Goal: Information Seeking & Learning: Compare options

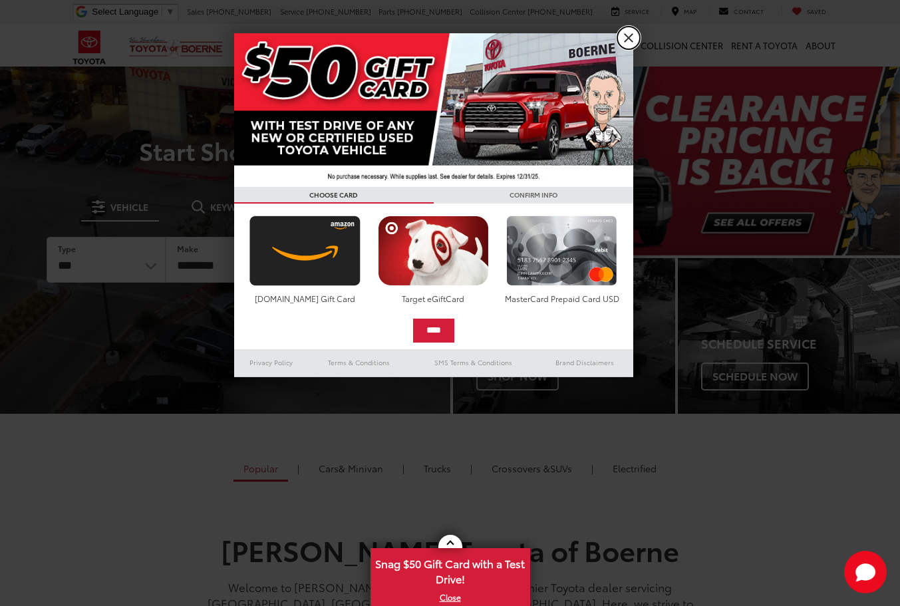
click at [635, 35] on link "X" at bounding box center [628, 38] width 23 height 23
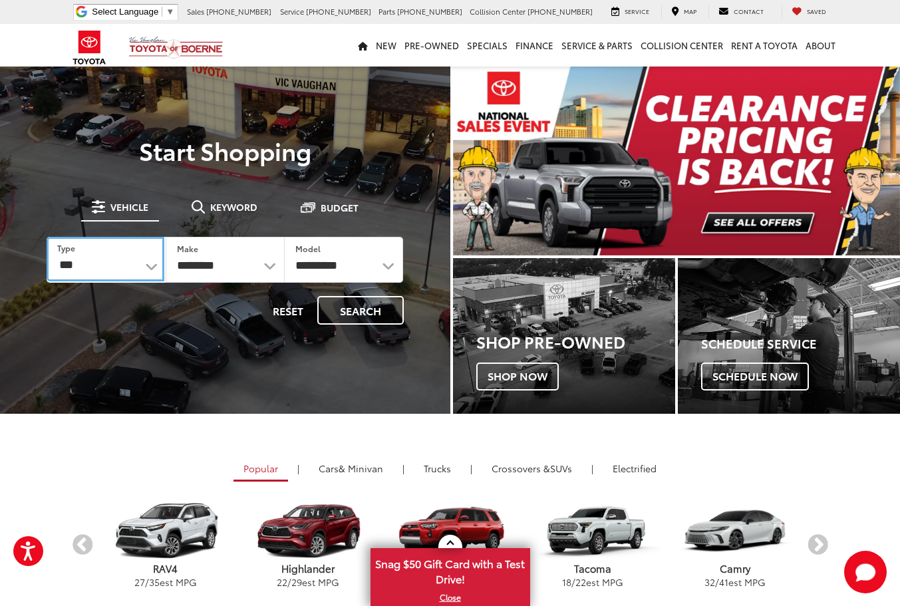
click at [152, 267] on select "*** *** **** *********" at bounding box center [106, 259] width 118 height 45
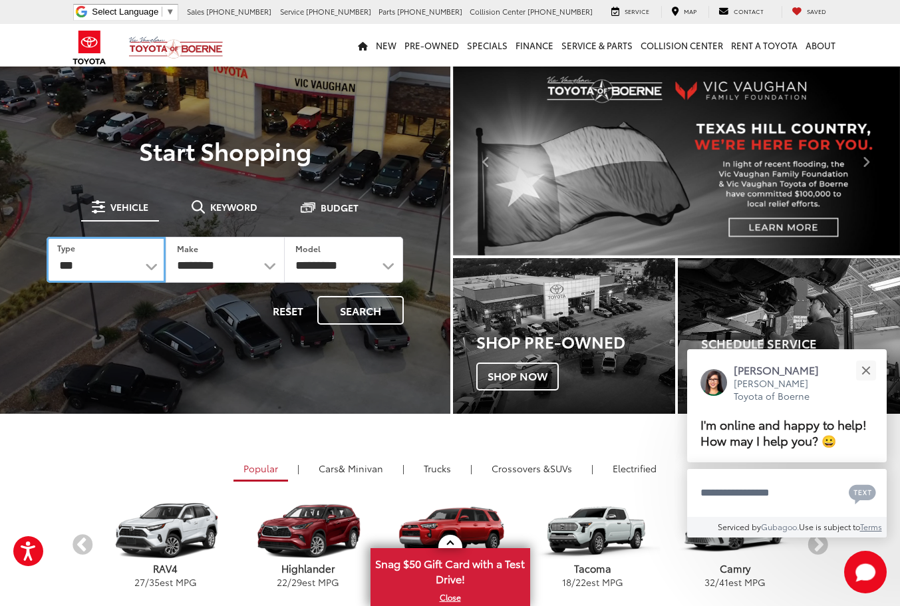
select select "********"
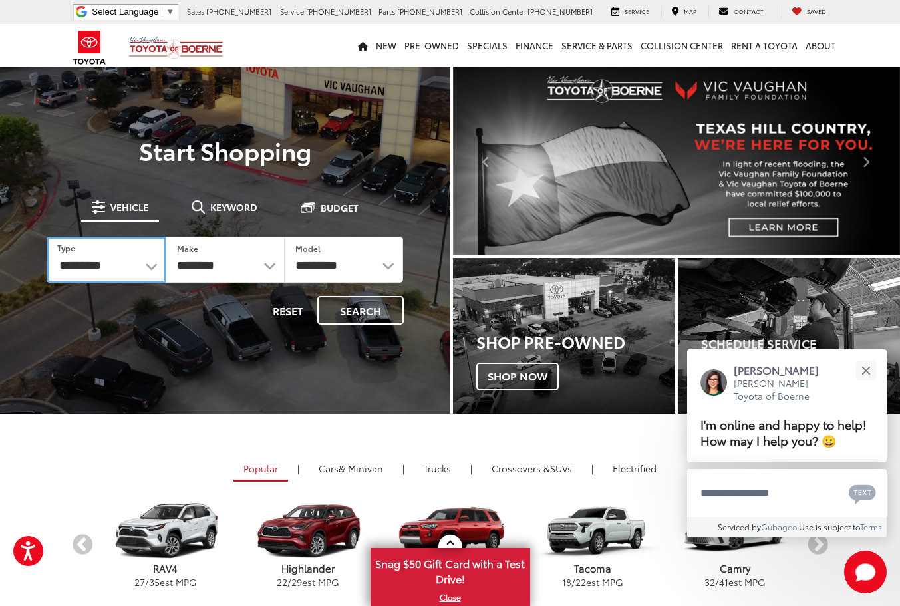
click at [47, 237] on select "*** *** **** *********" at bounding box center [106, 260] width 119 height 46
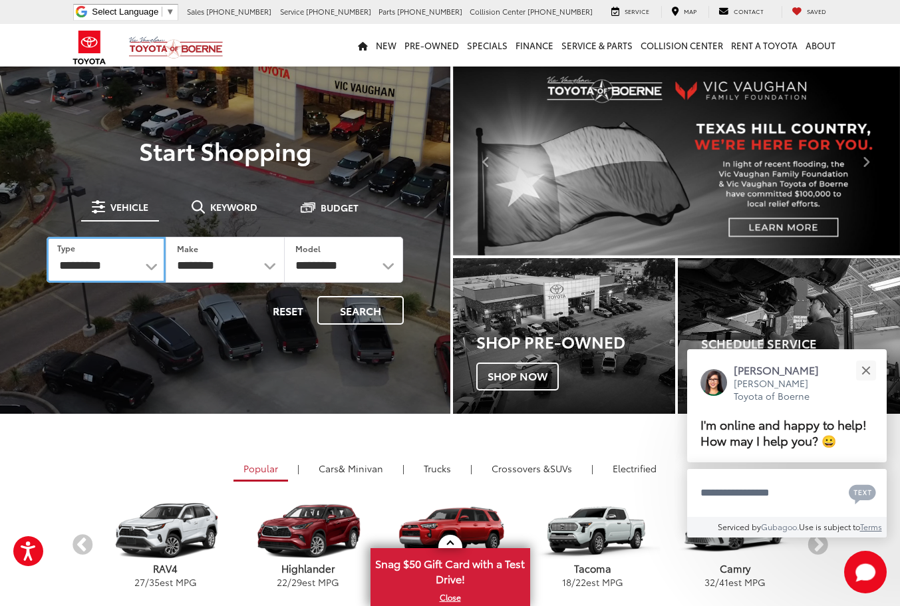
select select "******"
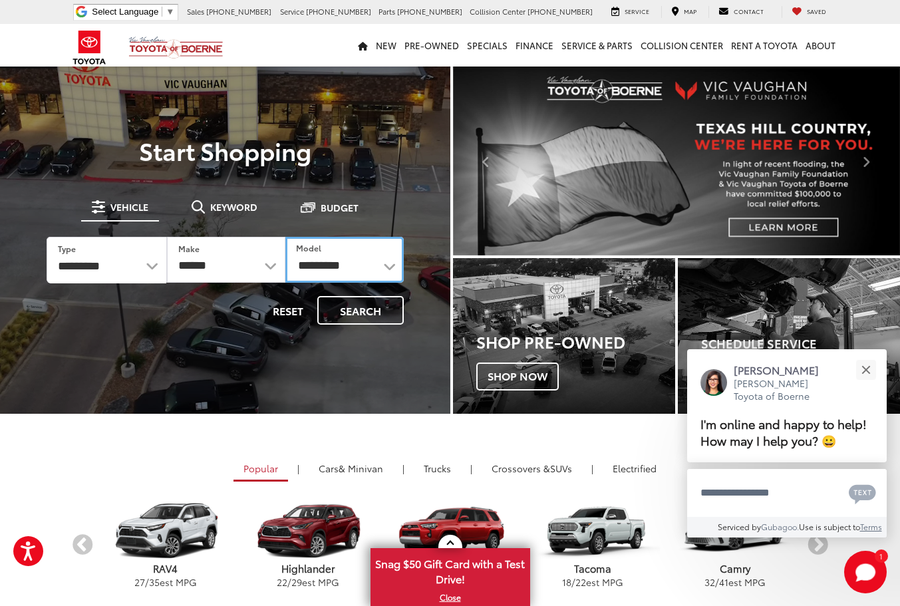
click at [390, 267] on select "**********" at bounding box center [344, 260] width 118 height 46
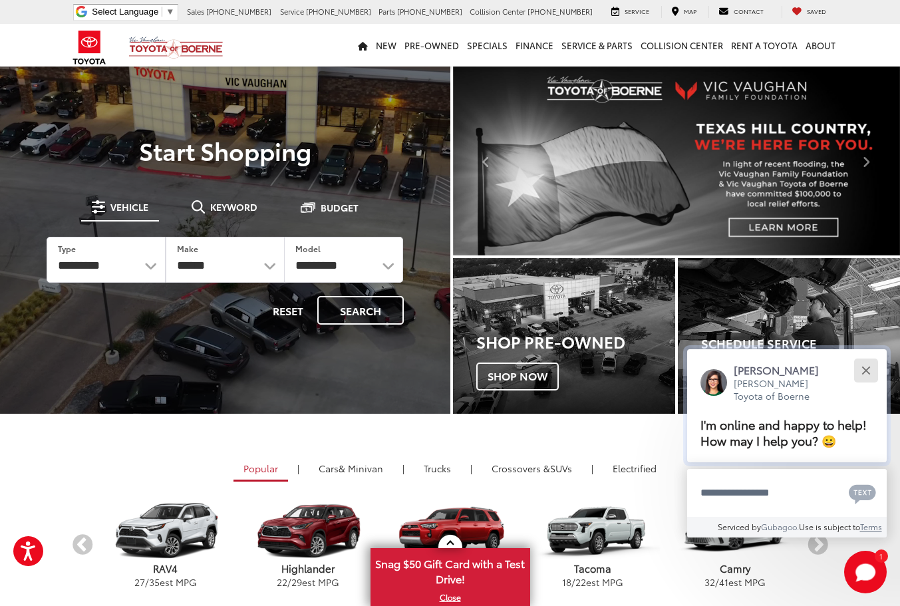
click at [860, 368] on button "Close" at bounding box center [865, 370] width 29 height 29
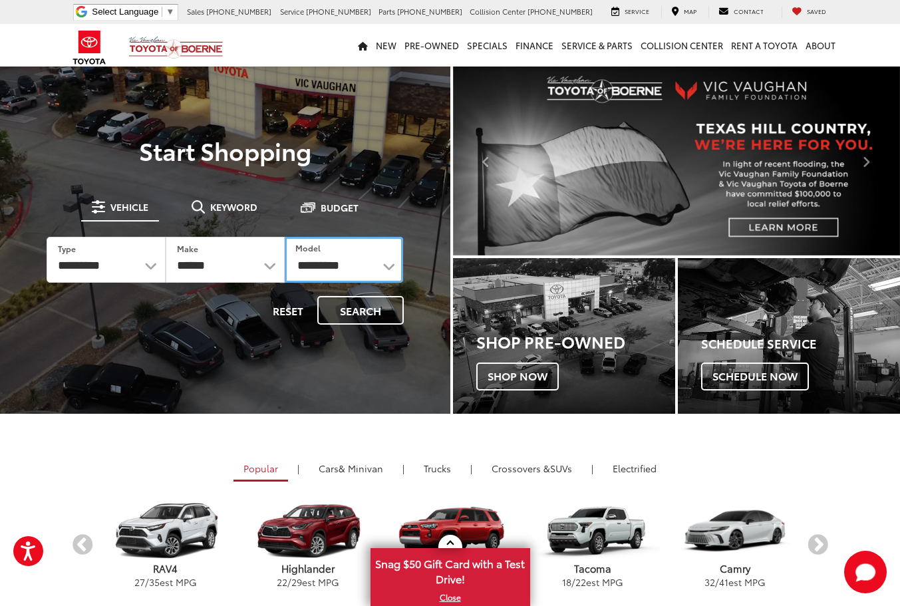
click at [391, 265] on select "**********" at bounding box center [344, 260] width 119 height 46
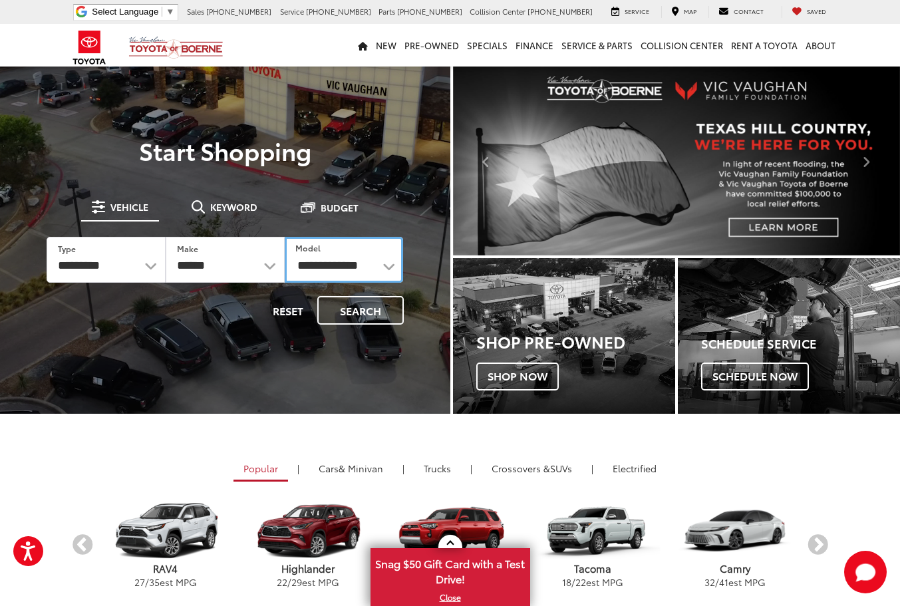
click at [285, 237] on select "**********" at bounding box center [344, 260] width 119 height 46
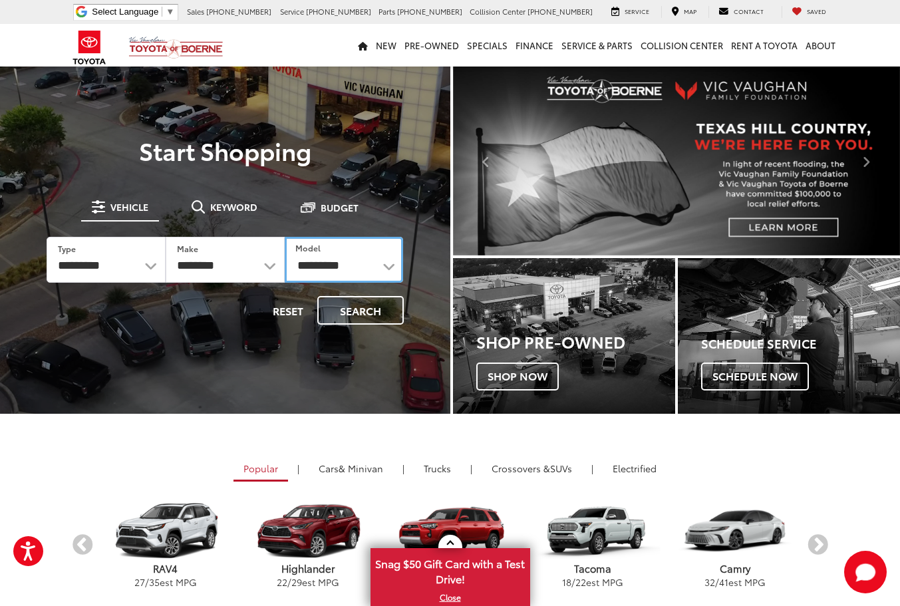
click at [390, 265] on select "**********" at bounding box center [344, 260] width 119 height 46
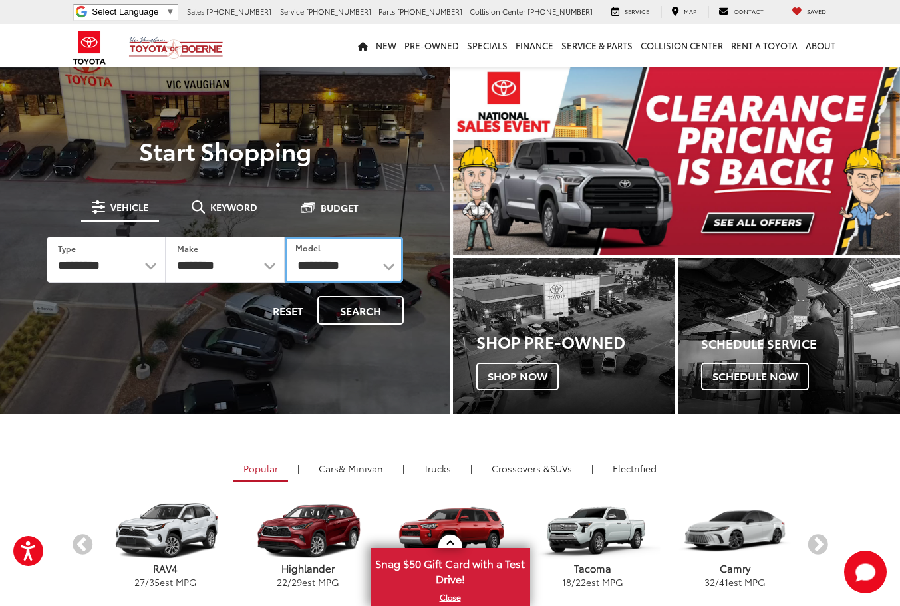
select select "**********"
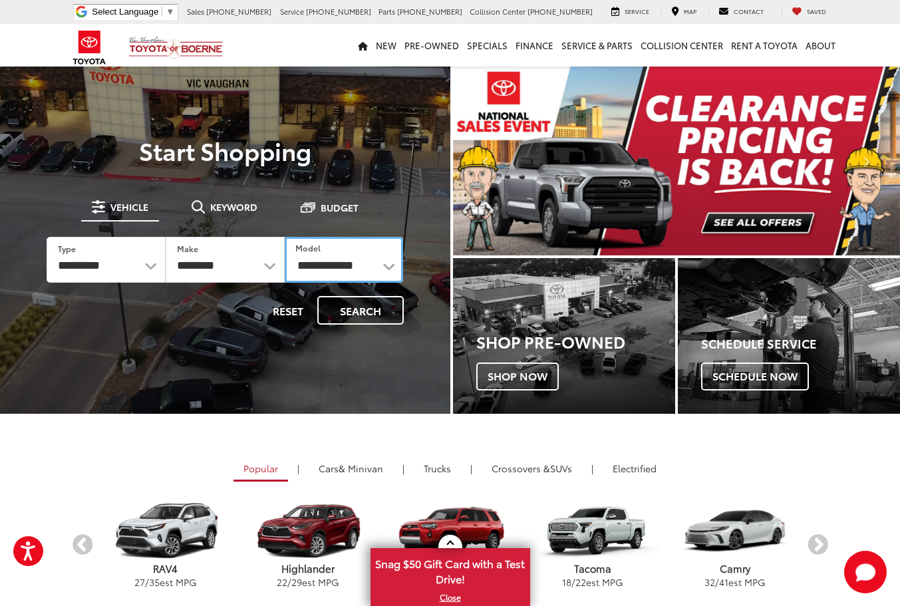
click at [285, 237] on select "**********" at bounding box center [344, 260] width 119 height 46
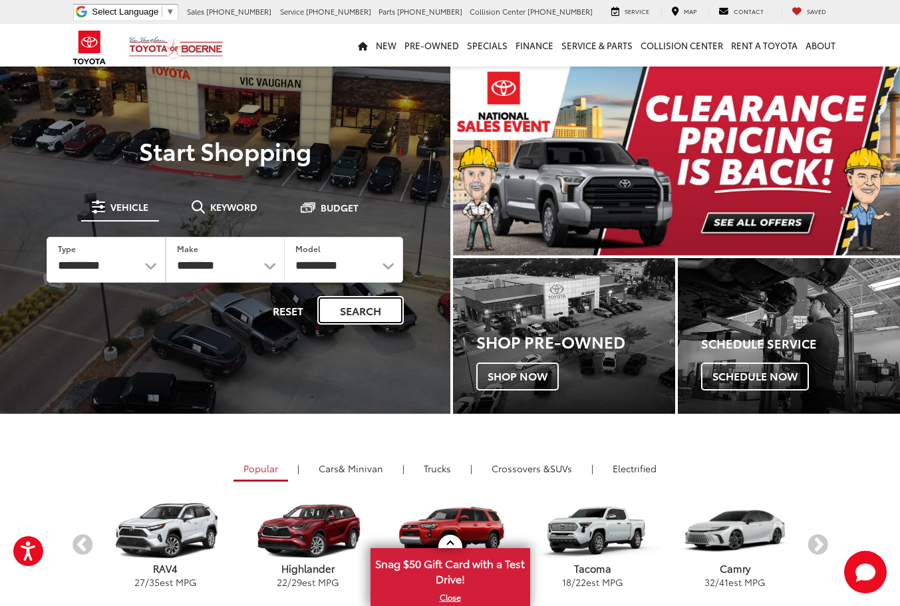
click at [376, 307] on button "Search" at bounding box center [360, 310] width 86 height 29
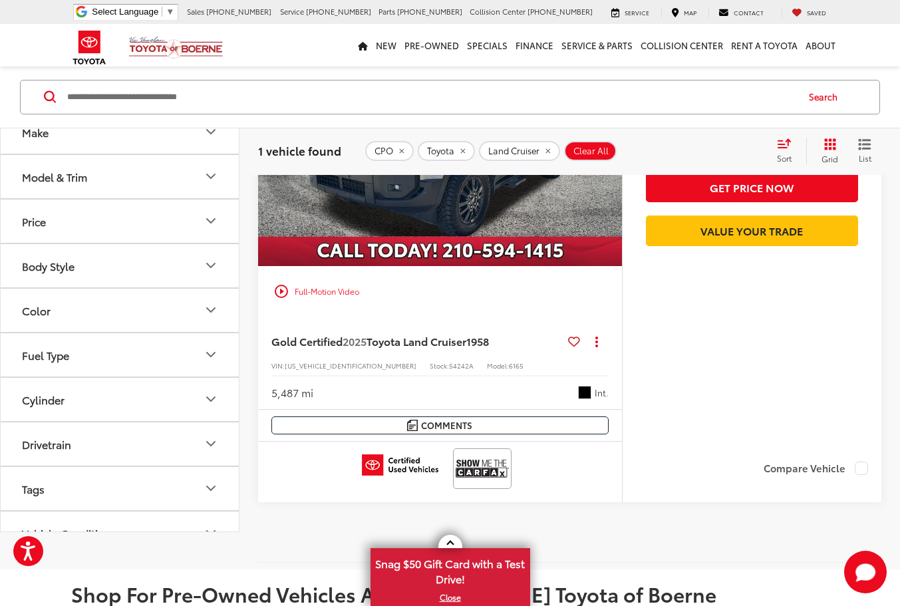
scroll to position [288, 0]
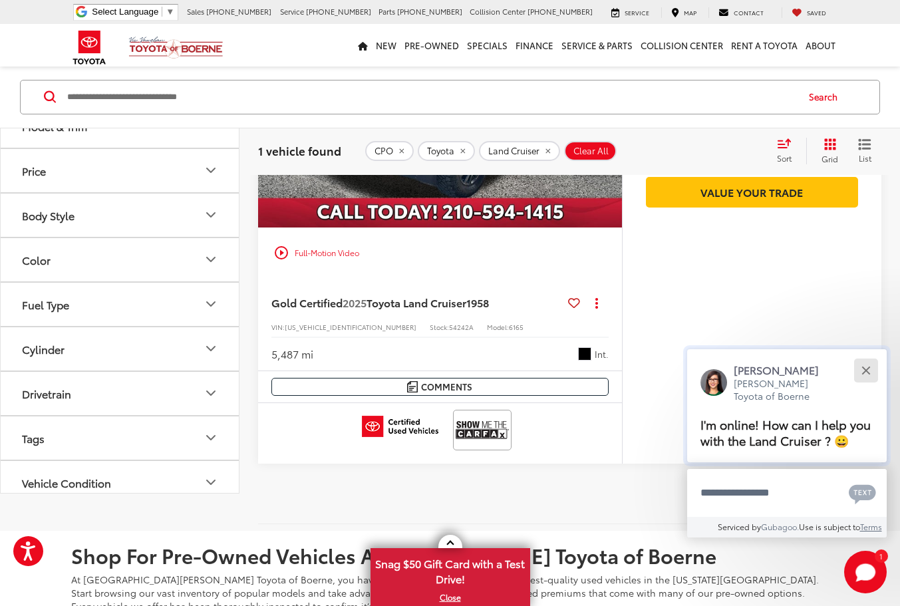
click at [867, 369] on div "Close" at bounding box center [865, 370] width 9 height 9
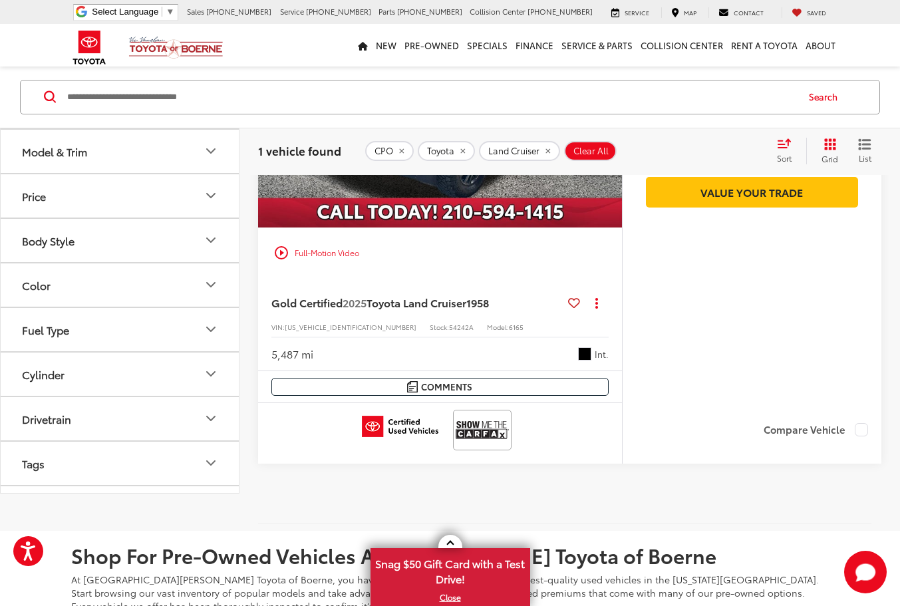
scroll to position [0, 0]
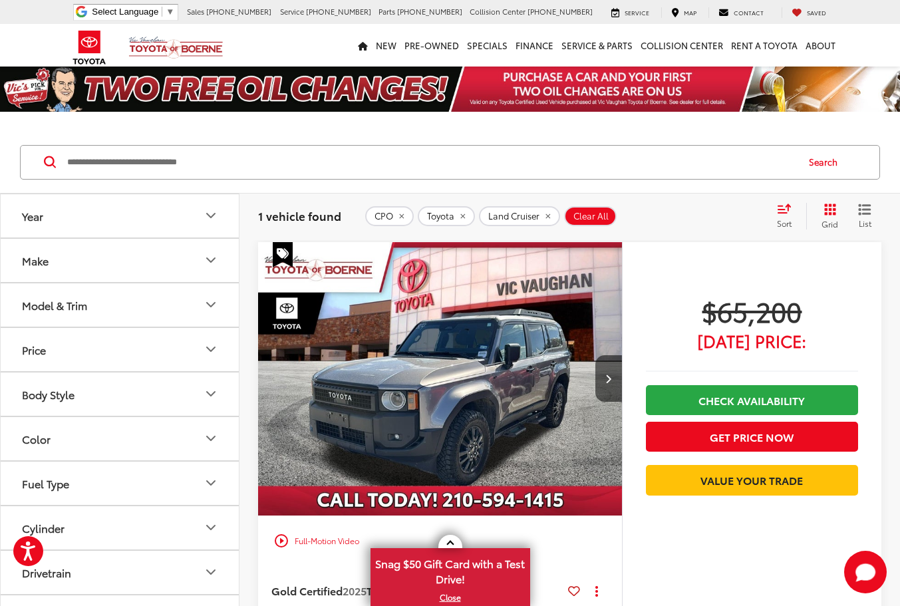
click at [456, 382] on img "2025 Toyota Land Cruiser 1958 0" at bounding box center [440, 379] width 366 height 274
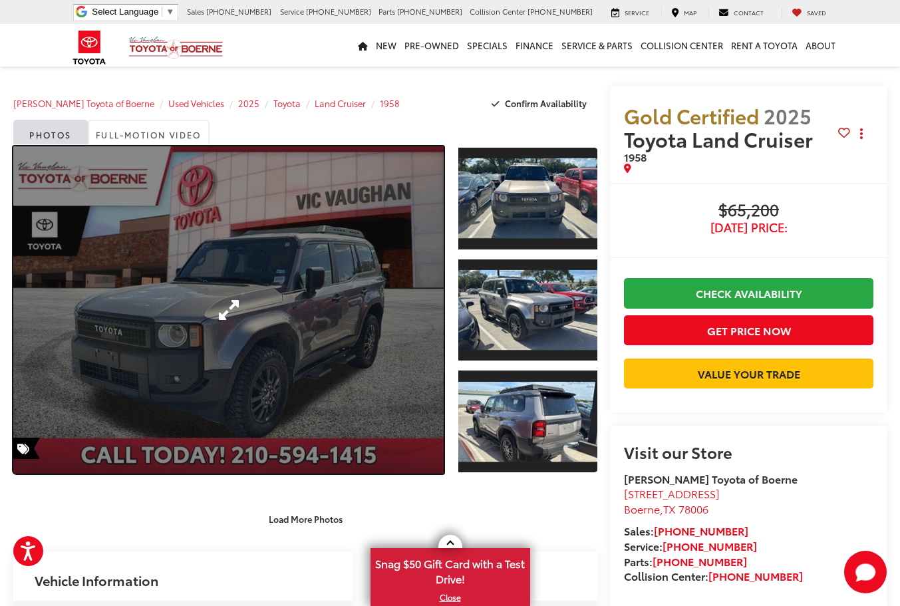
click at [395, 309] on link "Expand Photo 0" at bounding box center [228, 309] width 430 height 327
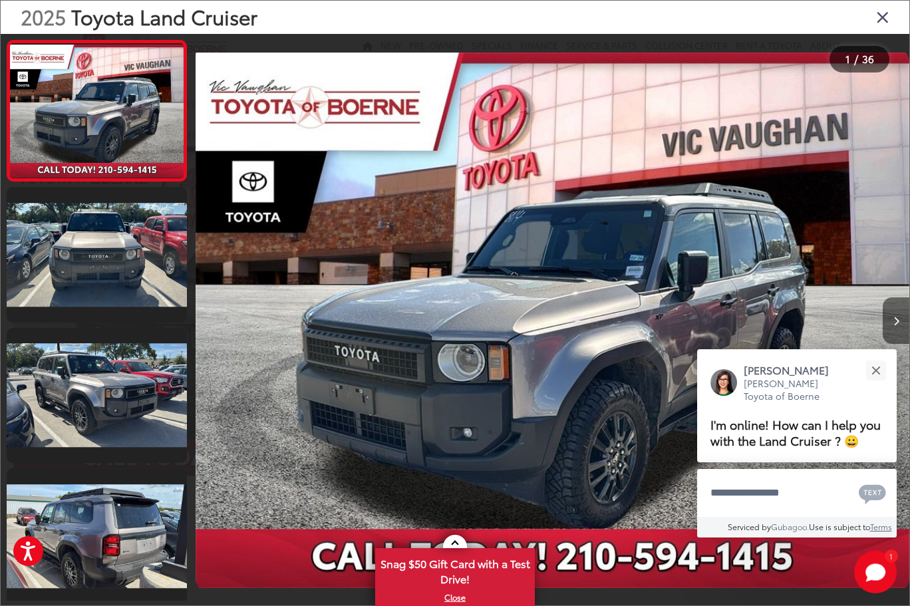
click at [899, 313] on button "Next image" at bounding box center [896, 320] width 27 height 47
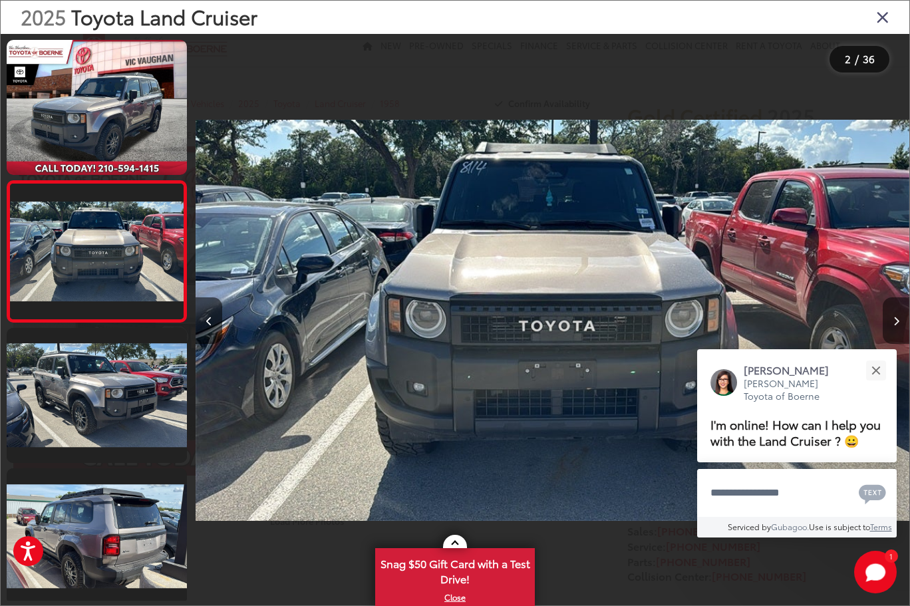
click at [899, 313] on button "Next image" at bounding box center [896, 320] width 27 height 47
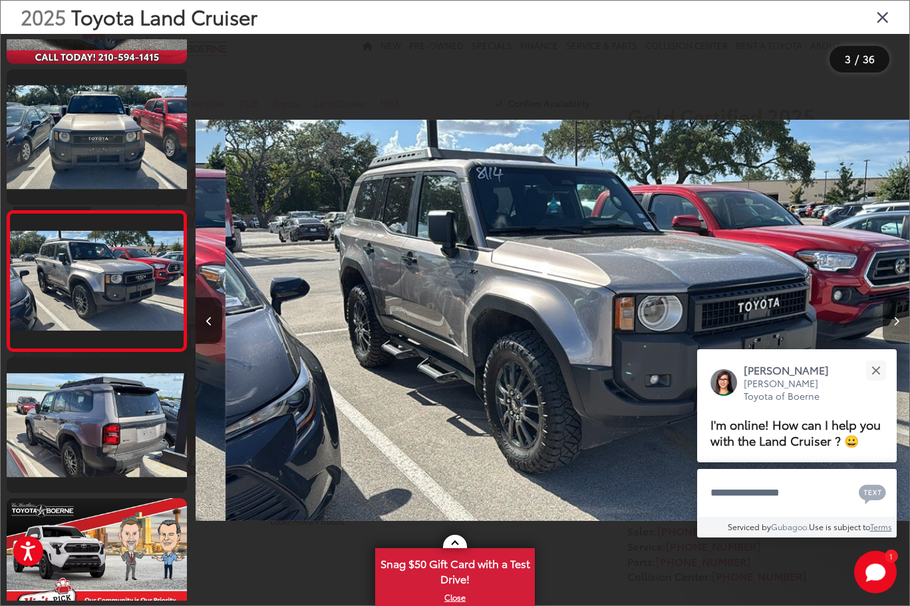
scroll to position [0, 1427]
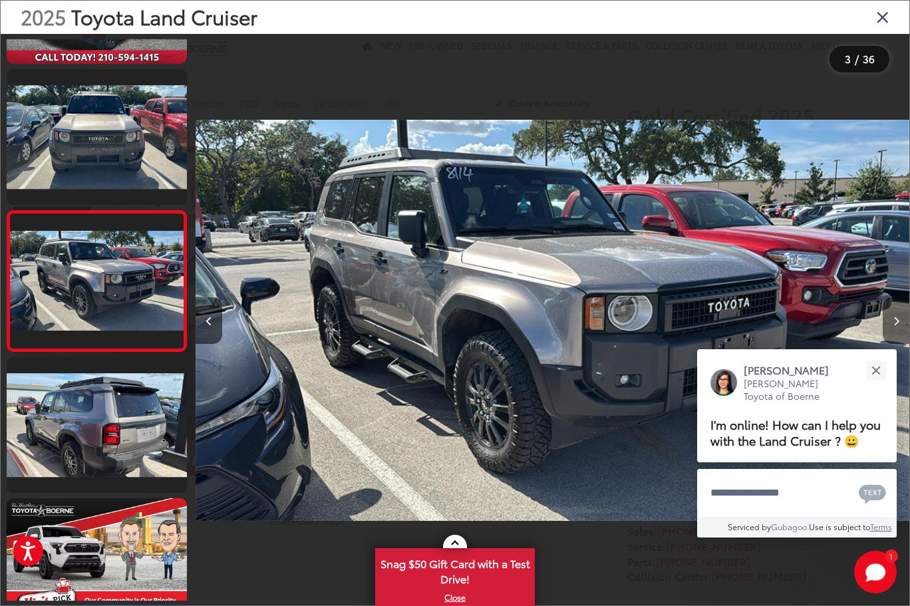
click at [899, 313] on button "Next image" at bounding box center [896, 320] width 27 height 47
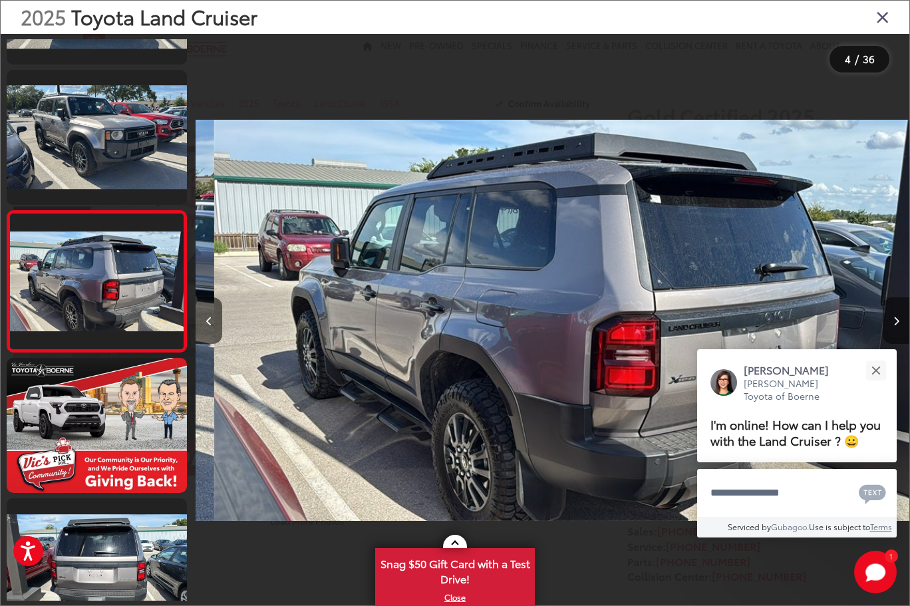
scroll to position [0, 2141]
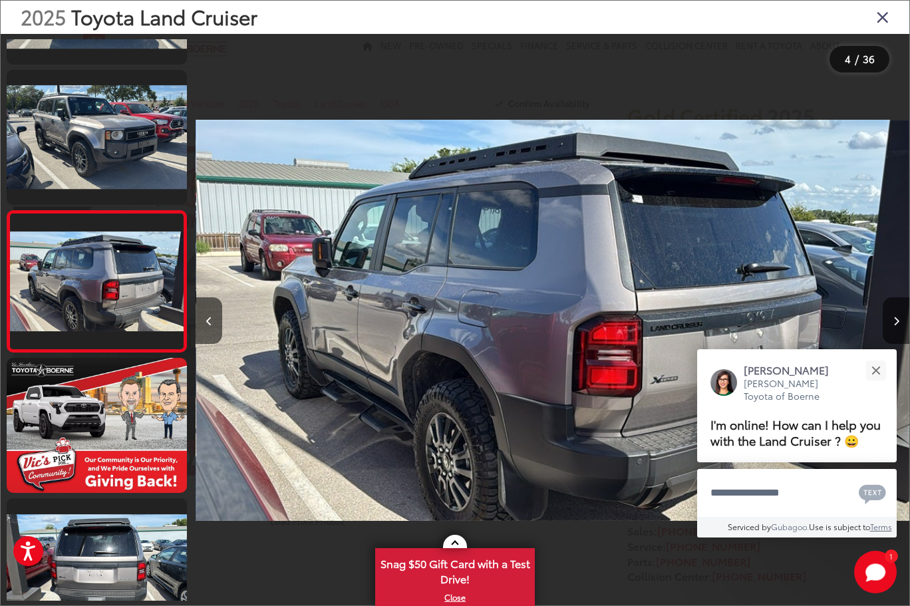
drag, startPoint x: 903, startPoint y: 313, endPoint x: 939, endPoint y: 408, distance: 101.7
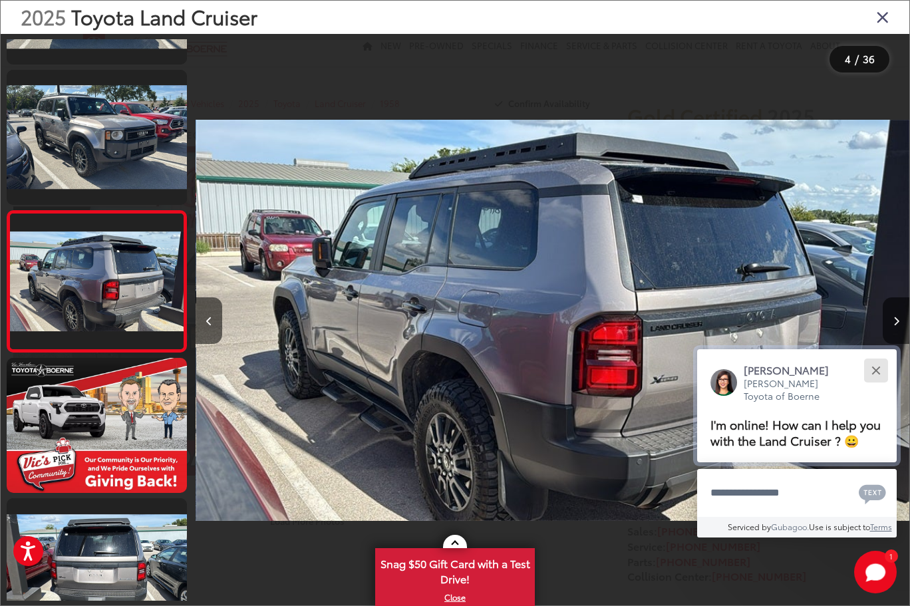
click at [877, 369] on div "Close" at bounding box center [875, 370] width 9 height 9
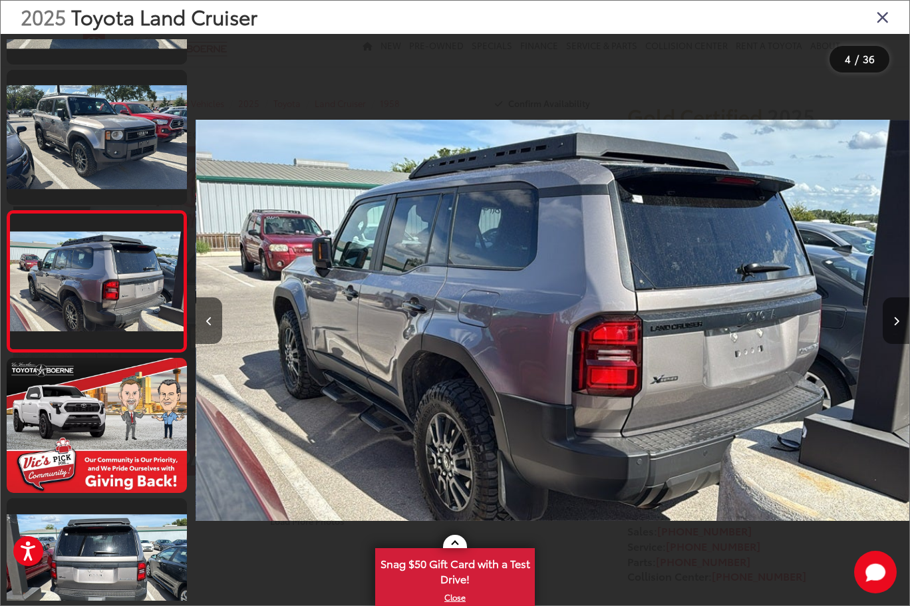
click at [895, 317] on icon "Next image" at bounding box center [896, 321] width 6 height 9
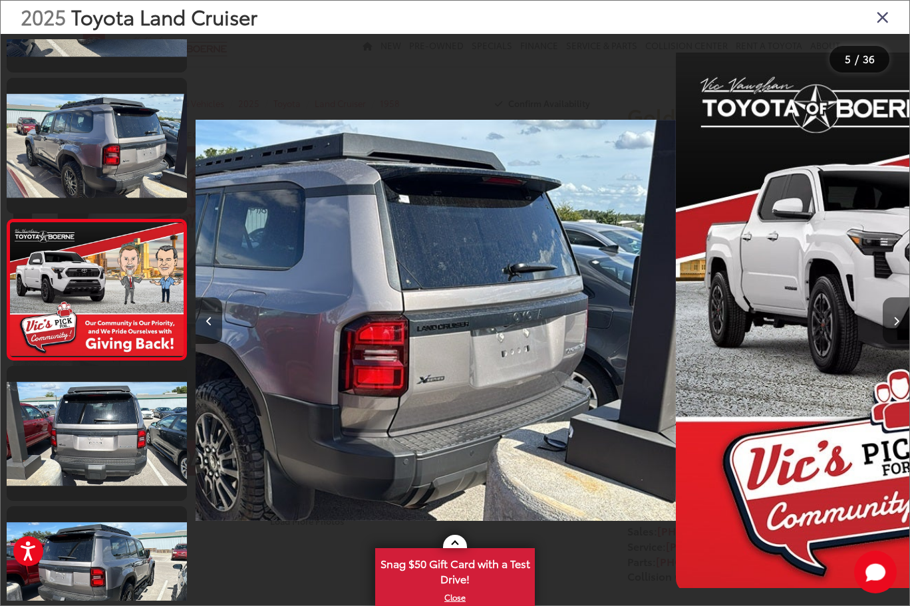
scroll to position [392, 0]
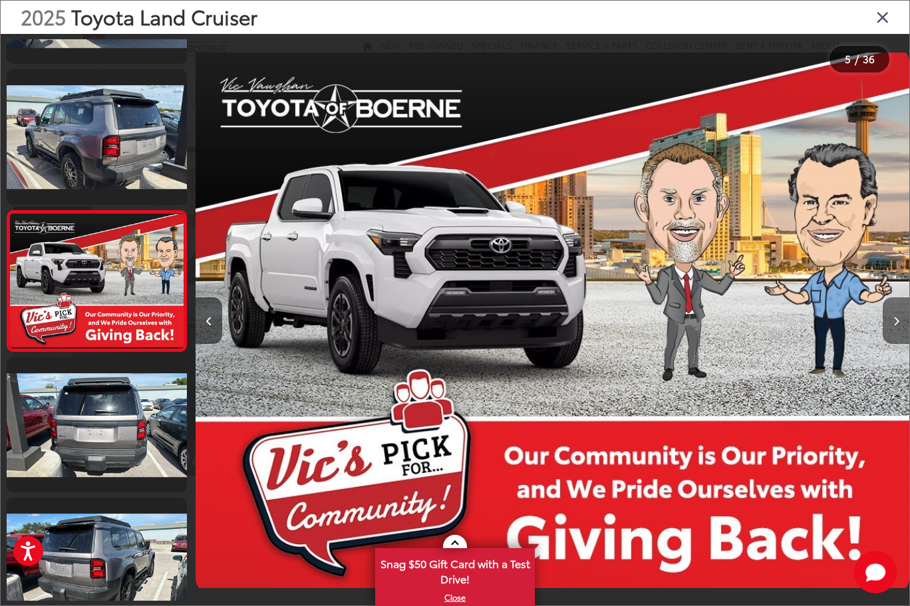
click at [899, 317] on icon "Next image" at bounding box center [896, 321] width 6 height 9
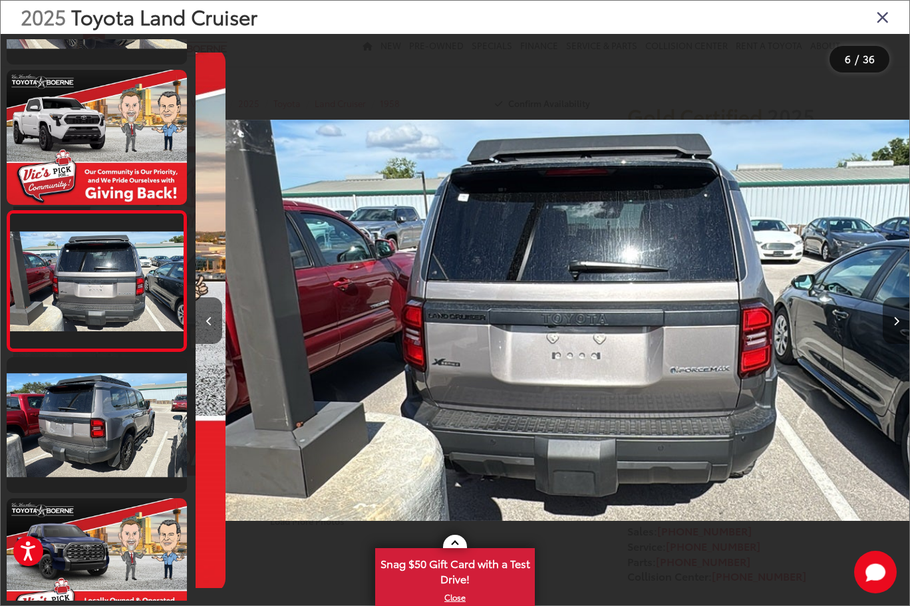
scroll to position [0, 3568]
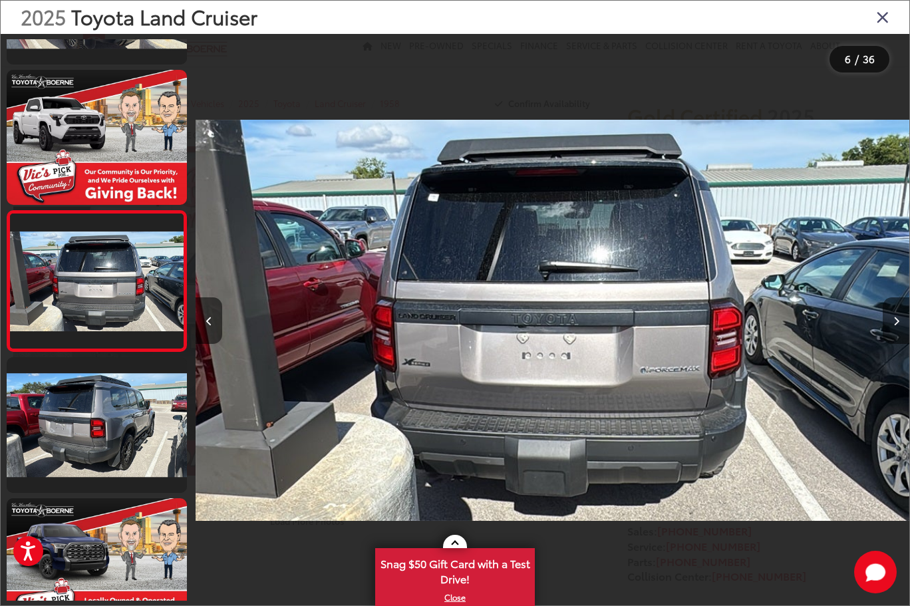
click at [899, 317] on icon "Next image" at bounding box center [896, 321] width 6 height 9
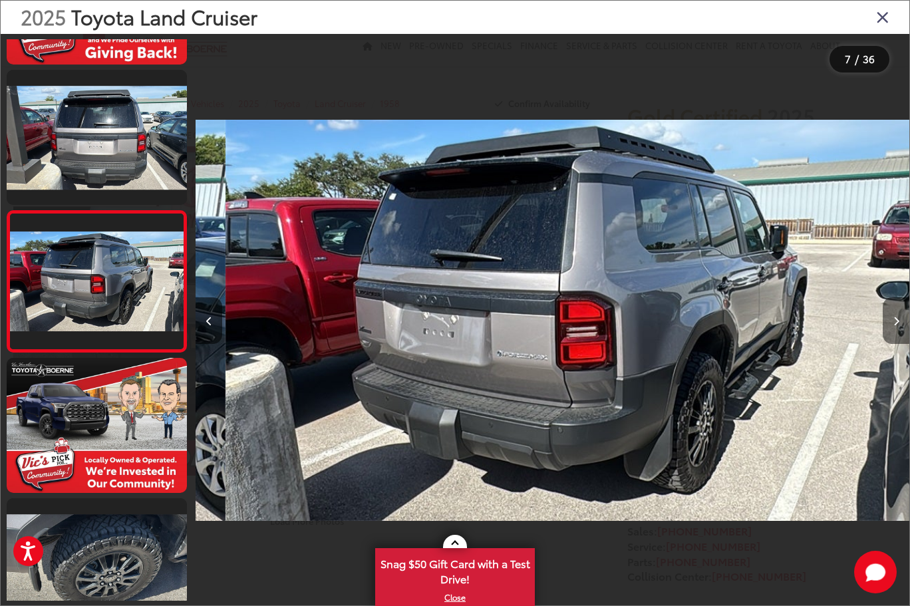
scroll to position [0, 4282]
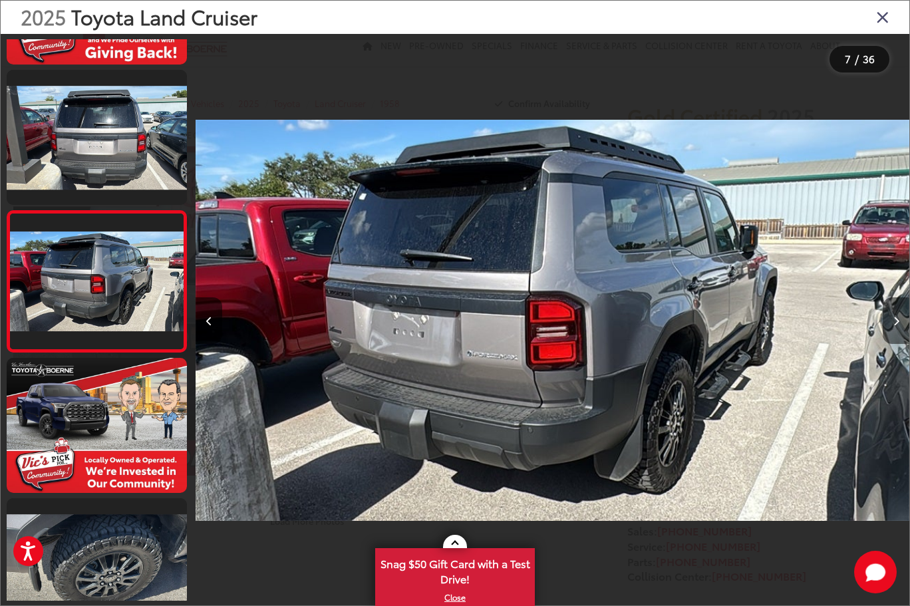
click at [899, 317] on icon "Next image" at bounding box center [896, 321] width 6 height 9
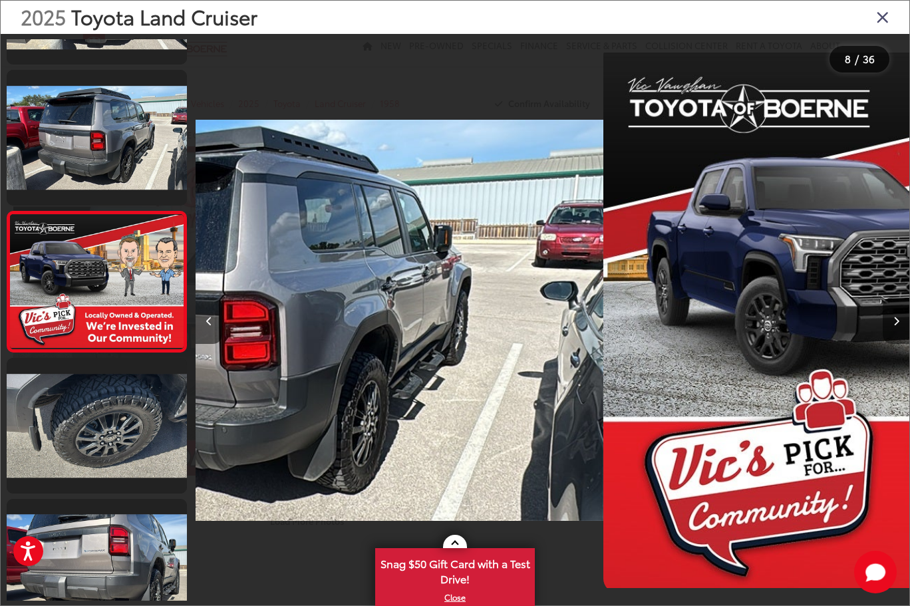
scroll to position [814, 0]
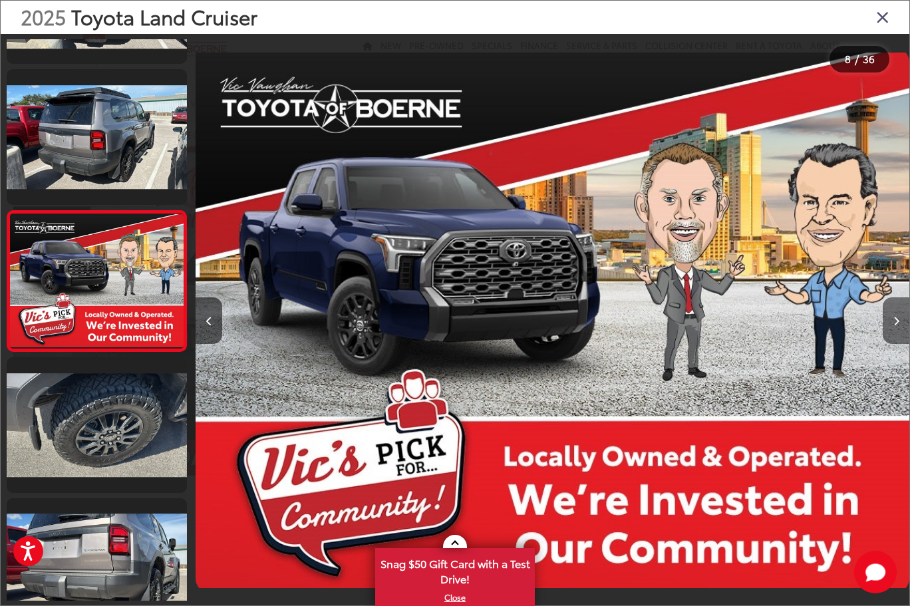
click at [899, 317] on icon "Next image" at bounding box center [896, 321] width 6 height 9
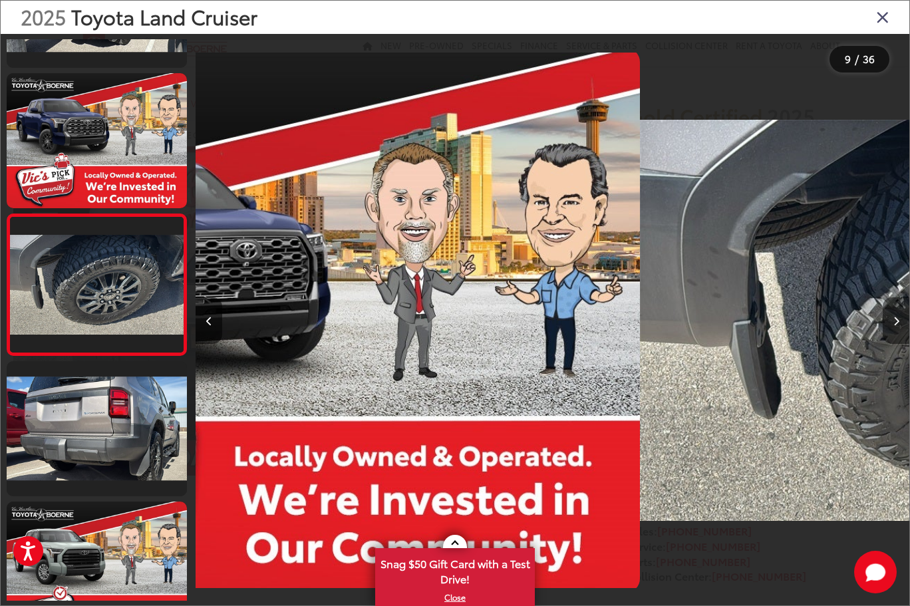
scroll to position [955, 0]
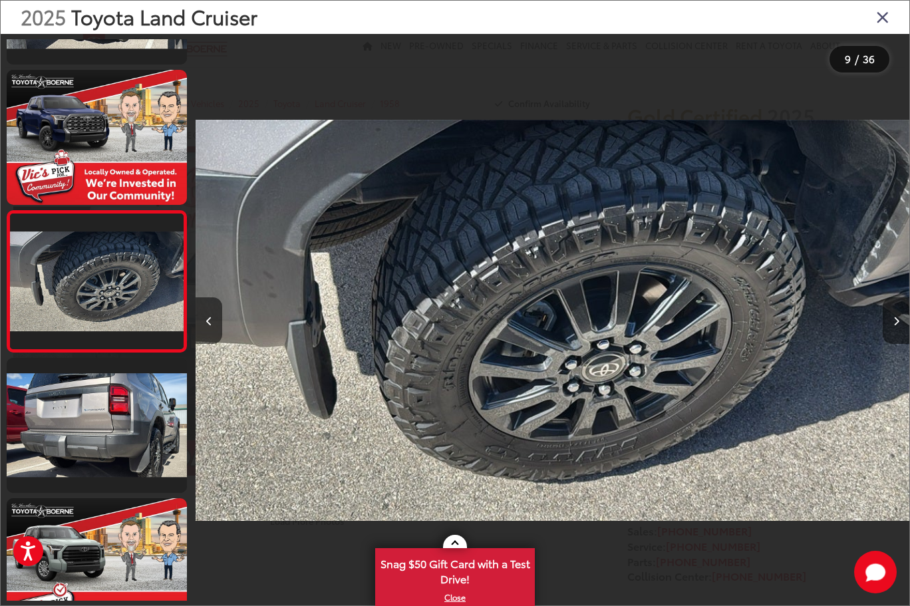
click at [899, 317] on icon "Next image" at bounding box center [896, 321] width 6 height 9
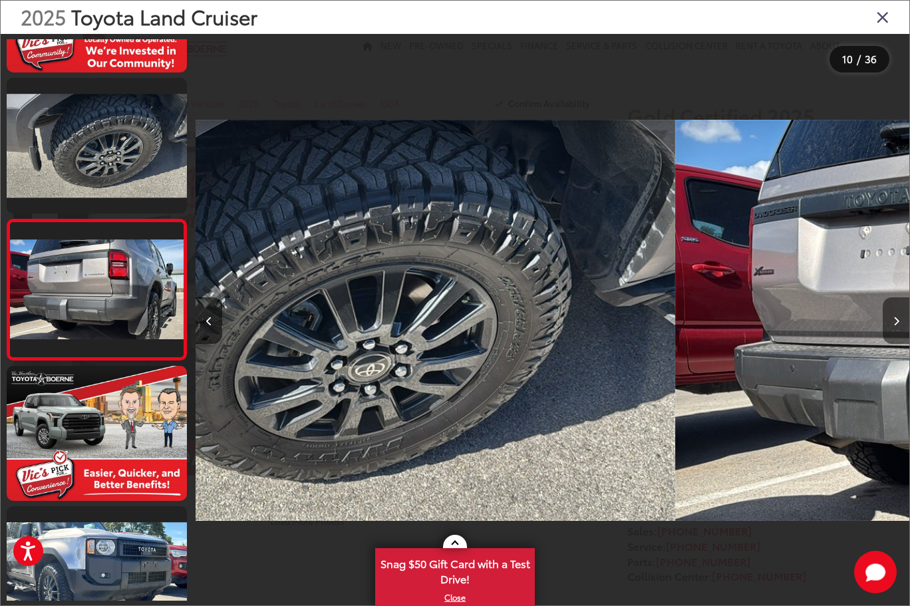
scroll to position [0, 0]
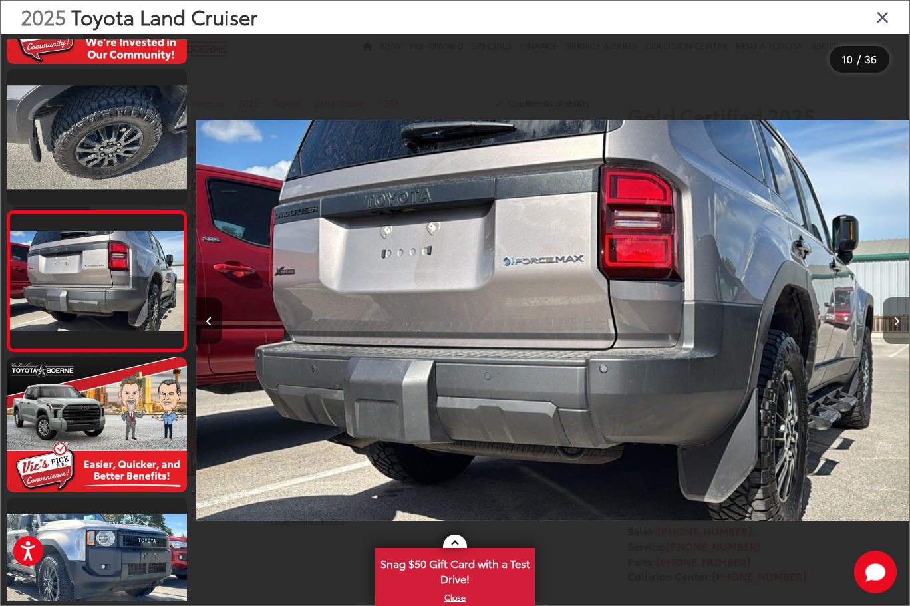
click at [899, 317] on icon "Next image" at bounding box center [896, 321] width 6 height 9
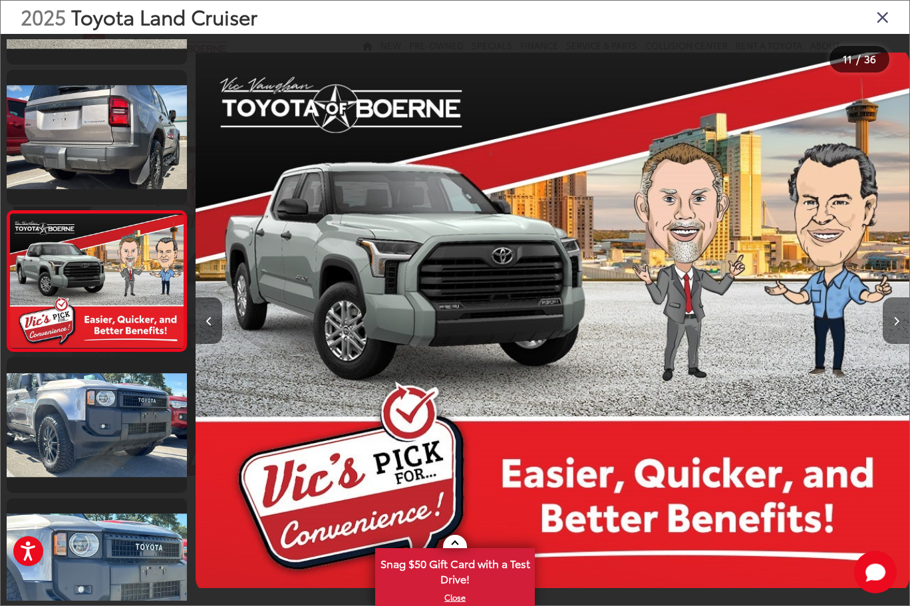
click at [899, 317] on icon "Next image" at bounding box center [896, 321] width 6 height 9
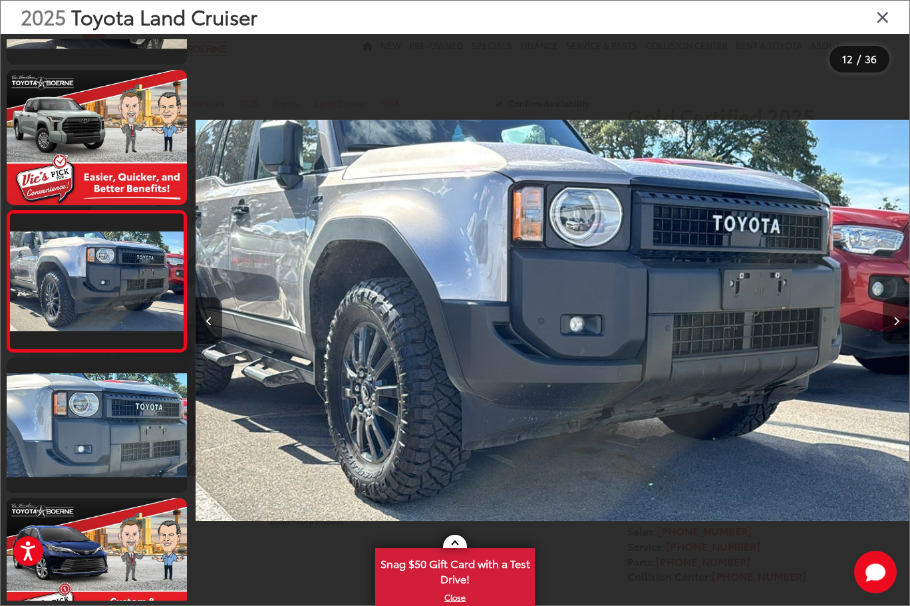
click at [899, 317] on icon "Next image" at bounding box center [896, 321] width 6 height 9
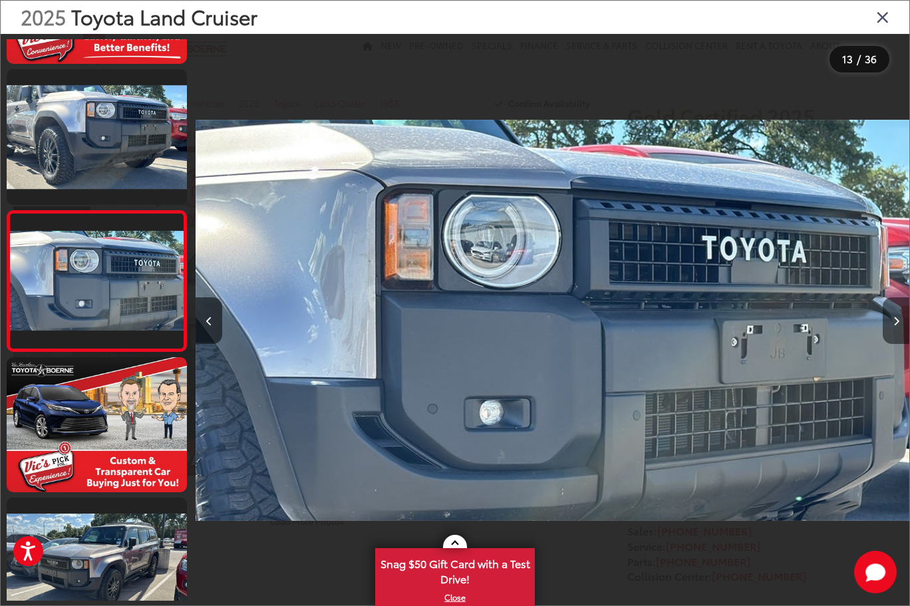
click at [899, 317] on button "Next image" at bounding box center [896, 320] width 27 height 47
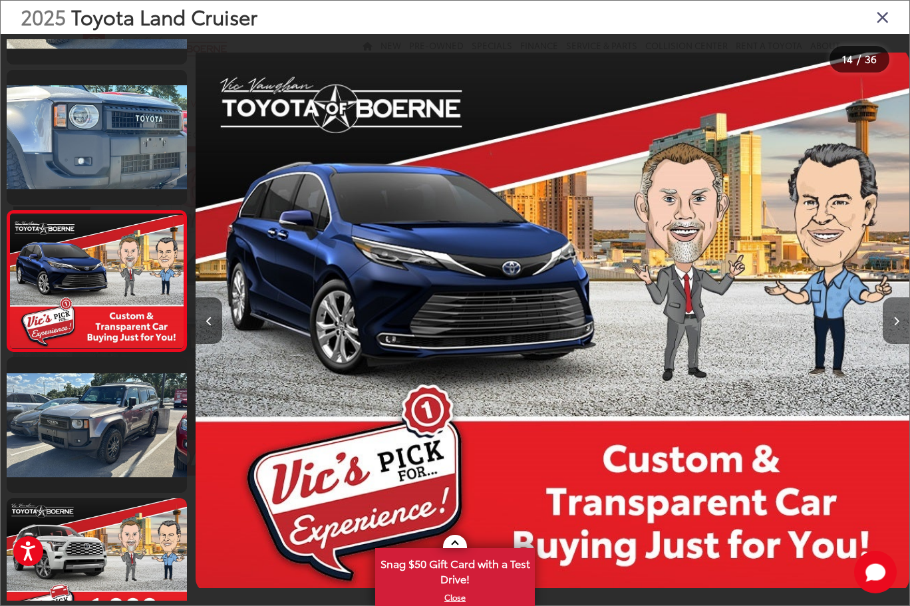
click at [899, 319] on button "Next image" at bounding box center [896, 320] width 27 height 47
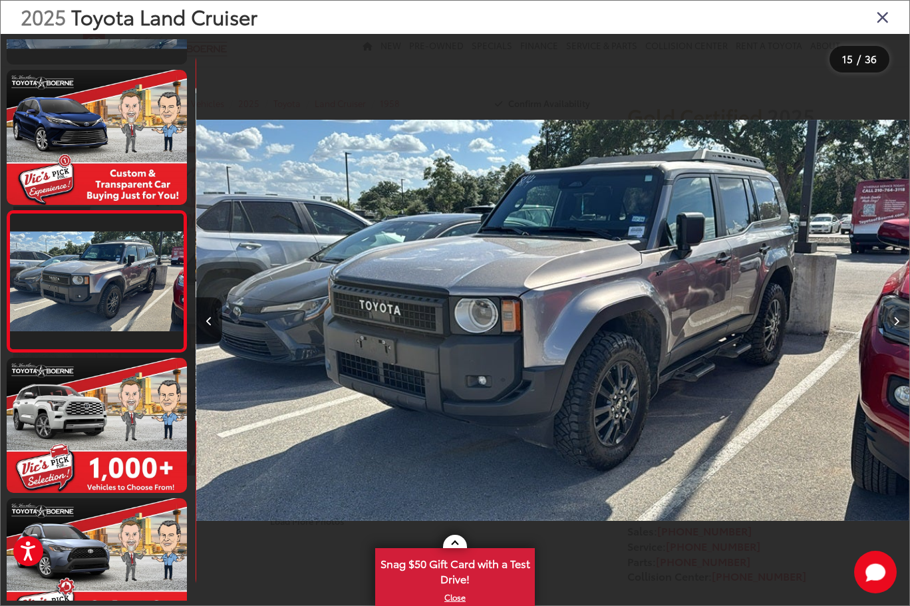
click at [894, 321] on icon "Next image" at bounding box center [896, 321] width 6 height 9
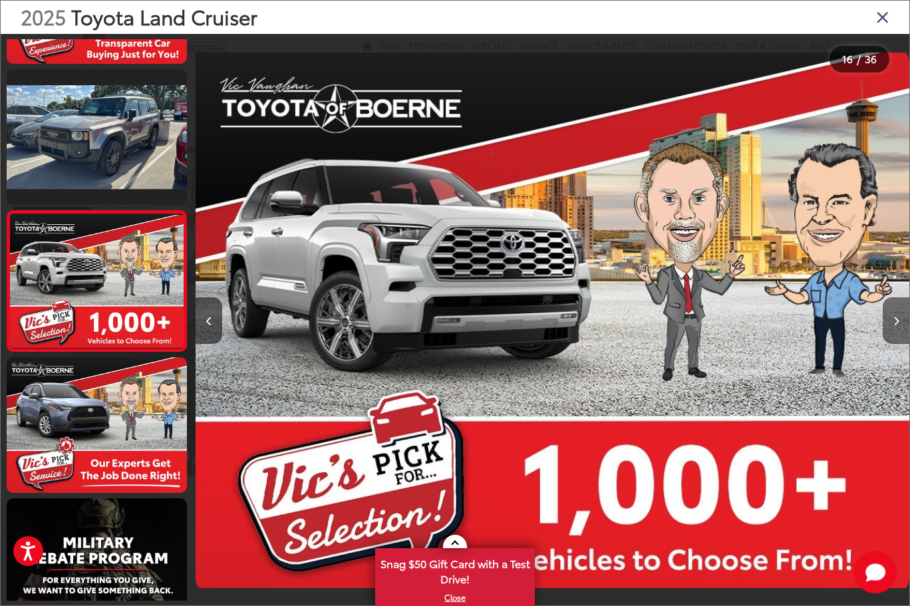
click at [894, 321] on icon "Next image" at bounding box center [896, 321] width 6 height 9
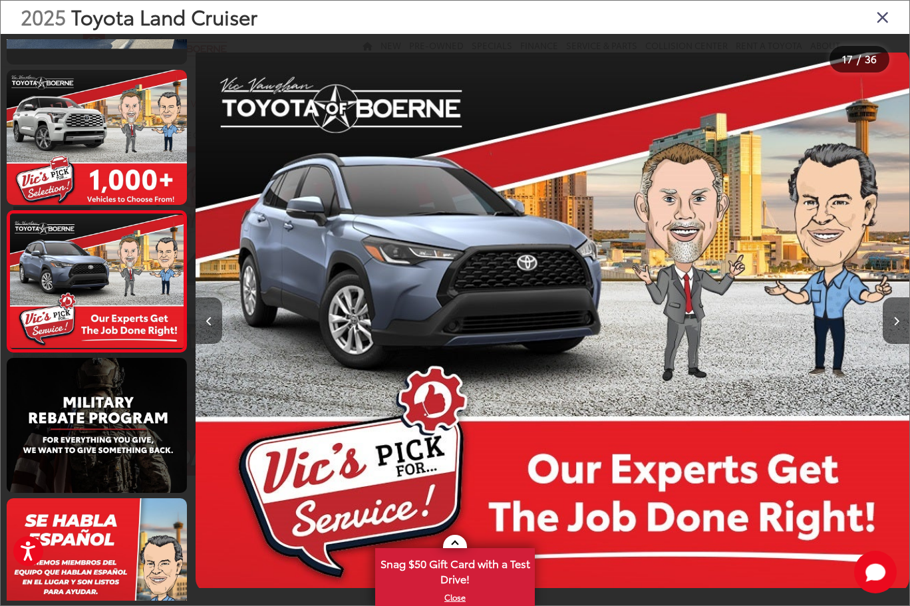
click at [212, 315] on button "Previous image" at bounding box center [209, 320] width 27 height 47
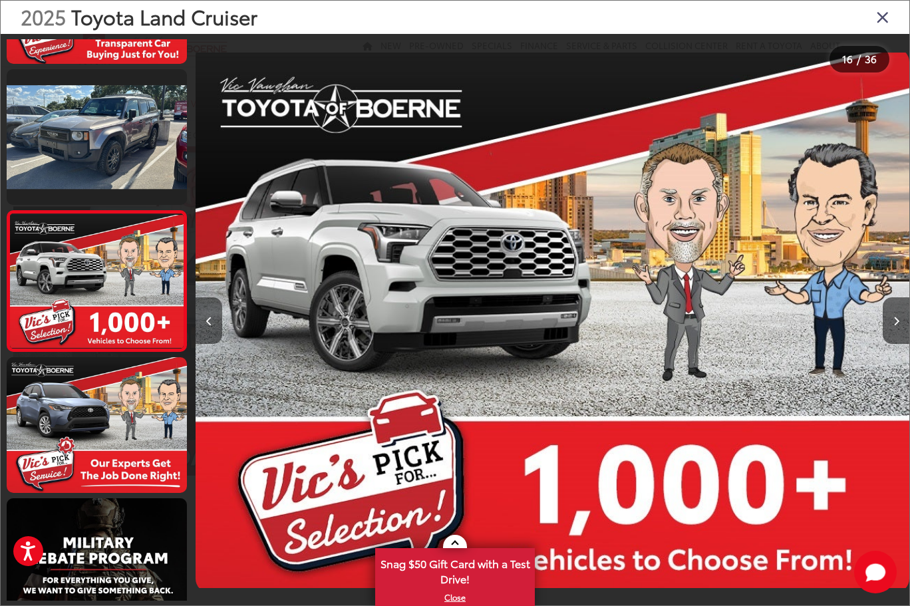
click at [212, 315] on button "Previous image" at bounding box center [209, 320] width 27 height 47
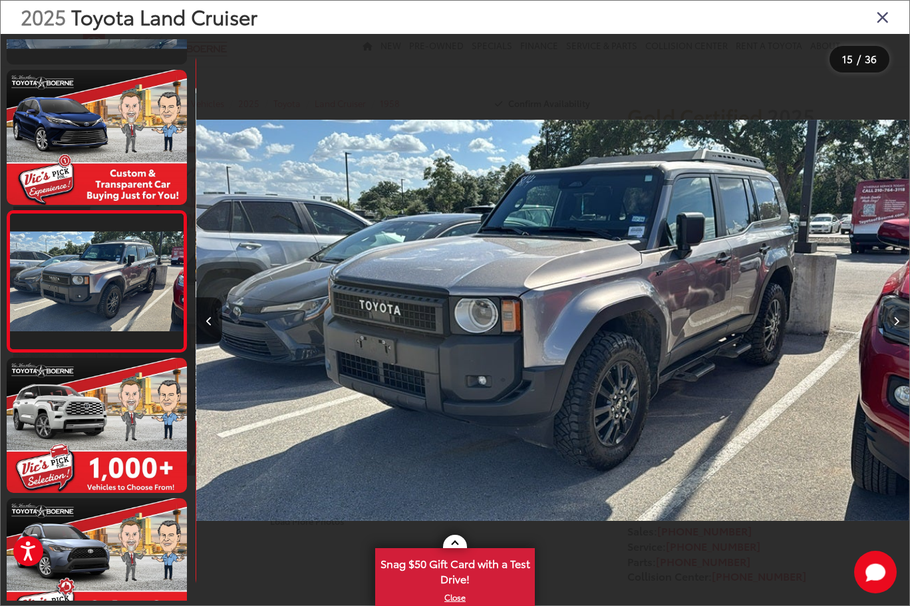
click at [880, 17] on icon "Close gallery" at bounding box center [882, 16] width 13 height 17
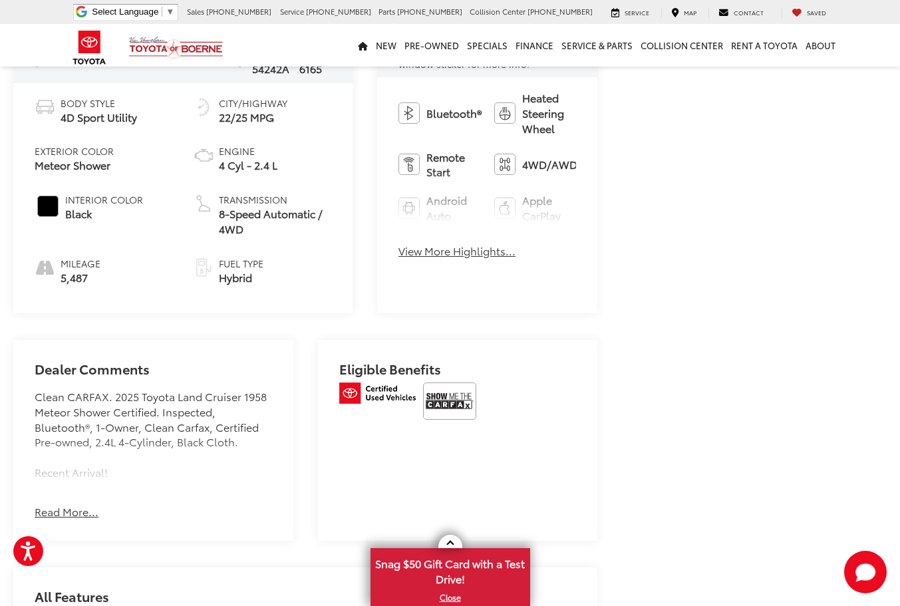
click at [54, 512] on button "Read More..." at bounding box center [67, 511] width 64 height 15
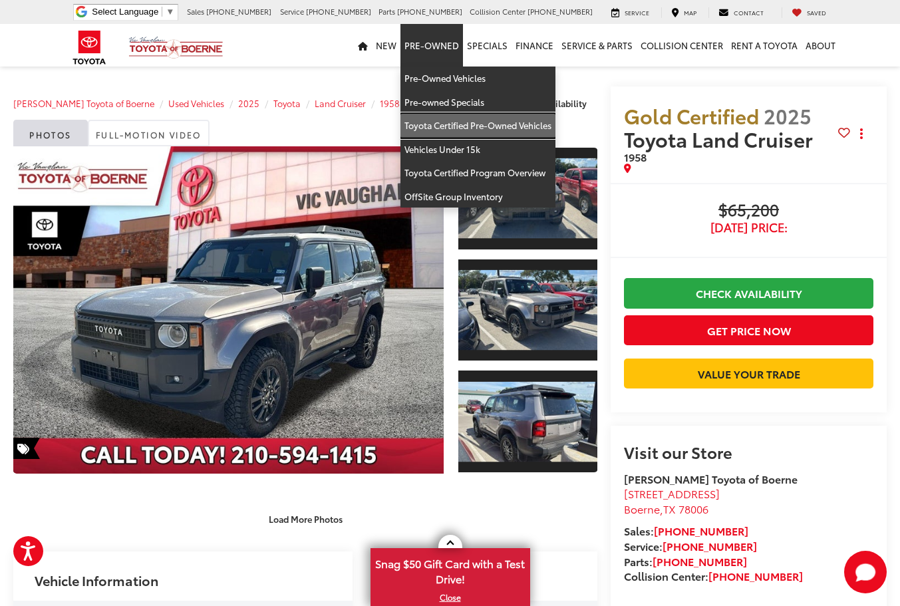
click at [447, 120] on link "Toyota Certified Pre-Owned Vehicles" at bounding box center [477, 126] width 155 height 24
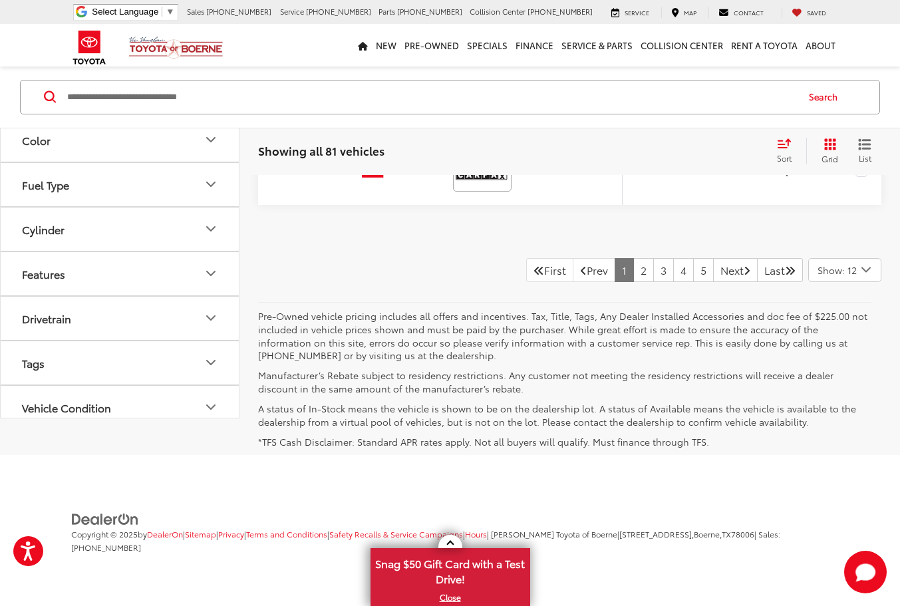
scroll to position [6138, 0]
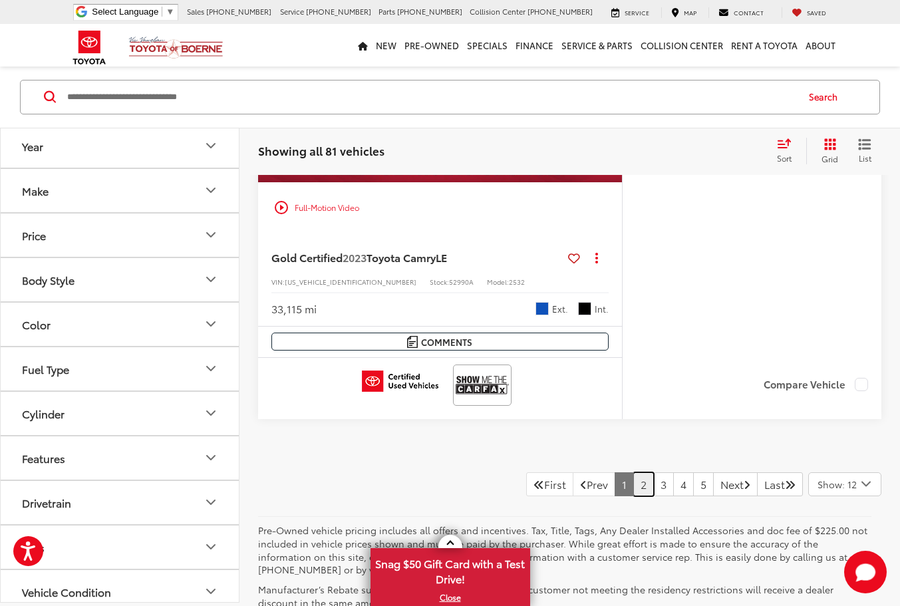
click at [633, 496] on link "2" at bounding box center [643, 484] width 21 height 24
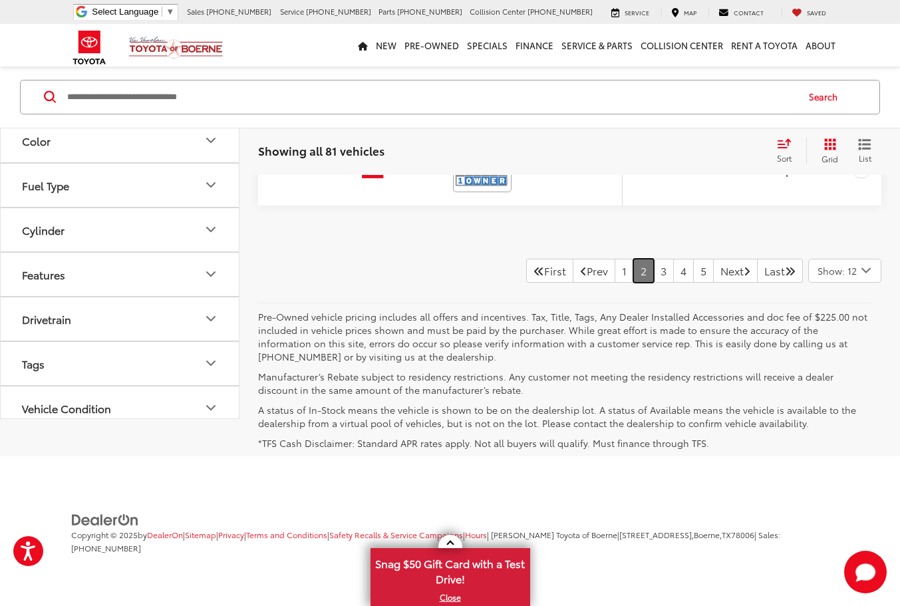
scroll to position [6138, 0]
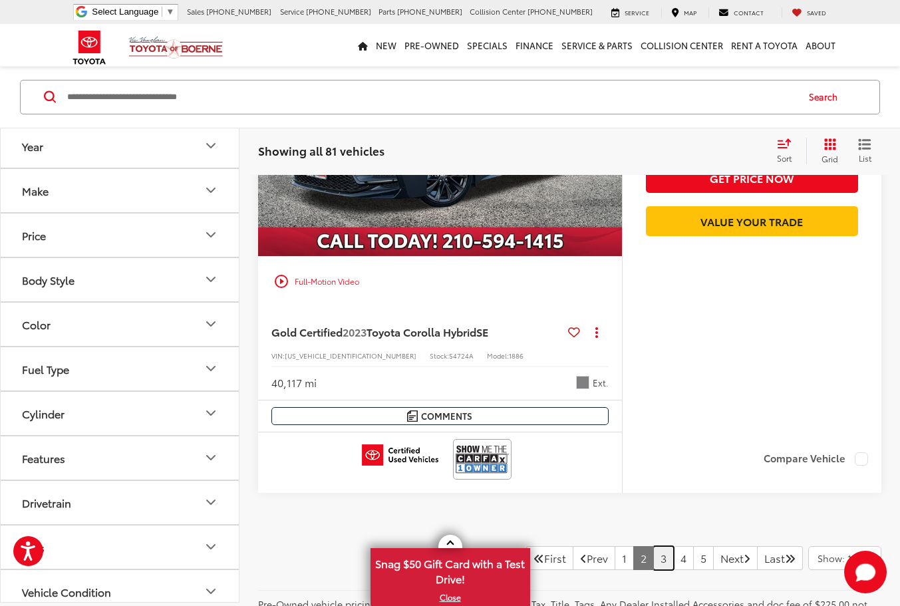
click at [653, 557] on link "3" at bounding box center [663, 558] width 21 height 24
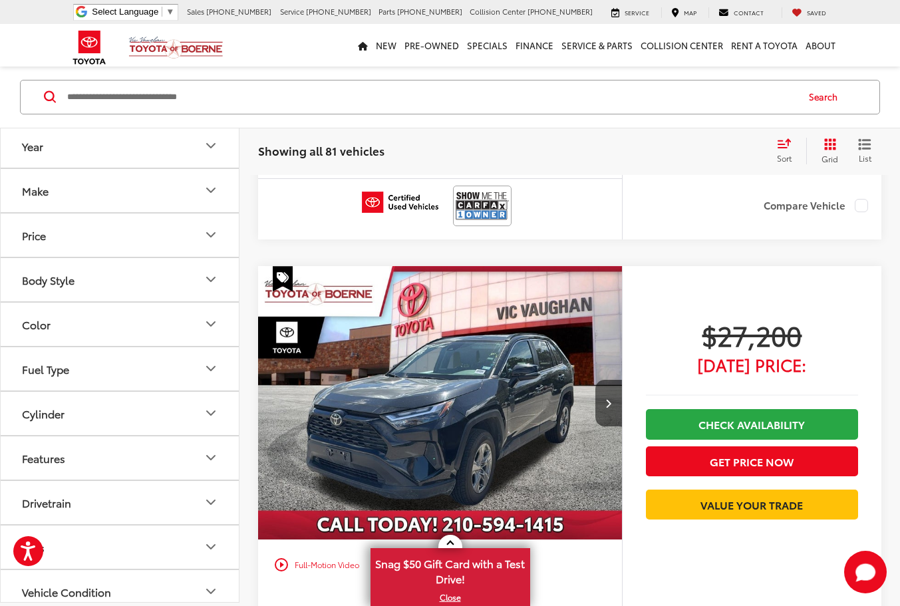
scroll to position [6118, 0]
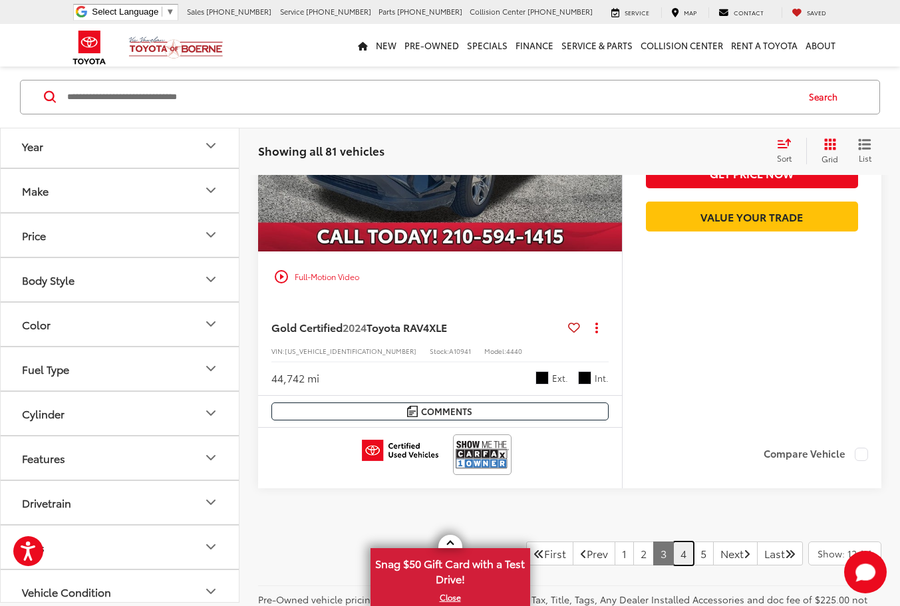
click at [673, 557] on link "4" at bounding box center [683, 553] width 21 height 24
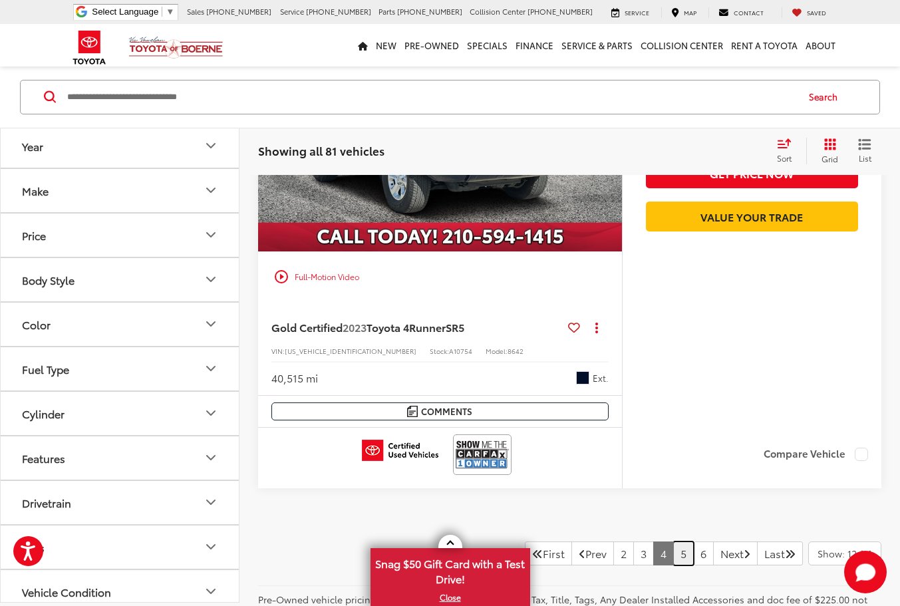
scroll to position [5830, 0]
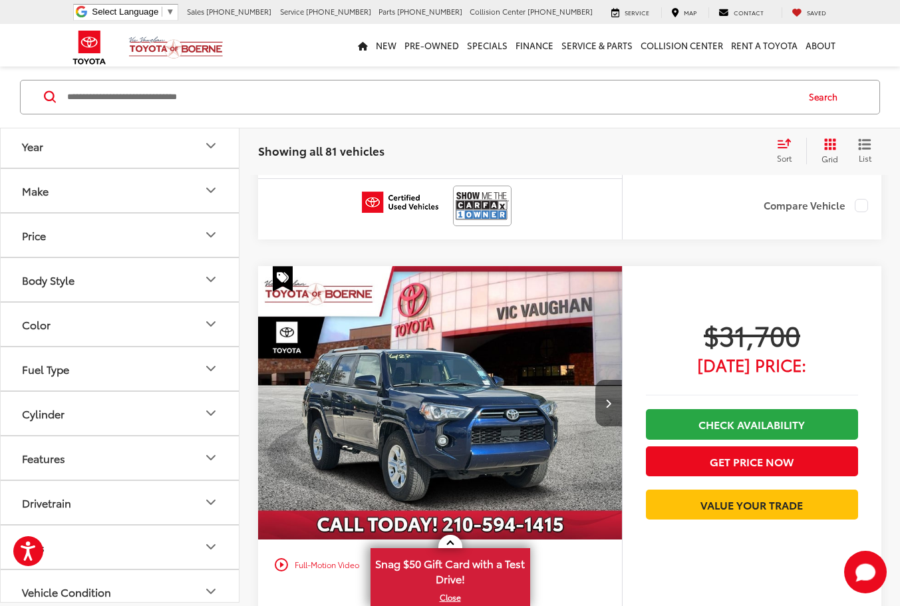
click at [606, 400] on icon "Next image" at bounding box center [608, 402] width 6 height 9
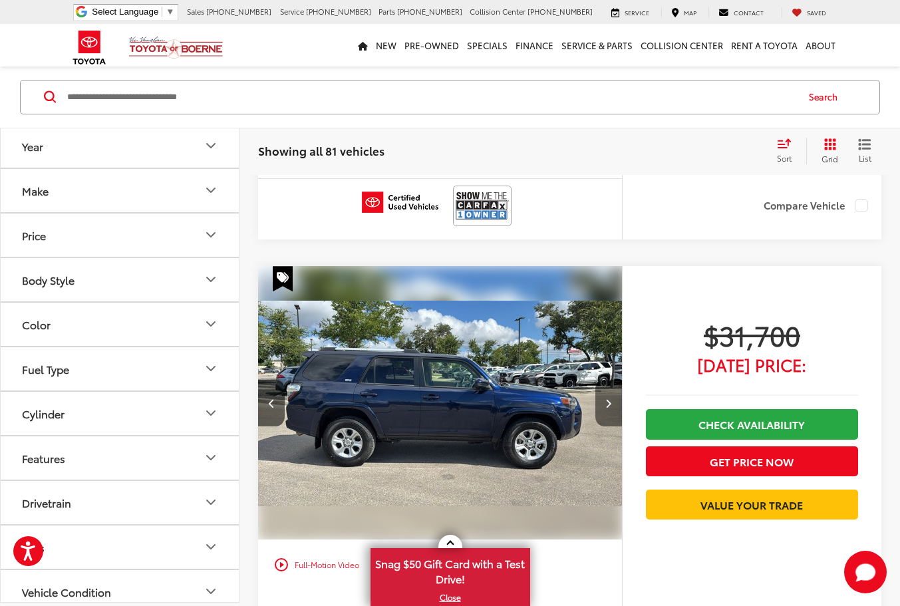
click at [606, 400] on icon "Next image" at bounding box center [608, 402] width 6 height 9
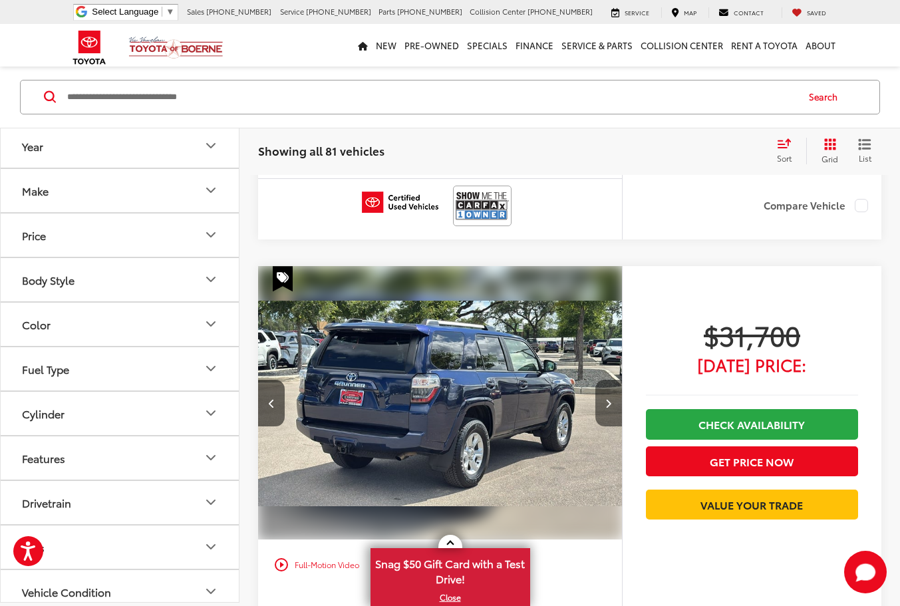
click at [606, 400] on icon "Next image" at bounding box center [608, 402] width 6 height 9
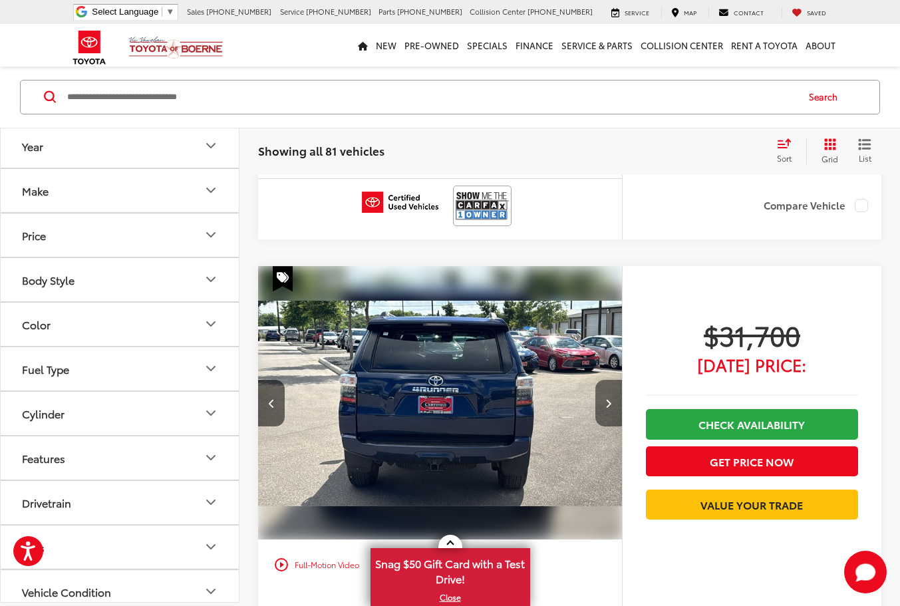
click at [606, 400] on icon "Next image" at bounding box center [608, 402] width 6 height 9
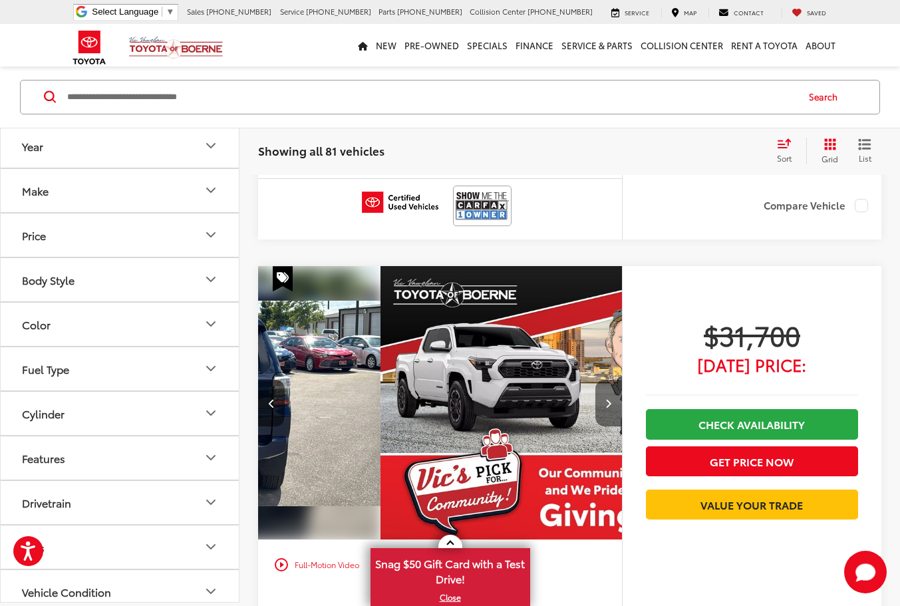
scroll to position [0, 1463]
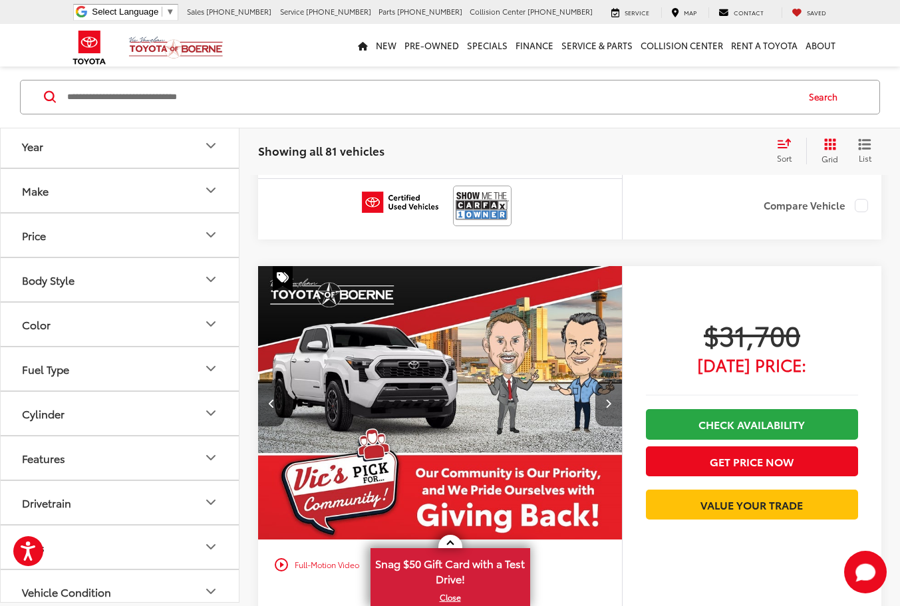
click at [606, 400] on icon "Next image" at bounding box center [608, 402] width 6 height 9
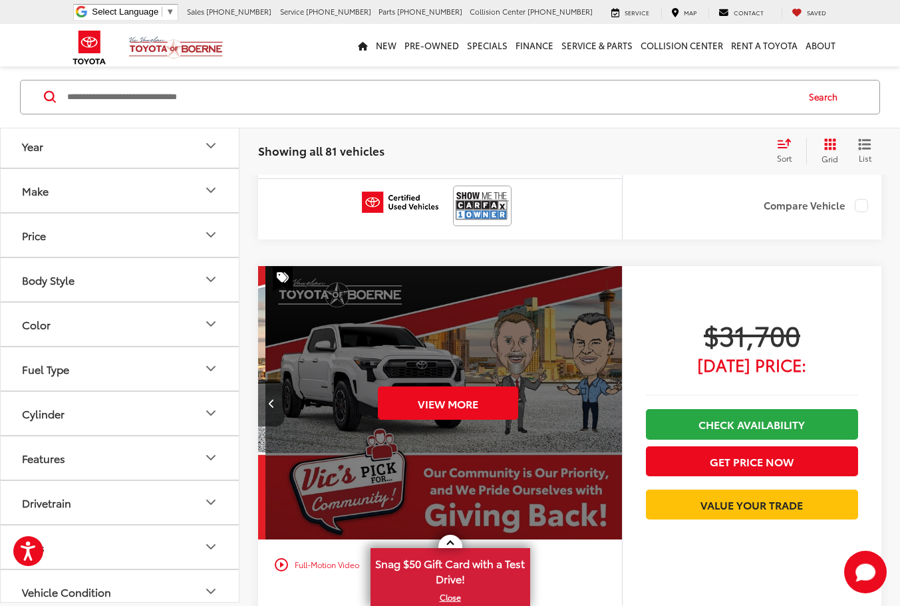
scroll to position [0, 1829]
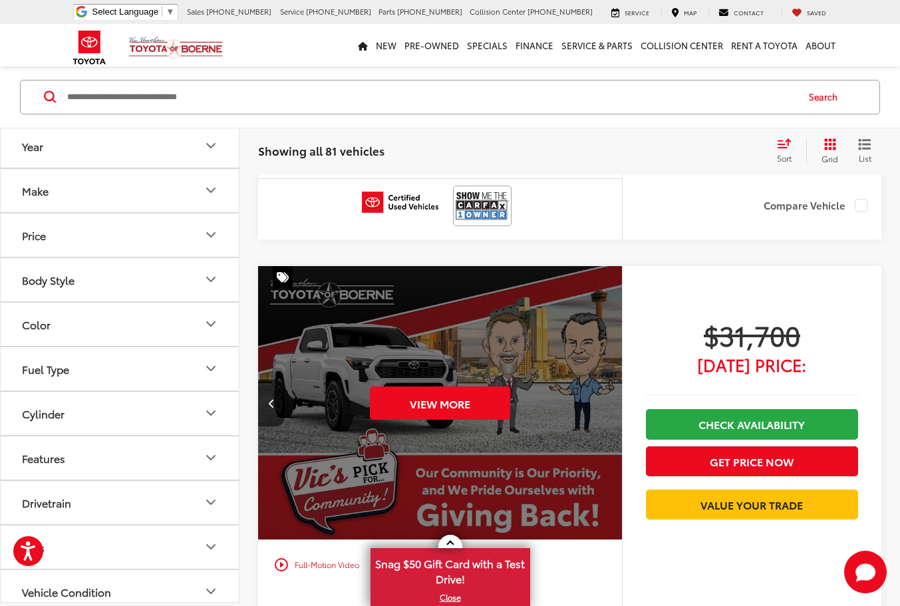
click at [606, 400] on div "View More" at bounding box center [440, 403] width 366 height 274
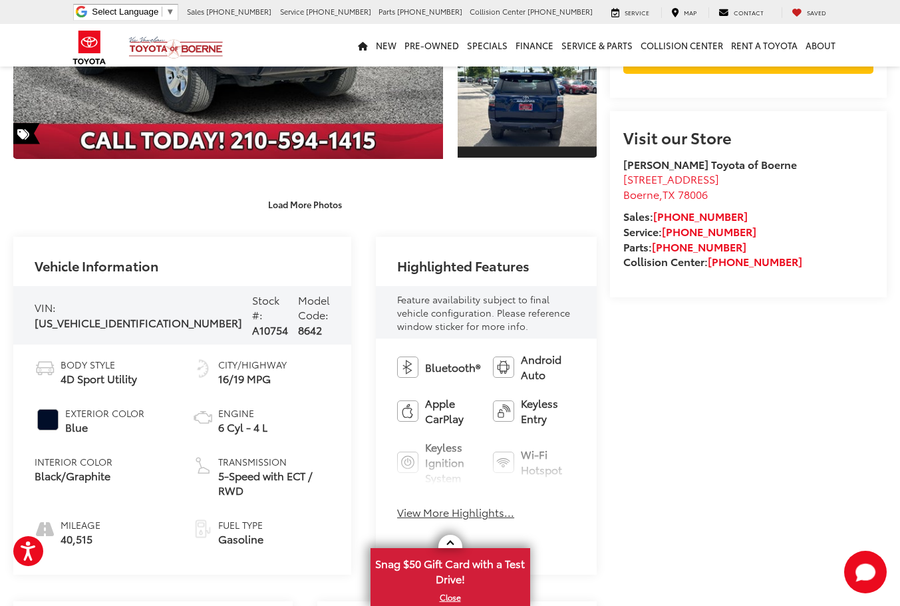
scroll to position [603, 0]
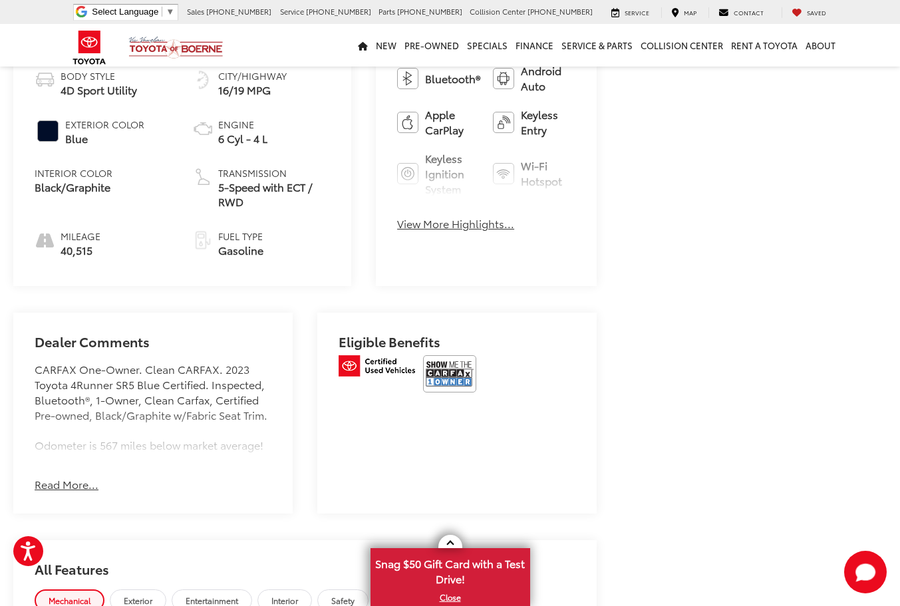
click at [71, 492] on button "Read More..." at bounding box center [67, 484] width 64 height 15
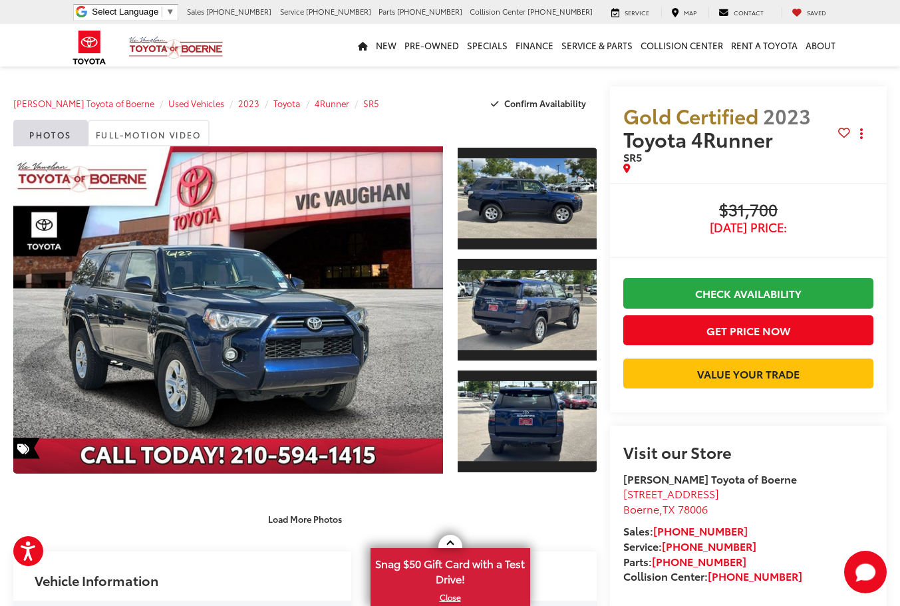
scroll to position [577, 0]
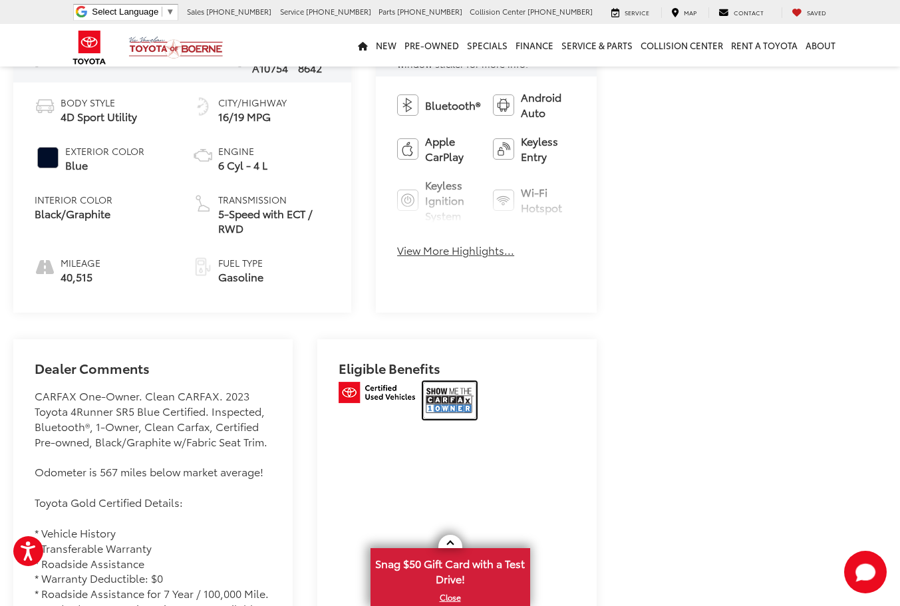
click at [424, 417] on img at bounding box center [449, 400] width 53 height 37
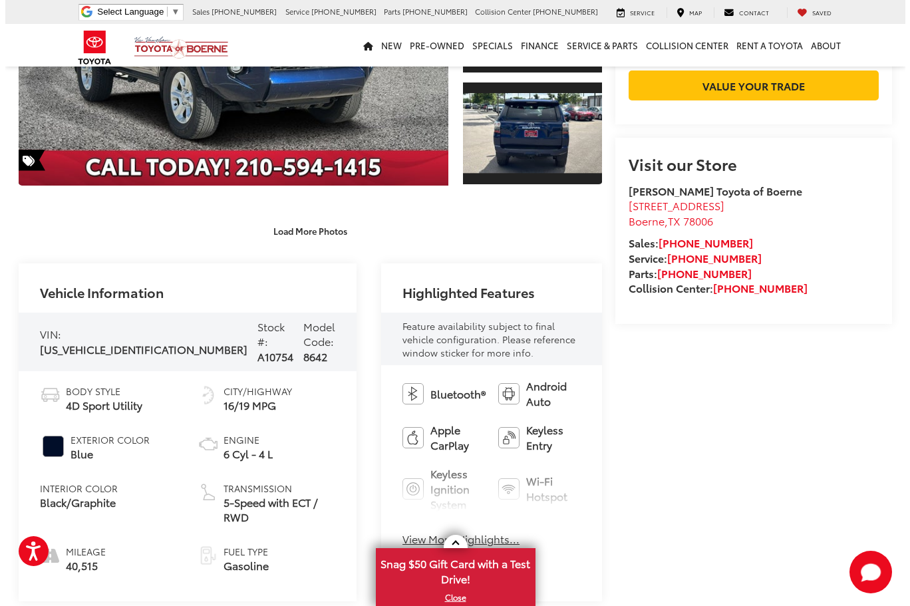
scroll to position [0, 0]
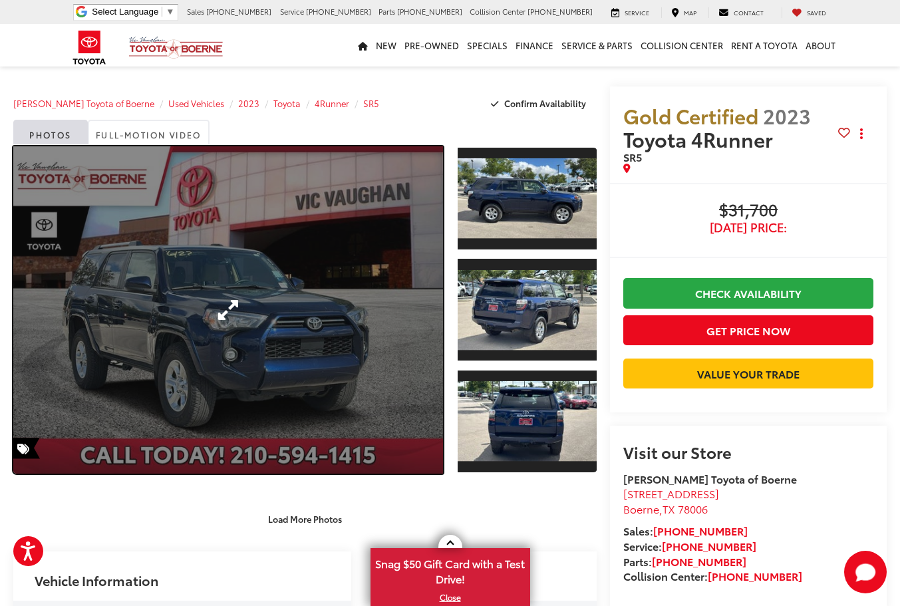
click at [287, 314] on link "Expand Photo 0" at bounding box center [228, 309] width 430 height 327
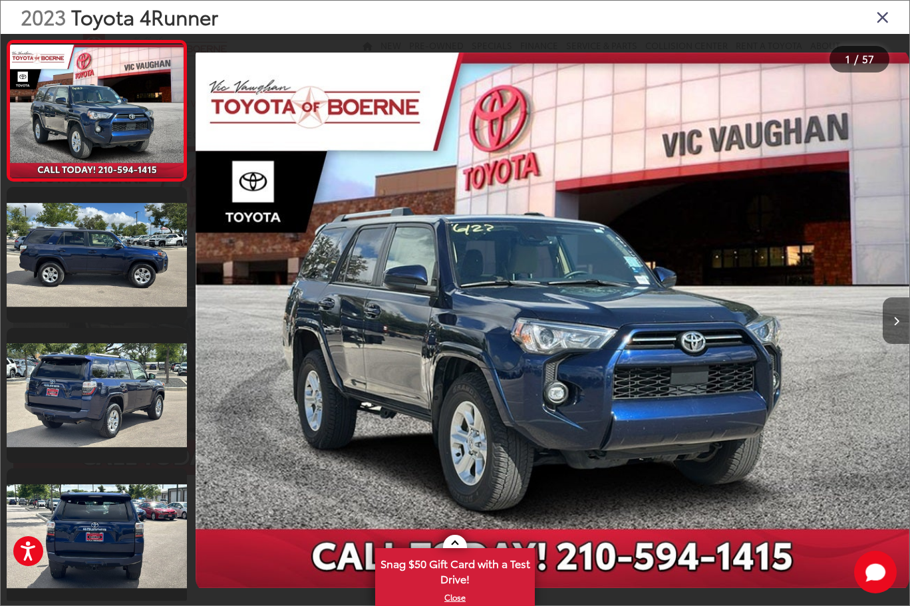
click at [899, 322] on button "Next image" at bounding box center [896, 320] width 27 height 47
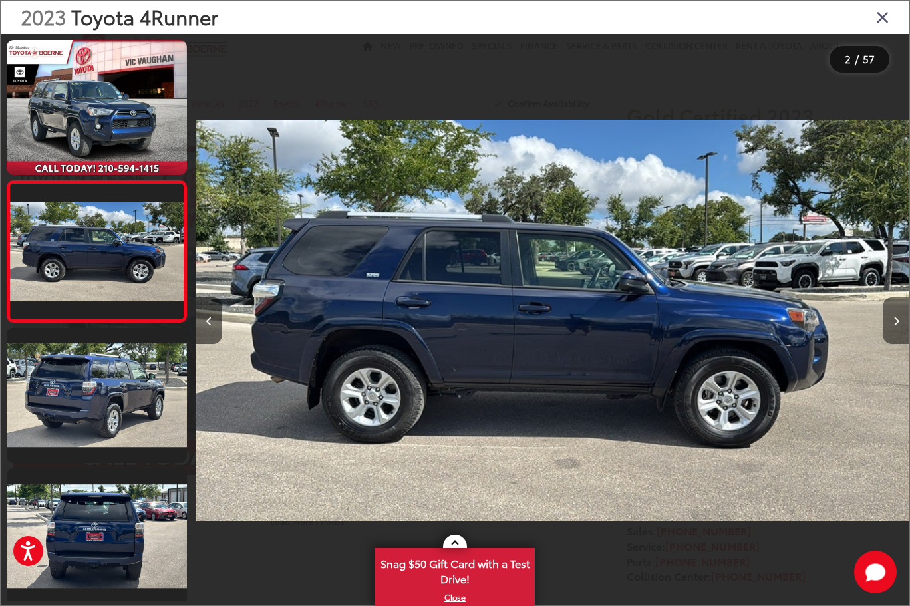
click at [899, 322] on button "Next image" at bounding box center [896, 320] width 27 height 47
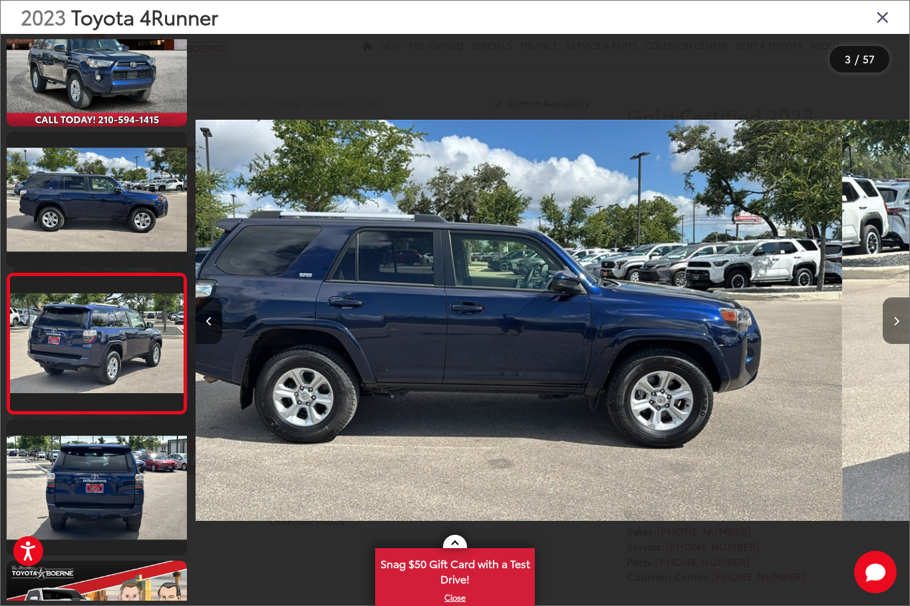
scroll to position [111, 0]
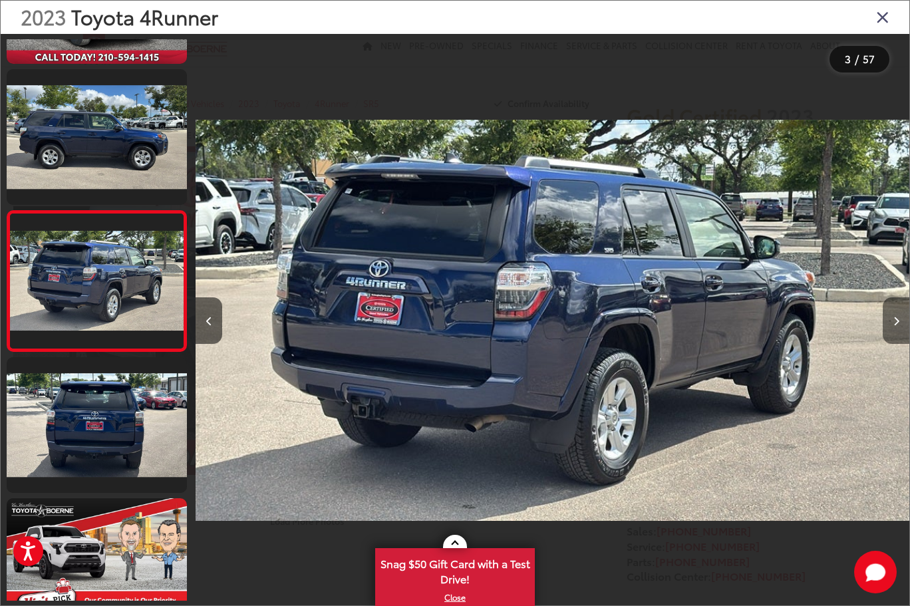
click at [899, 322] on button "Next image" at bounding box center [896, 320] width 27 height 47
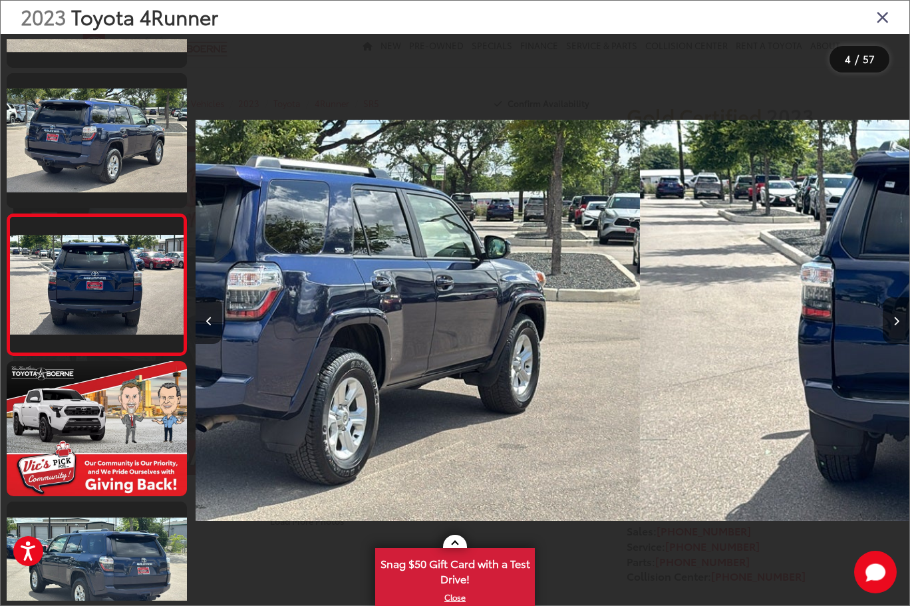
scroll to position [251, 0]
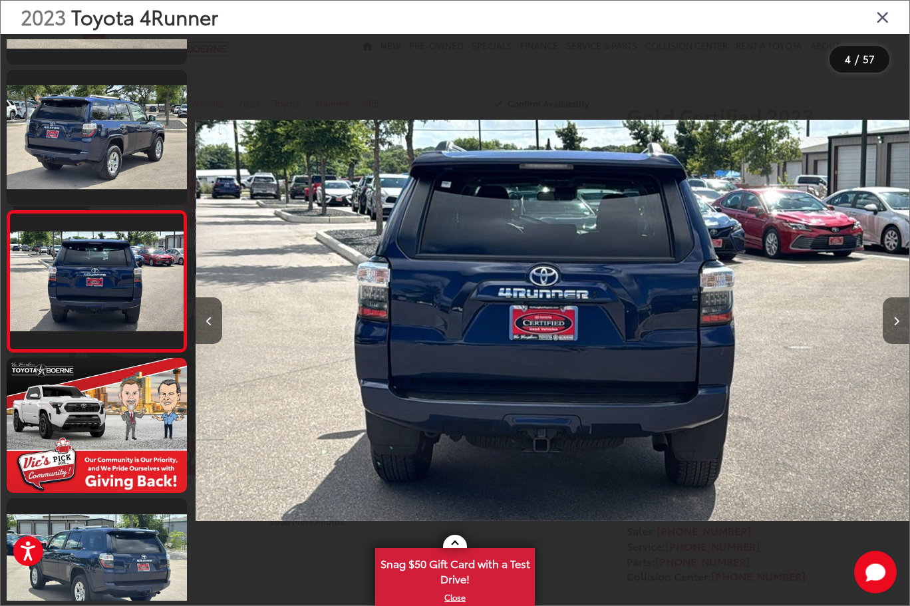
click at [899, 322] on button "Next image" at bounding box center [896, 320] width 27 height 47
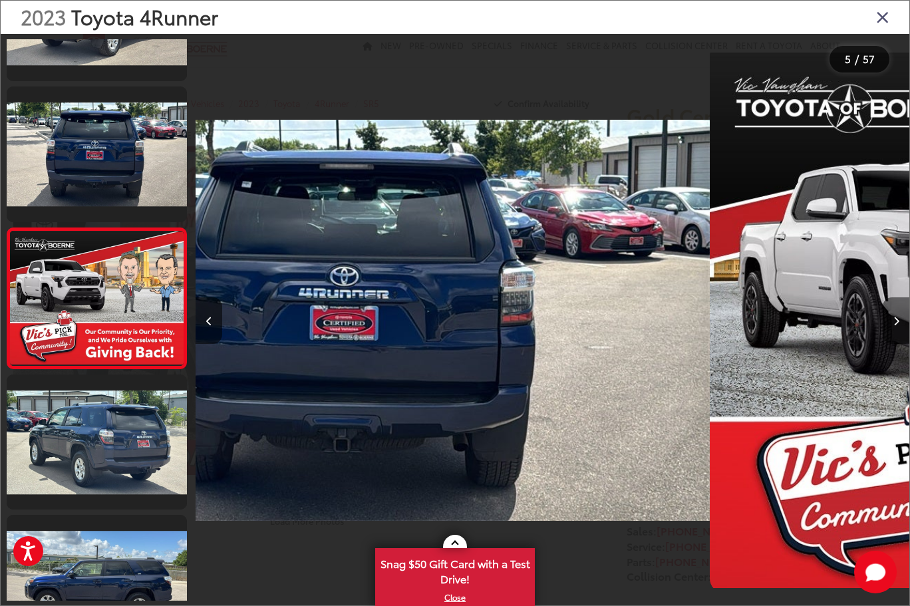
scroll to position [392, 0]
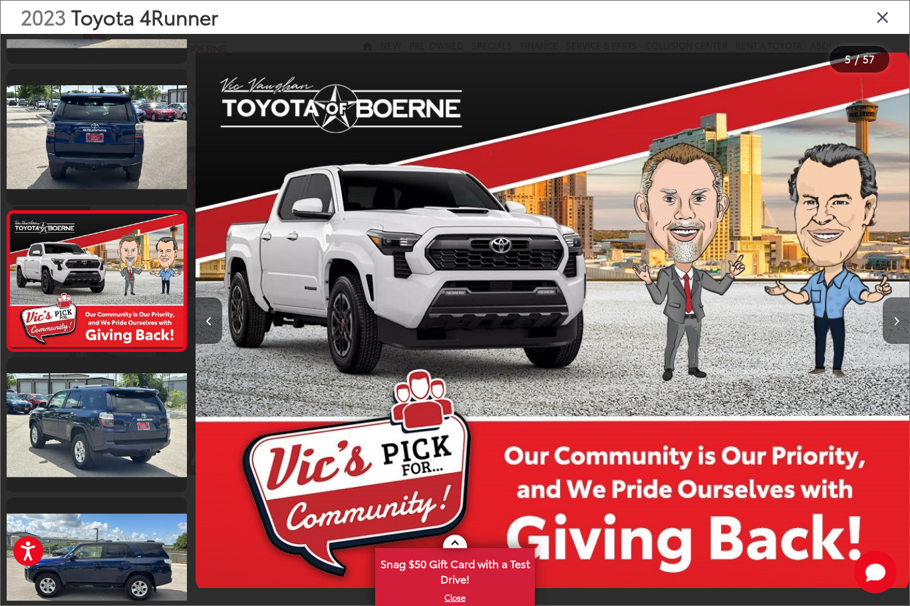
click at [899, 322] on button "Next image" at bounding box center [896, 320] width 27 height 47
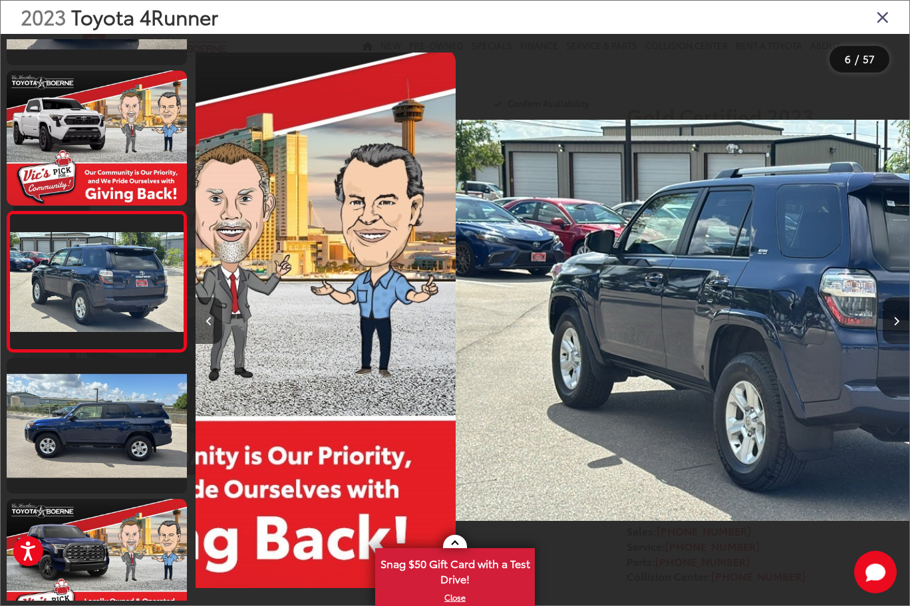
scroll to position [533, 0]
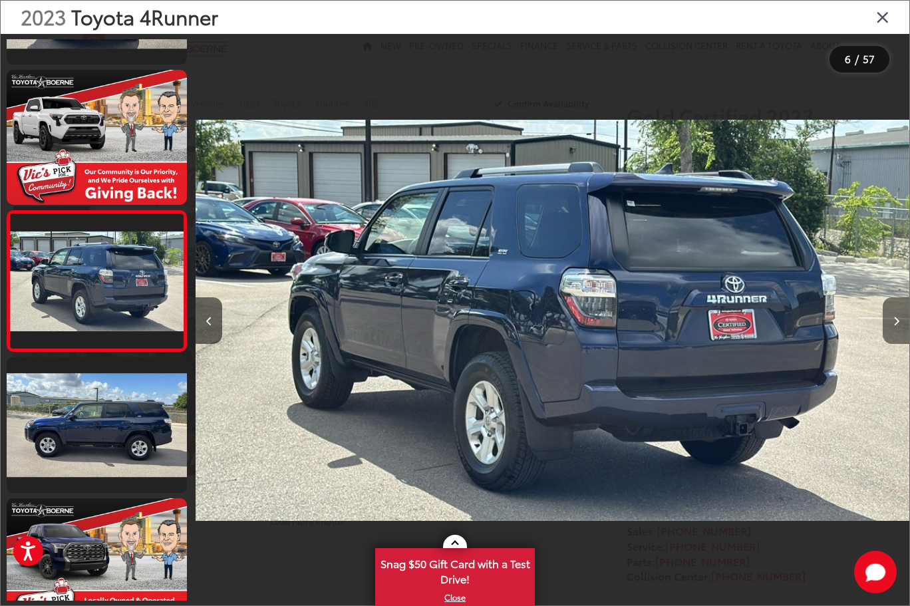
click at [899, 322] on icon "Next image" at bounding box center [896, 321] width 6 height 9
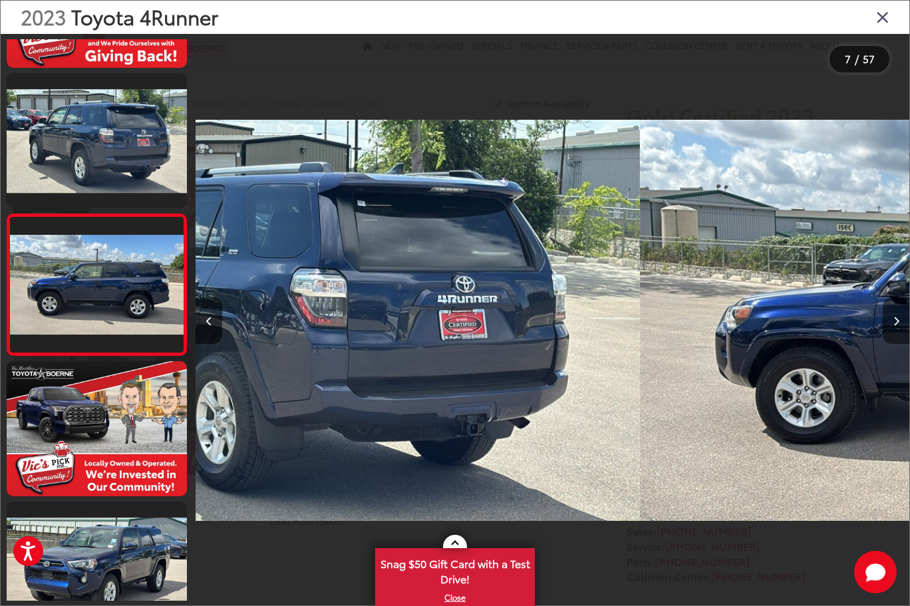
scroll to position [673, 0]
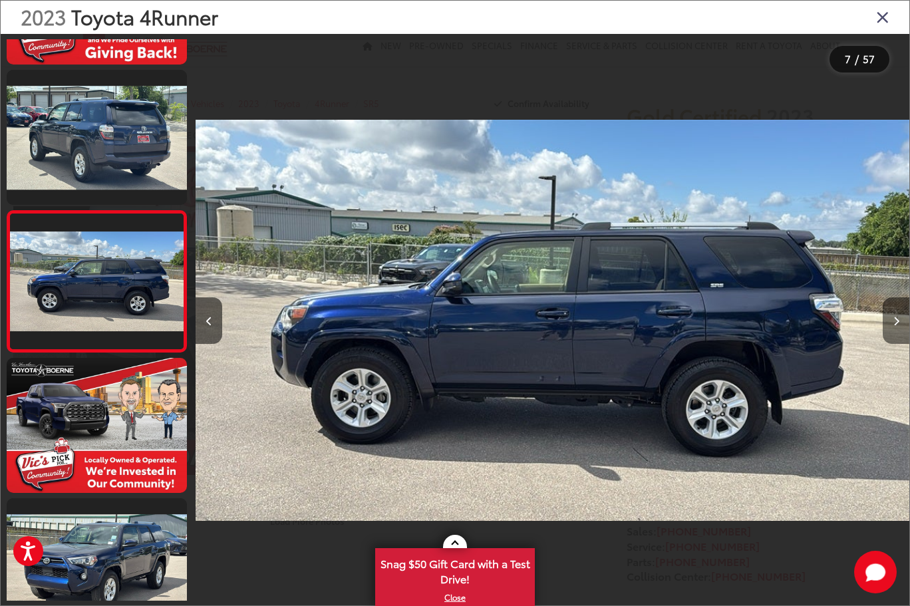
click at [899, 322] on icon "Next image" at bounding box center [896, 321] width 6 height 9
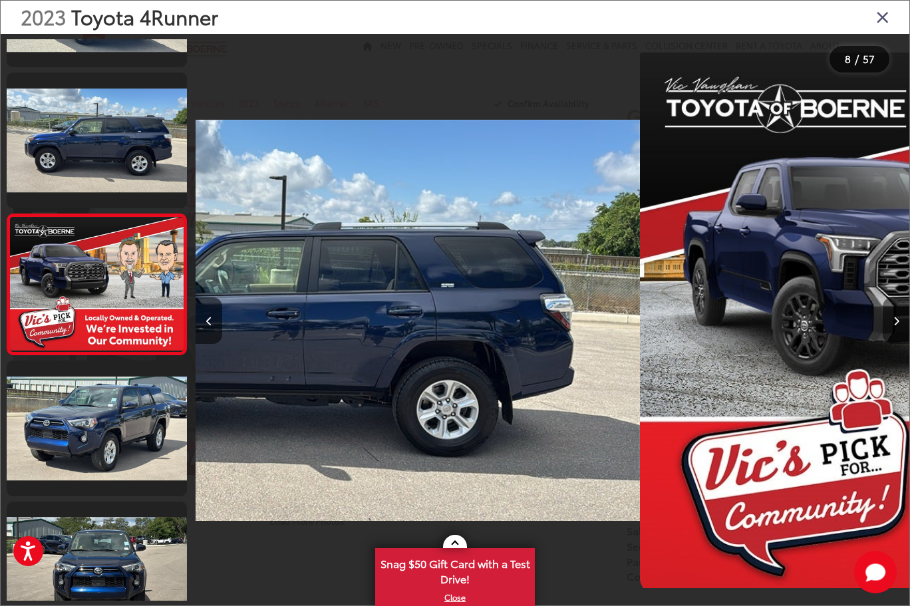
scroll to position [814, 0]
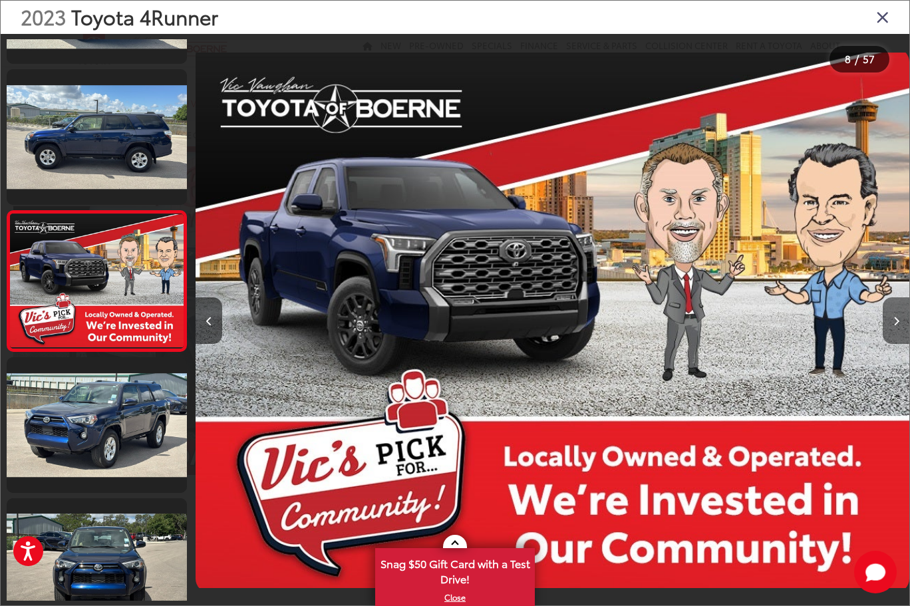
click at [899, 322] on icon "Next image" at bounding box center [896, 321] width 6 height 9
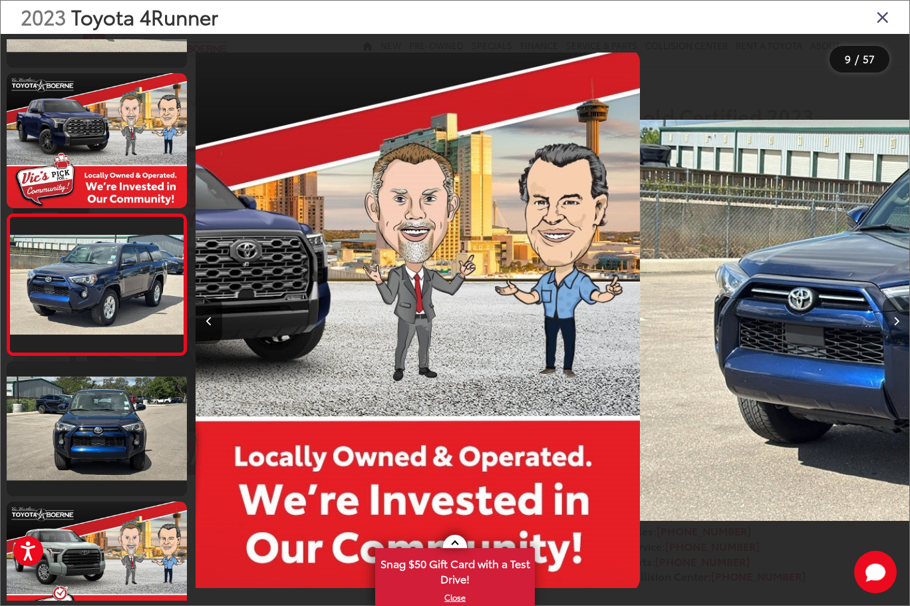
scroll to position [955, 0]
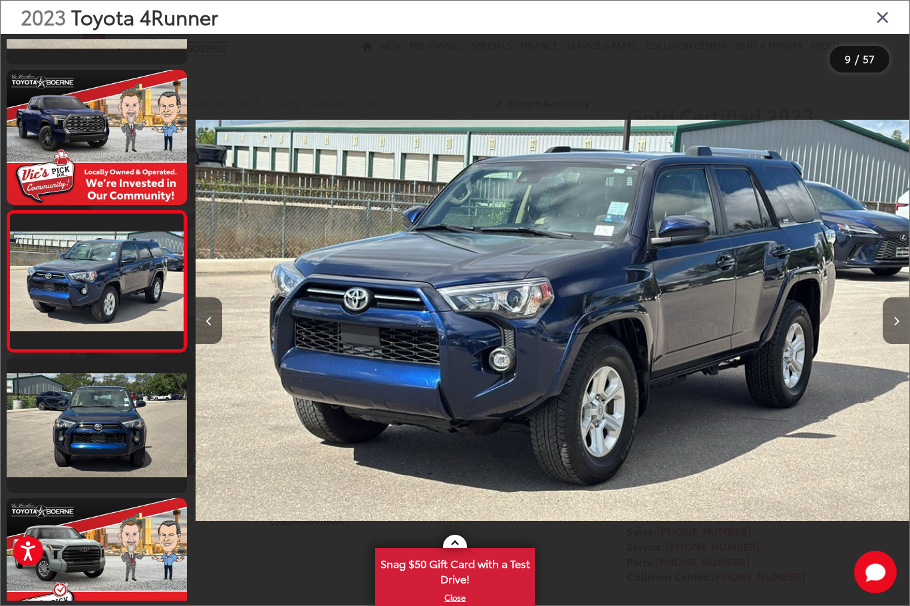
click at [898, 322] on icon "Next image" at bounding box center [896, 321] width 6 height 9
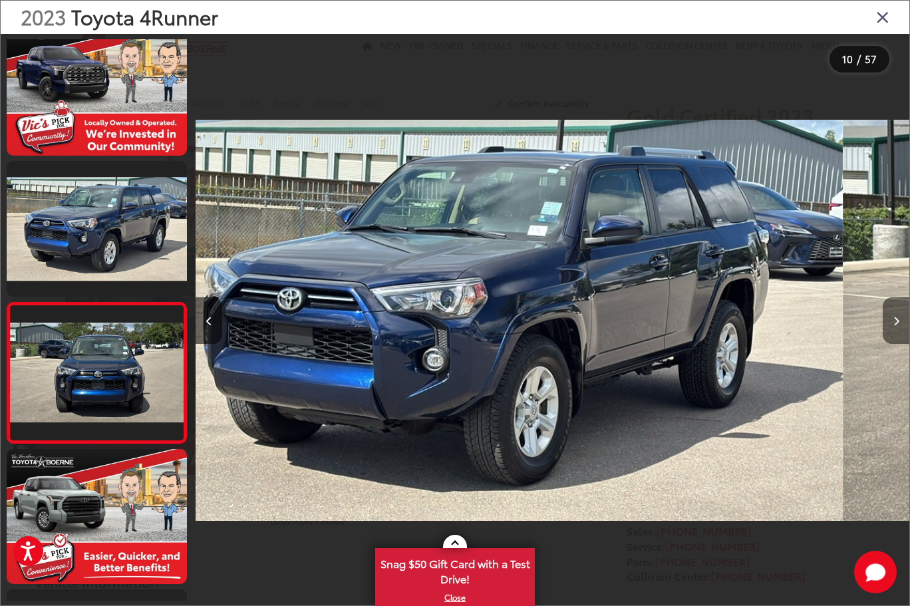
scroll to position [0, 0]
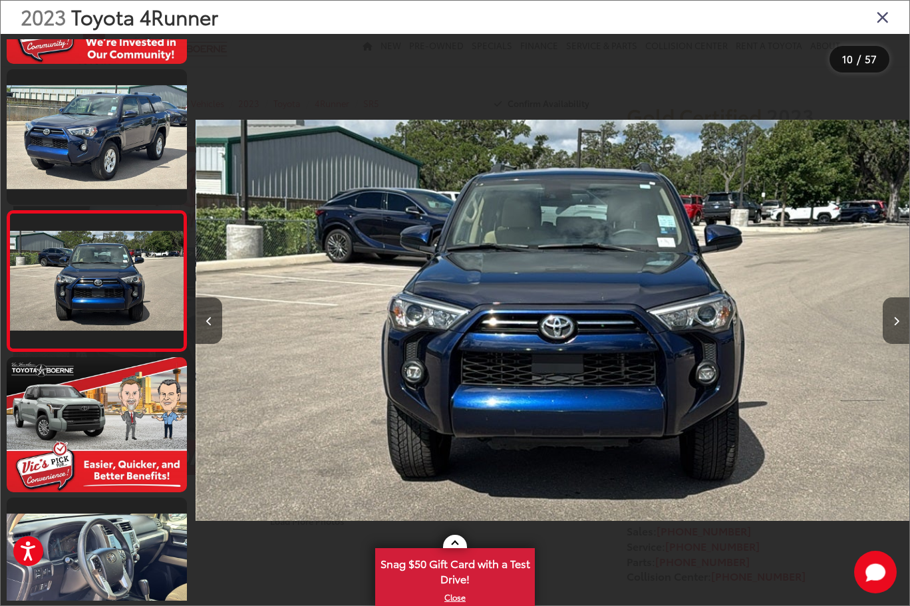
click at [897, 323] on icon "Next image" at bounding box center [896, 321] width 6 height 9
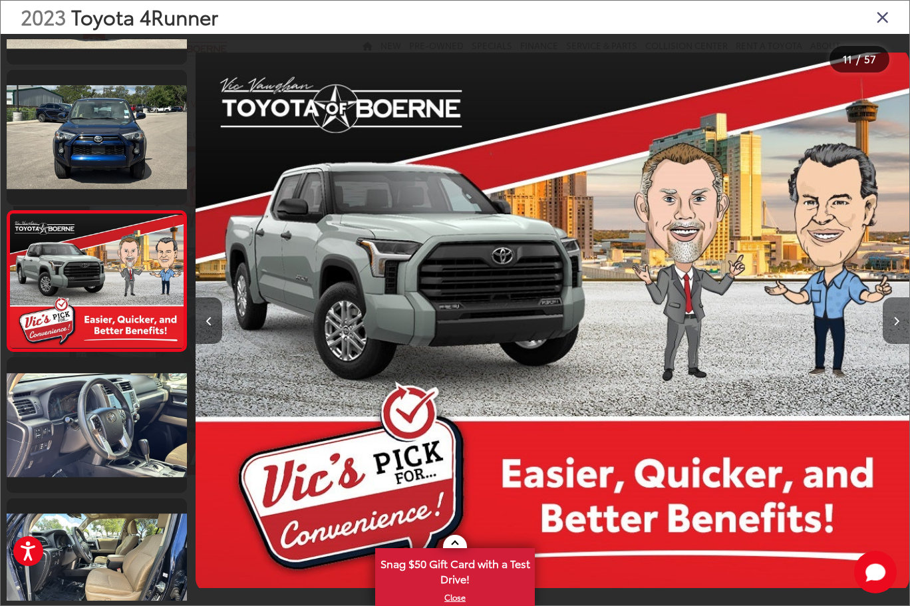
click at [897, 323] on icon "Next image" at bounding box center [896, 321] width 6 height 9
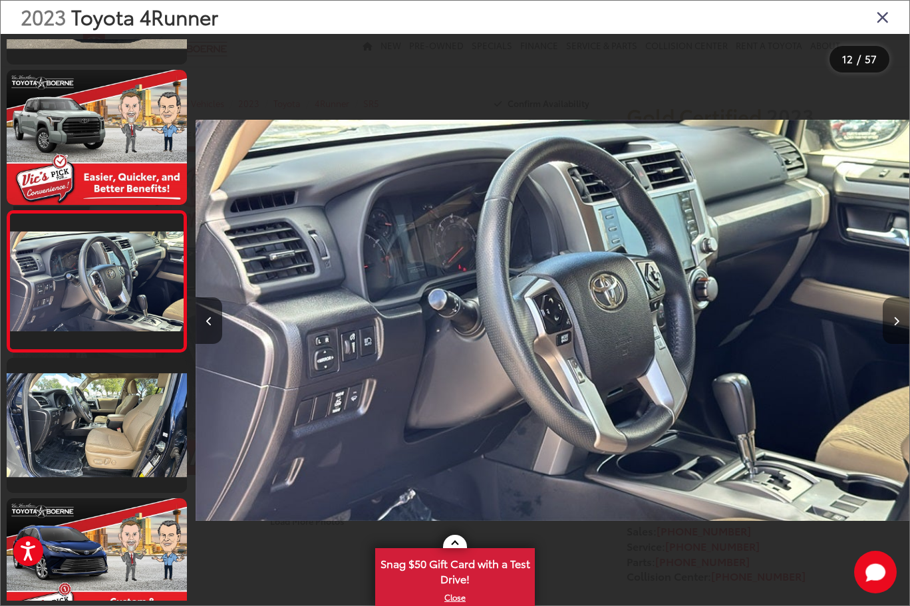
click at [897, 323] on icon "Next image" at bounding box center [896, 321] width 6 height 9
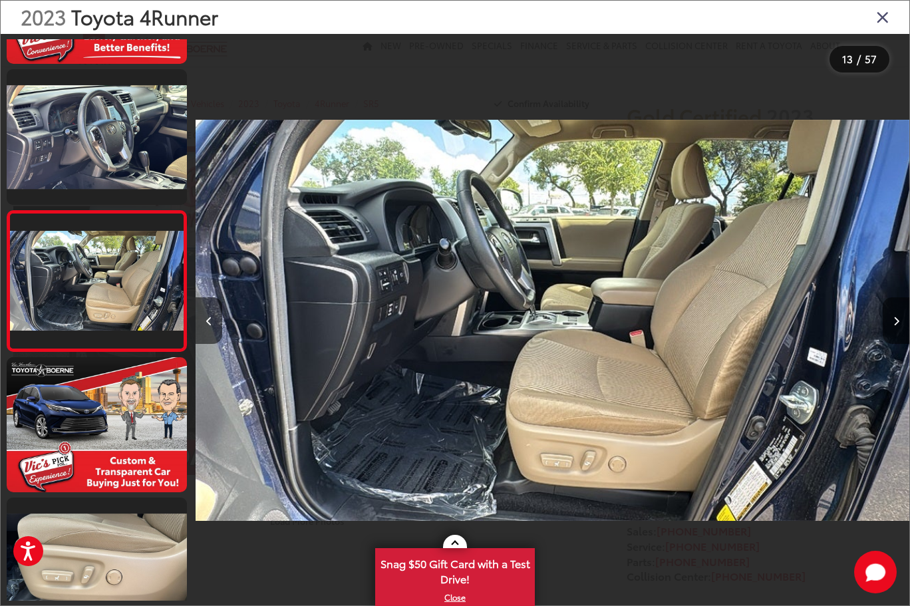
click at [897, 323] on icon "Next image" at bounding box center [896, 321] width 6 height 9
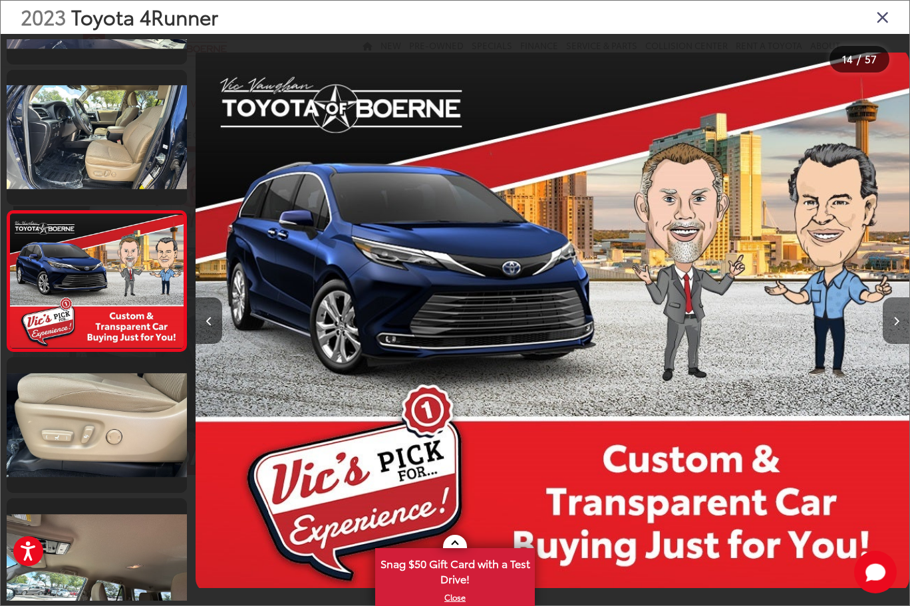
click at [897, 323] on icon "Next image" at bounding box center [896, 321] width 6 height 9
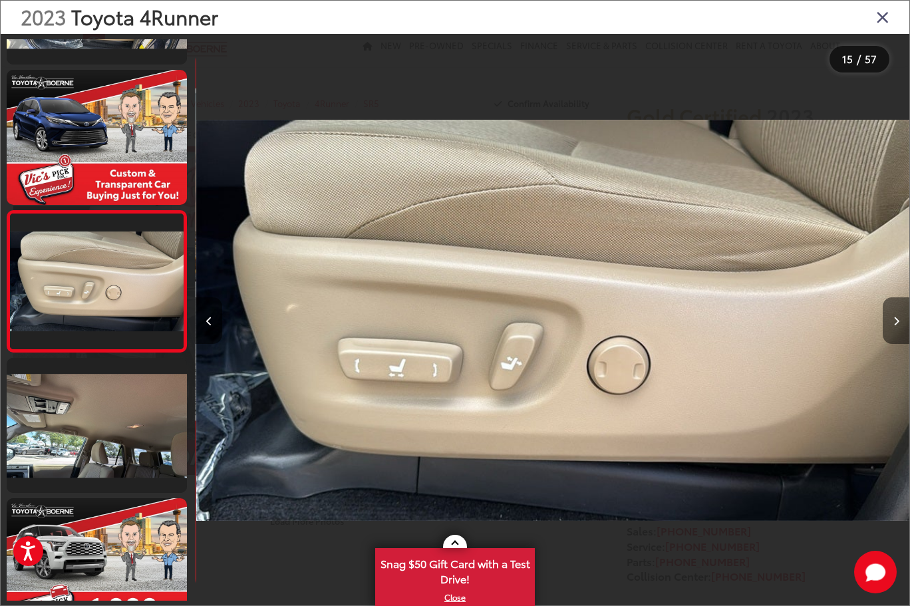
click at [897, 323] on icon "Next image" at bounding box center [896, 321] width 6 height 9
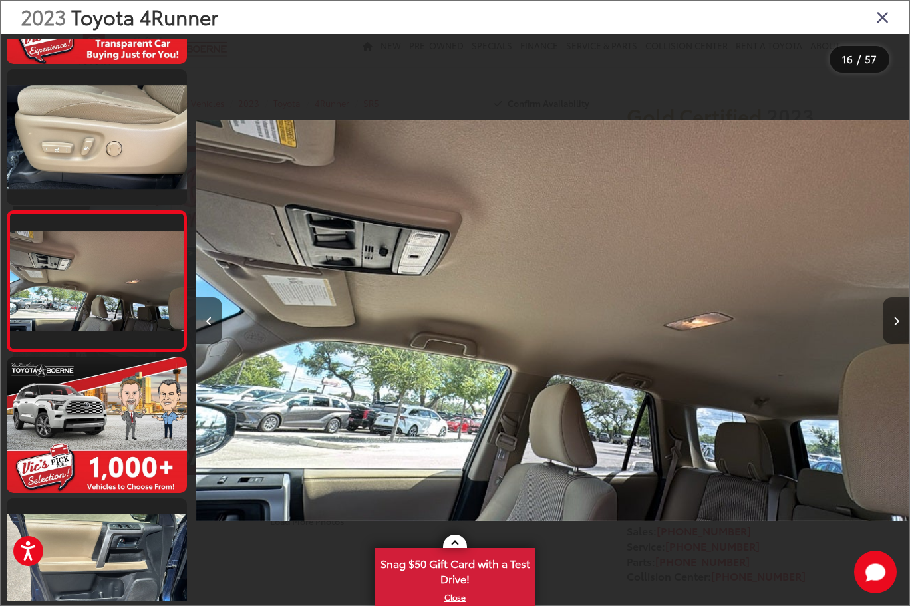
click at [897, 323] on icon "Next image" at bounding box center [896, 321] width 6 height 9
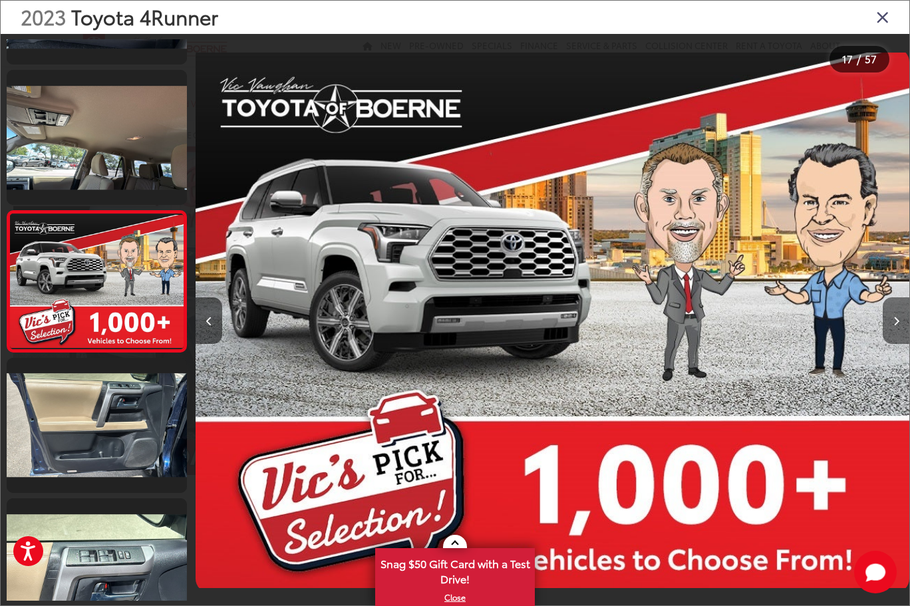
click at [897, 323] on icon "Next image" at bounding box center [896, 321] width 6 height 9
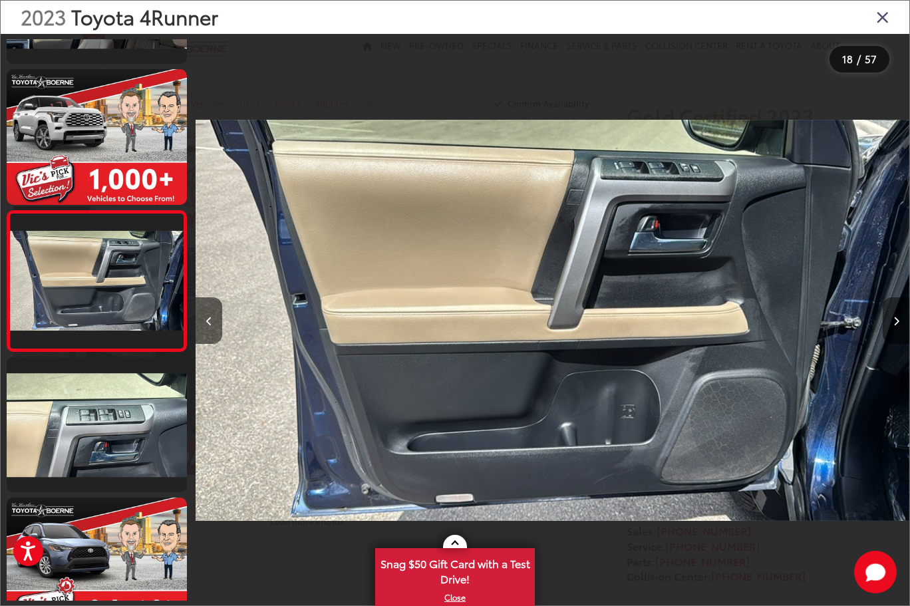
click at [897, 323] on icon "Next image" at bounding box center [896, 321] width 6 height 9
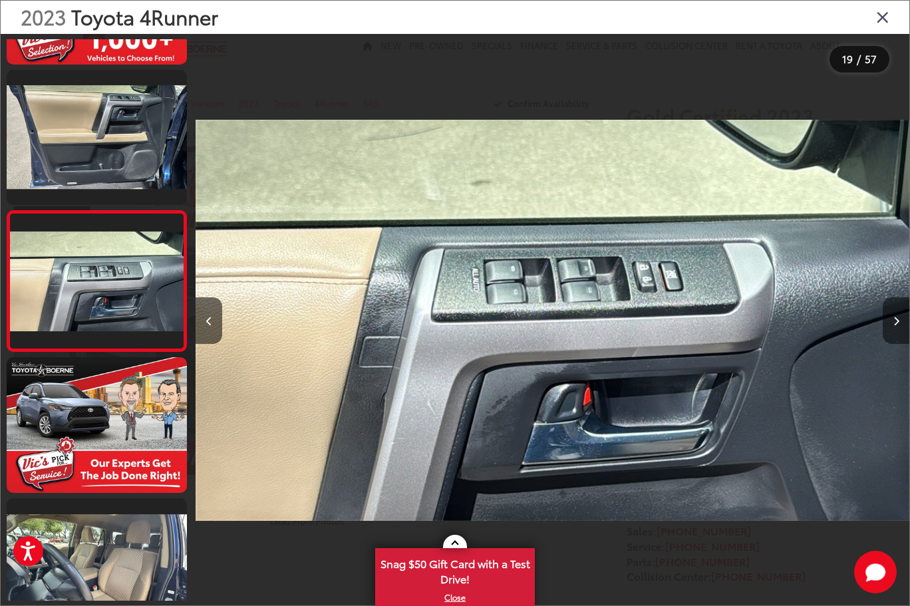
click at [897, 323] on icon "Next image" at bounding box center [896, 321] width 6 height 9
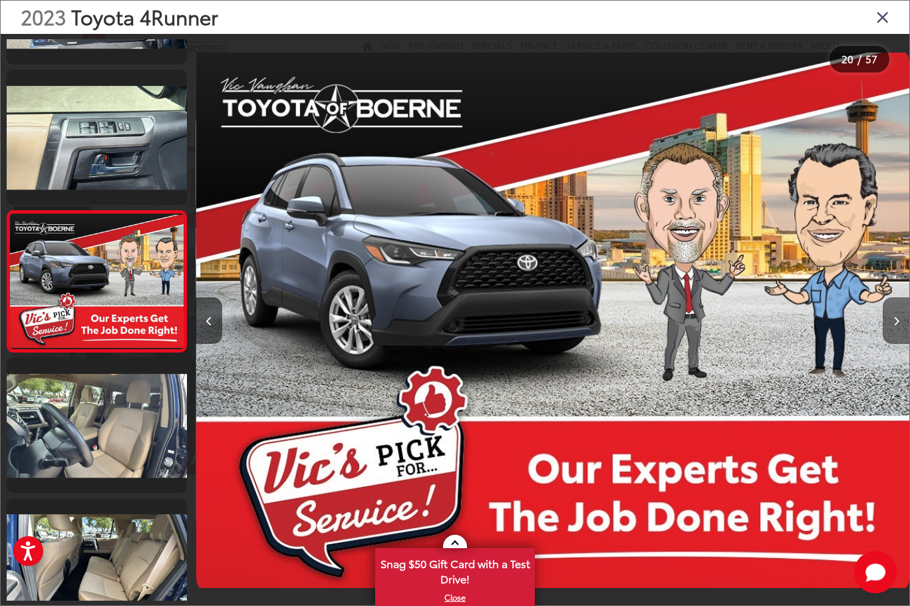
click at [897, 323] on icon "Next image" at bounding box center [896, 321] width 6 height 9
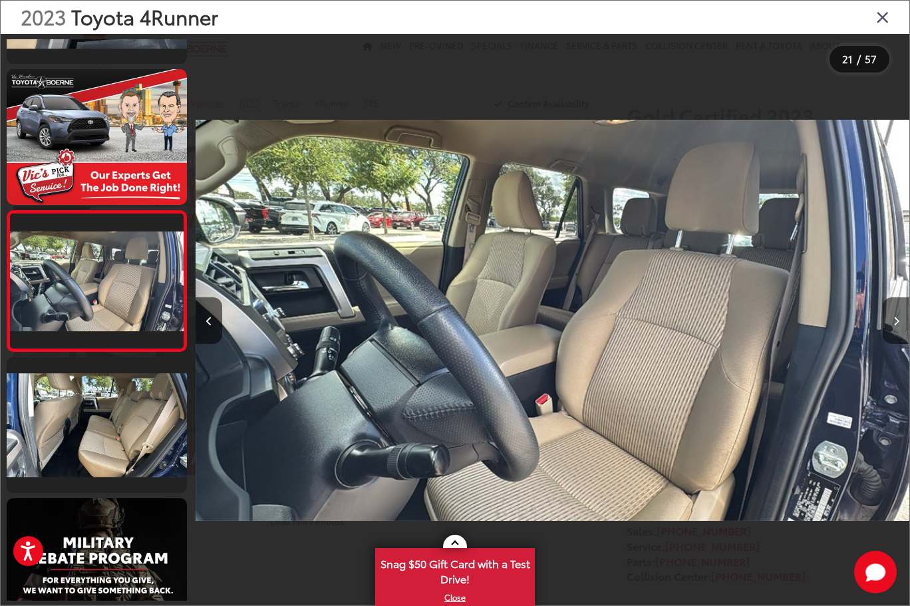
click at [879, 15] on icon "Close gallery" at bounding box center [882, 16] width 13 height 17
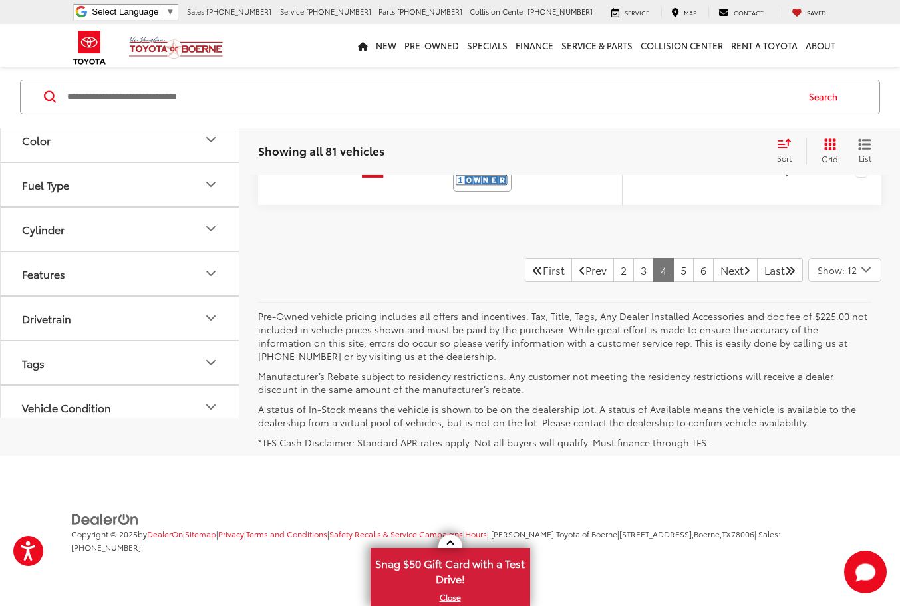
scroll to position [6114, 0]
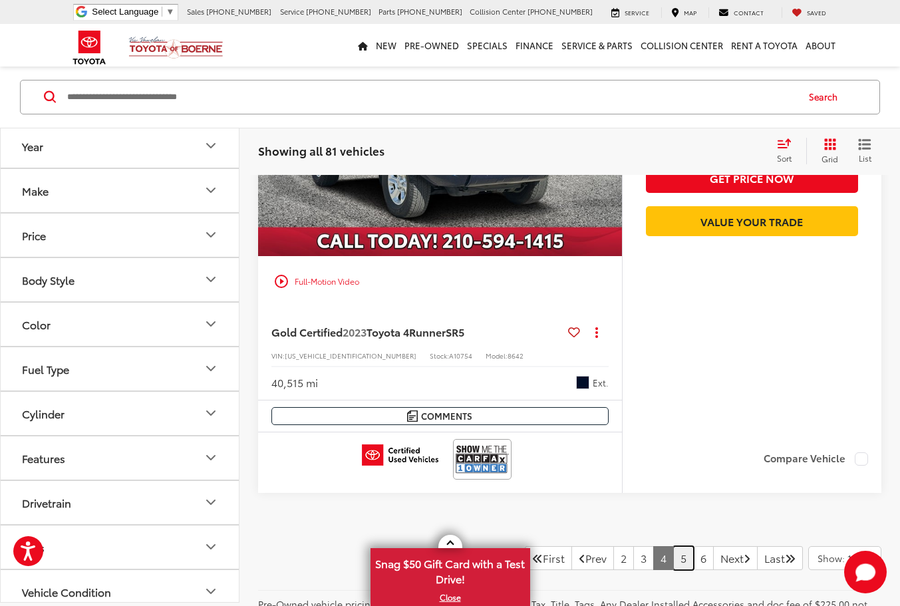
click at [673, 561] on link "5" at bounding box center [683, 558] width 21 height 24
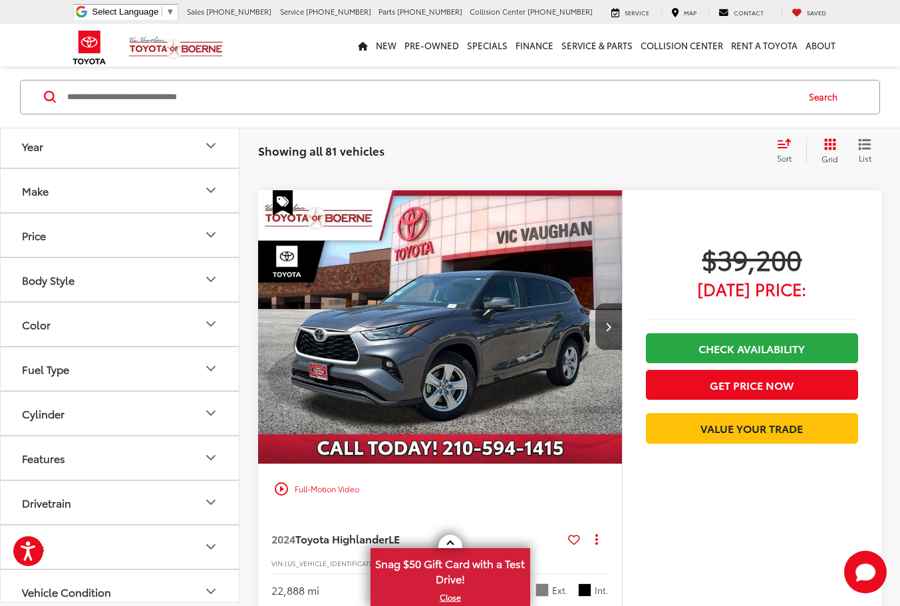
scroll to position [6118, 0]
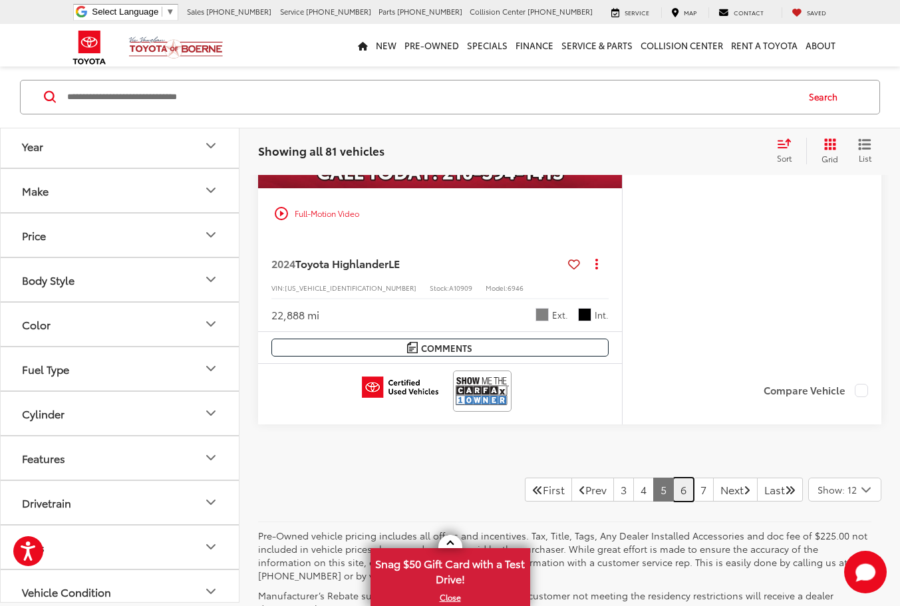
click at [673, 502] on link "6" at bounding box center [683, 490] width 21 height 24
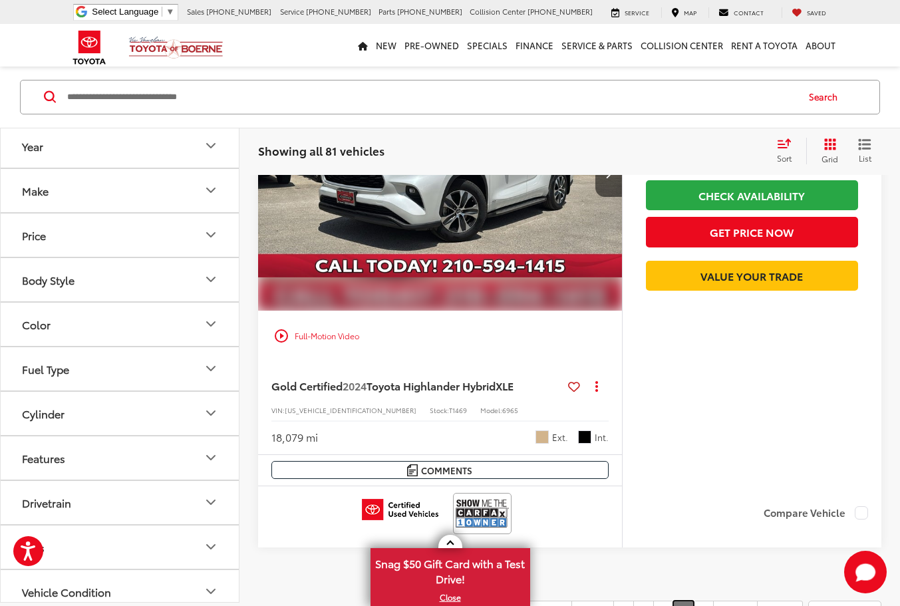
scroll to position [6341, 0]
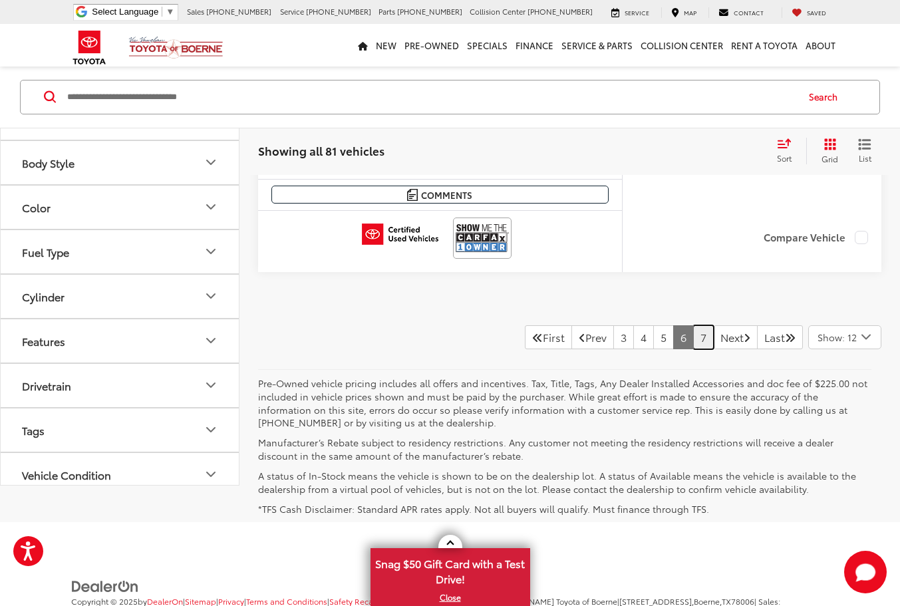
click at [693, 339] on link "7" at bounding box center [703, 337] width 21 height 24
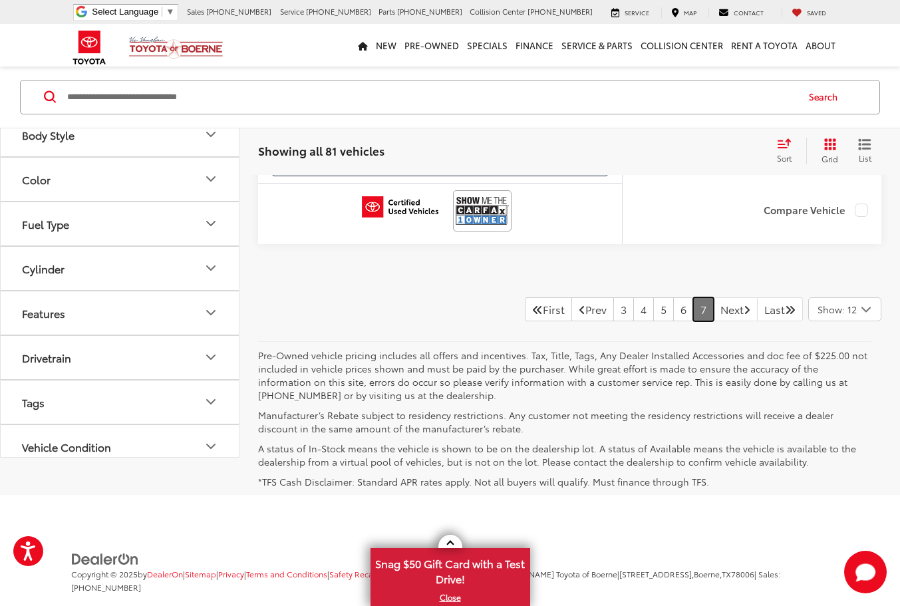
scroll to position [4799, 0]
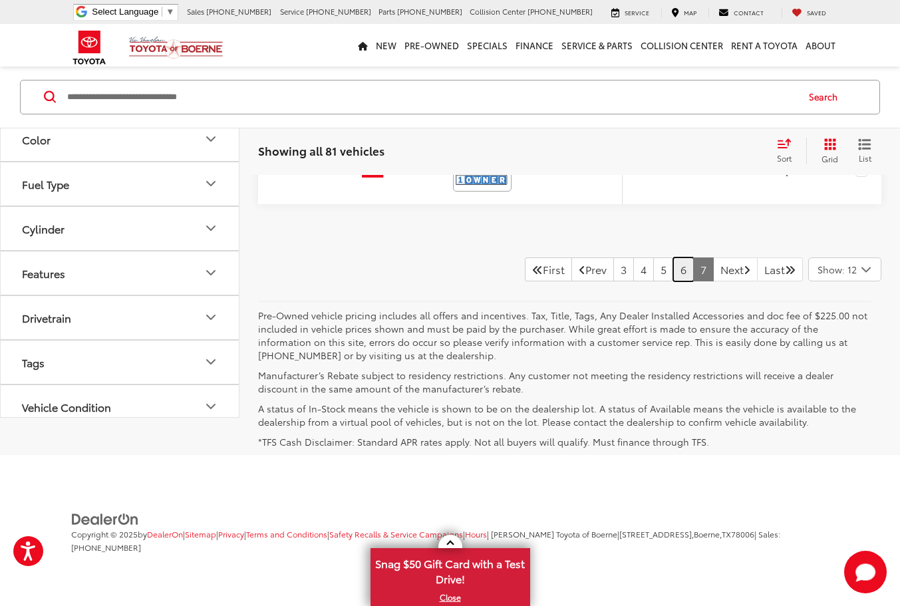
click at [673, 271] on link "6" at bounding box center [683, 269] width 21 height 24
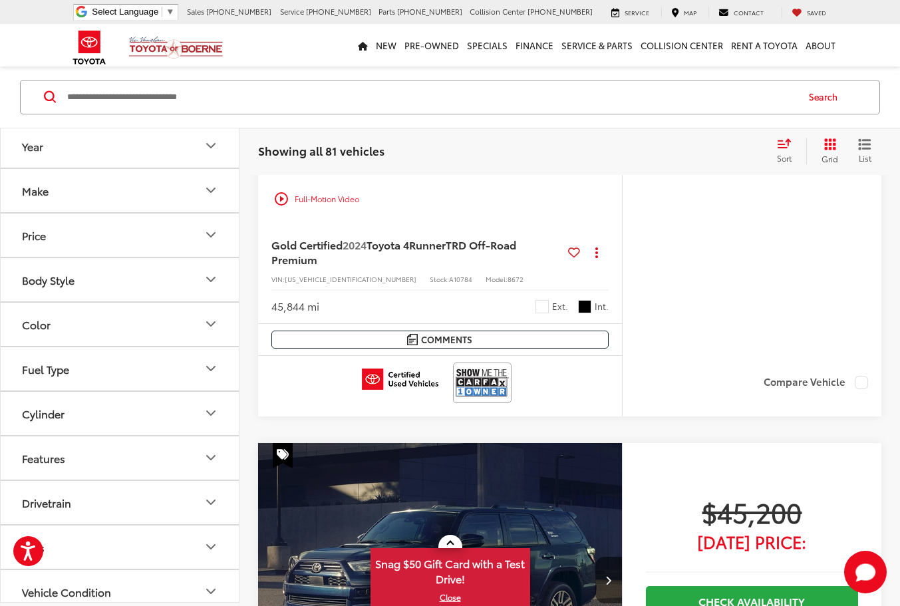
scroll to position [3249, 0]
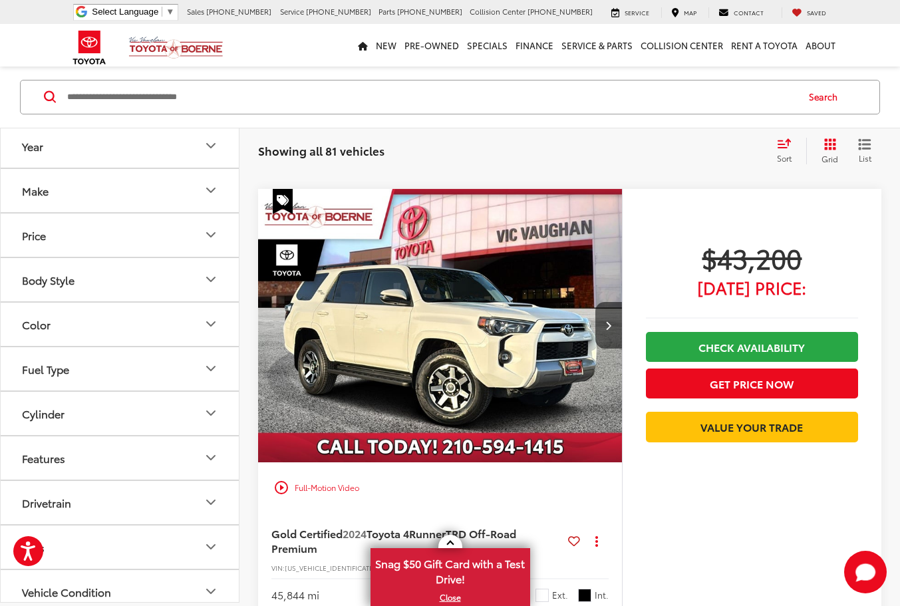
click at [451, 347] on img "2024 Toyota 4Runner TRD Off-Road Premium 0" at bounding box center [440, 326] width 366 height 274
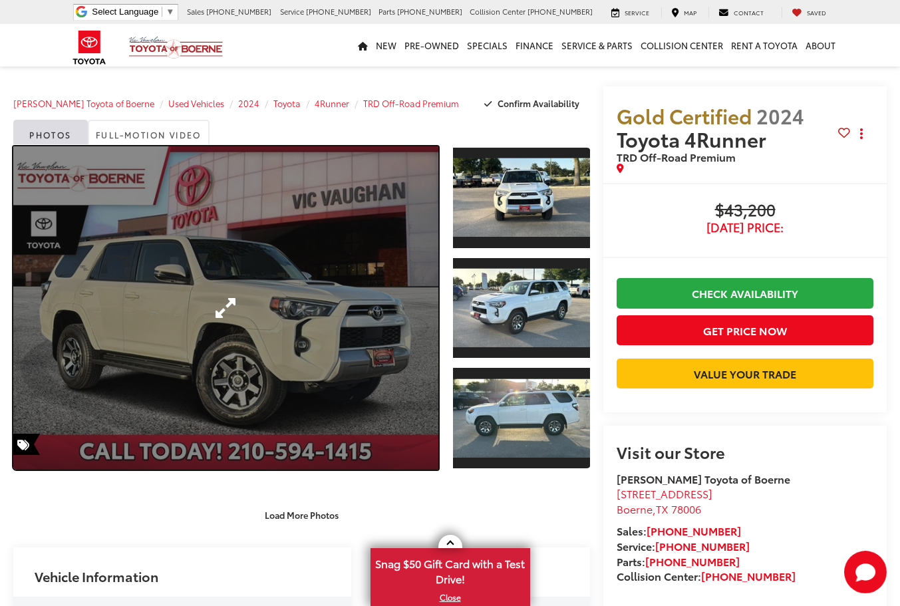
click at [248, 267] on link "Expand Photo 0" at bounding box center [225, 307] width 425 height 323
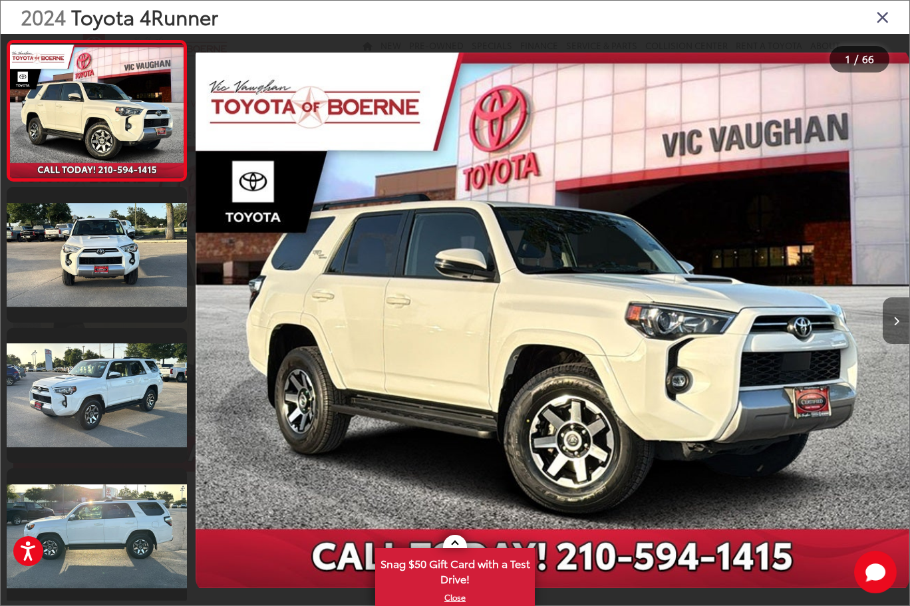
click at [896, 323] on icon "Next image" at bounding box center [896, 321] width 6 height 9
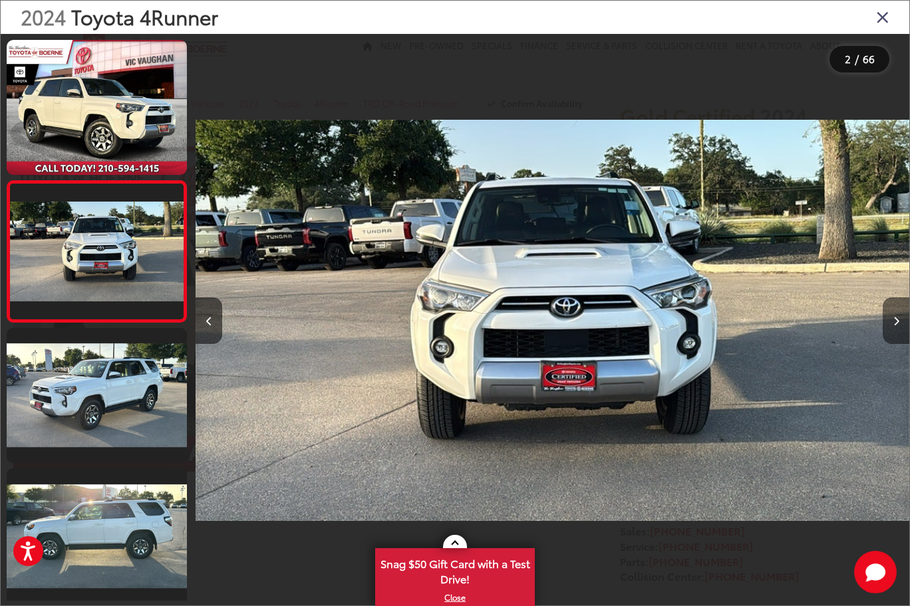
click at [896, 323] on icon "Next image" at bounding box center [896, 321] width 6 height 9
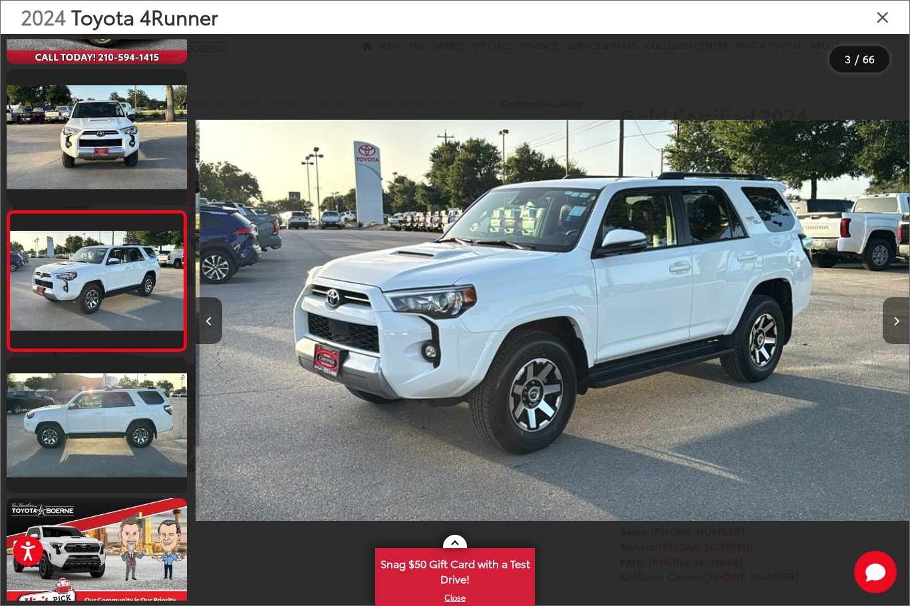
scroll to position [0, 1427]
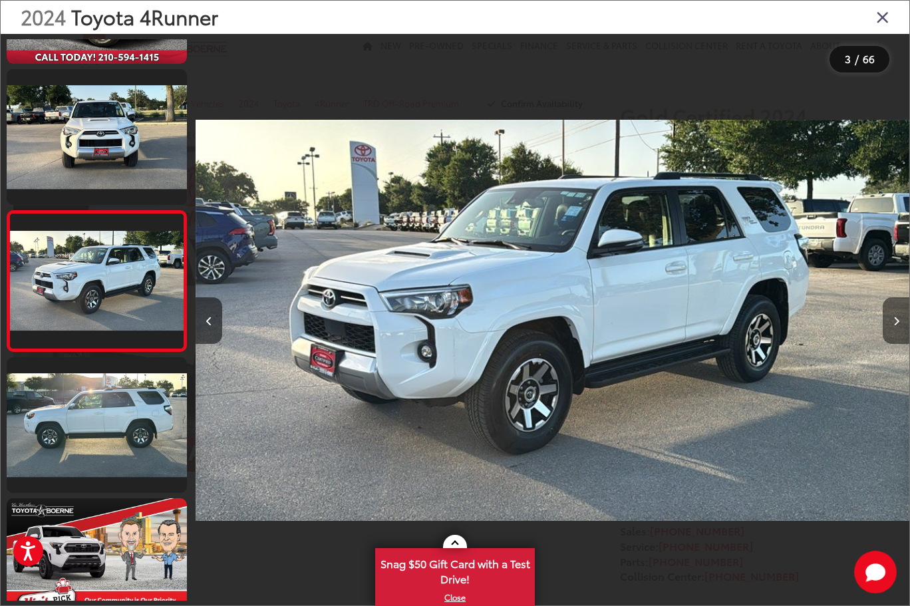
click at [896, 323] on icon "Next image" at bounding box center [896, 321] width 6 height 9
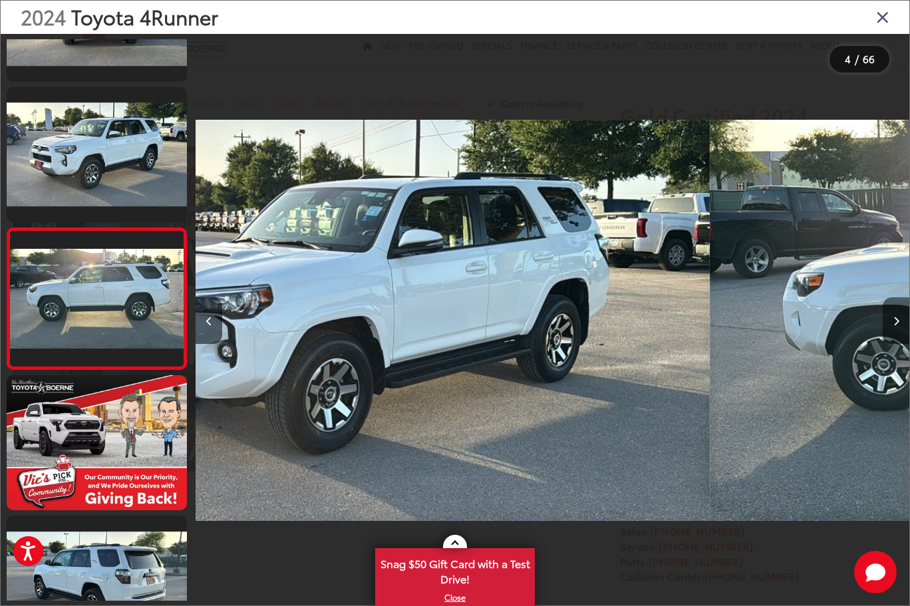
scroll to position [251, 0]
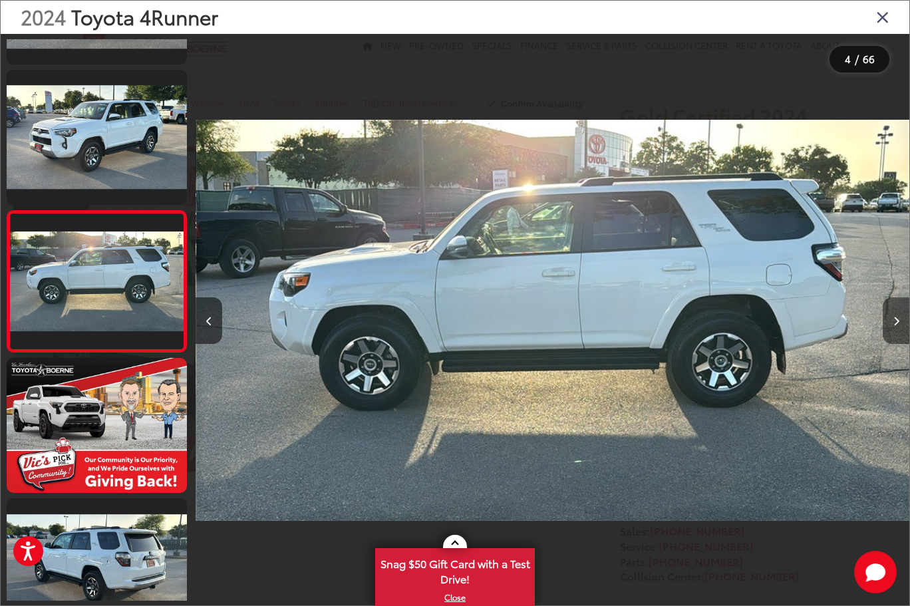
click at [896, 323] on icon "Next image" at bounding box center [896, 321] width 6 height 9
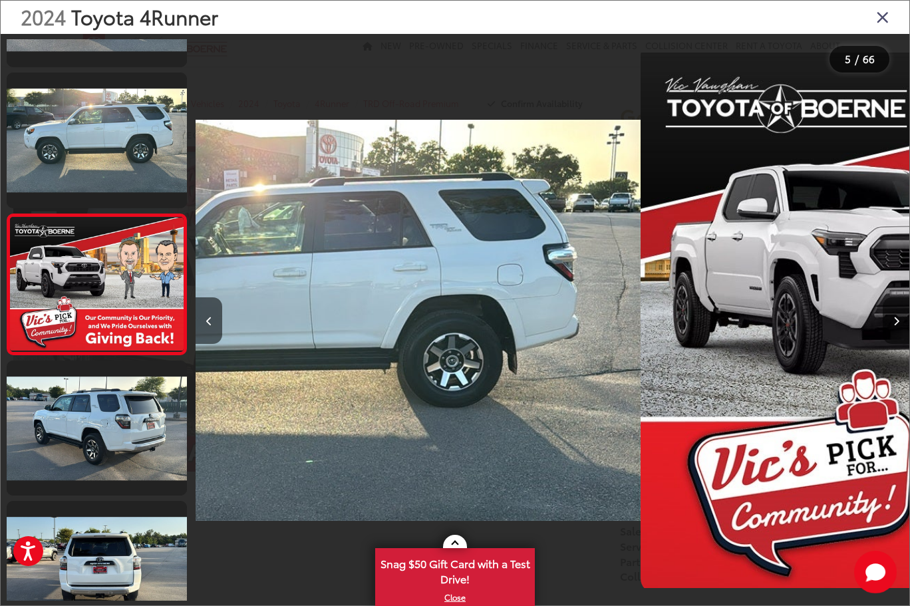
scroll to position [392, 0]
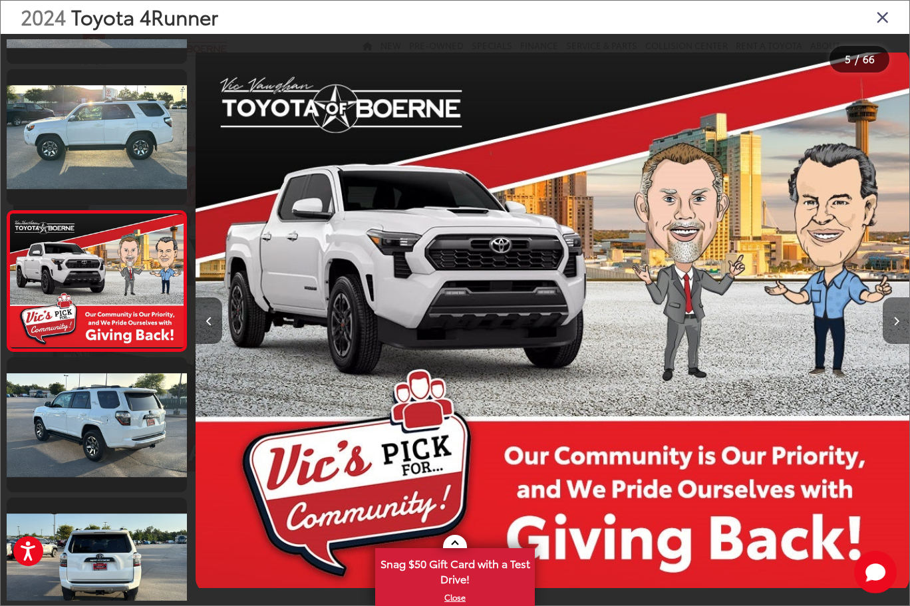
click at [896, 323] on icon "Next image" at bounding box center [896, 321] width 6 height 9
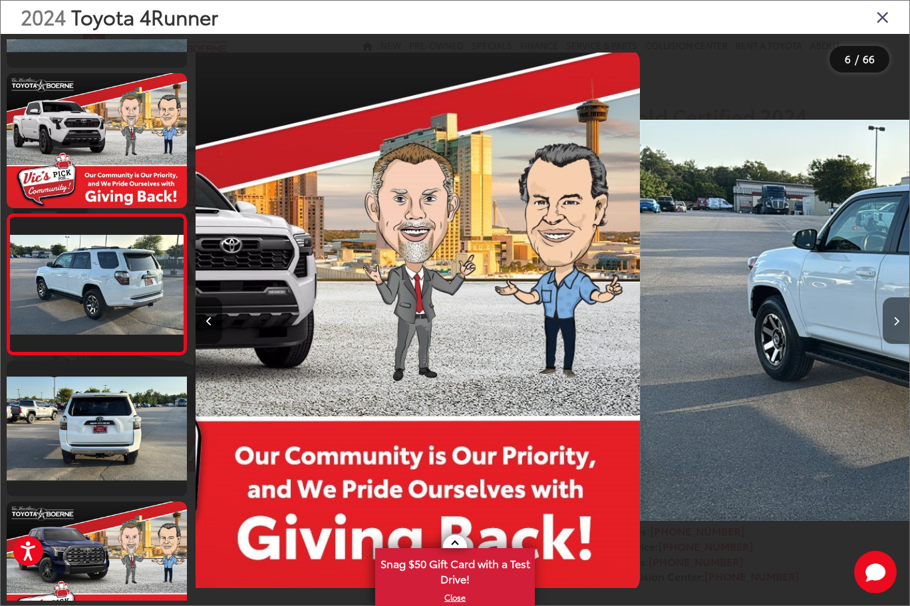
scroll to position [533, 0]
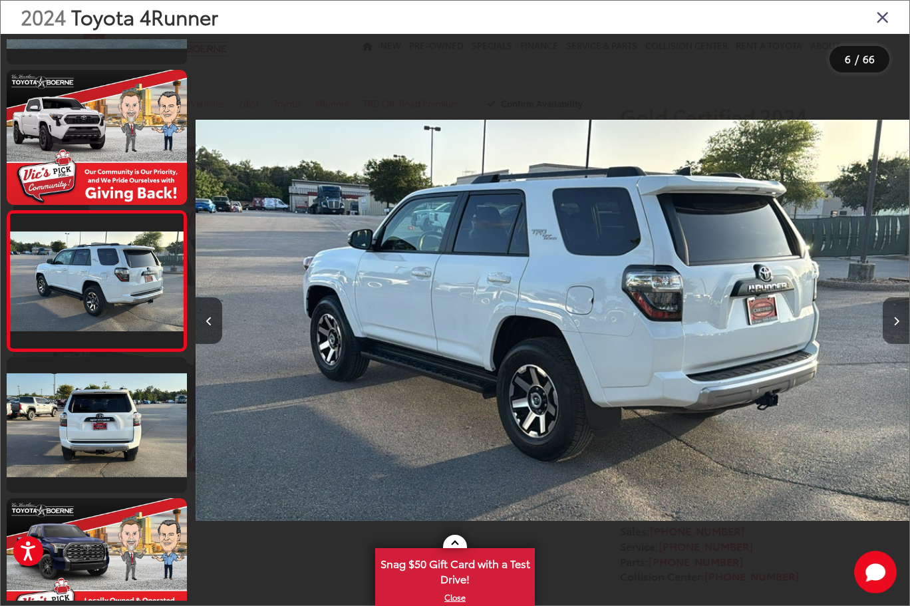
click at [896, 323] on icon "Next image" at bounding box center [896, 321] width 6 height 9
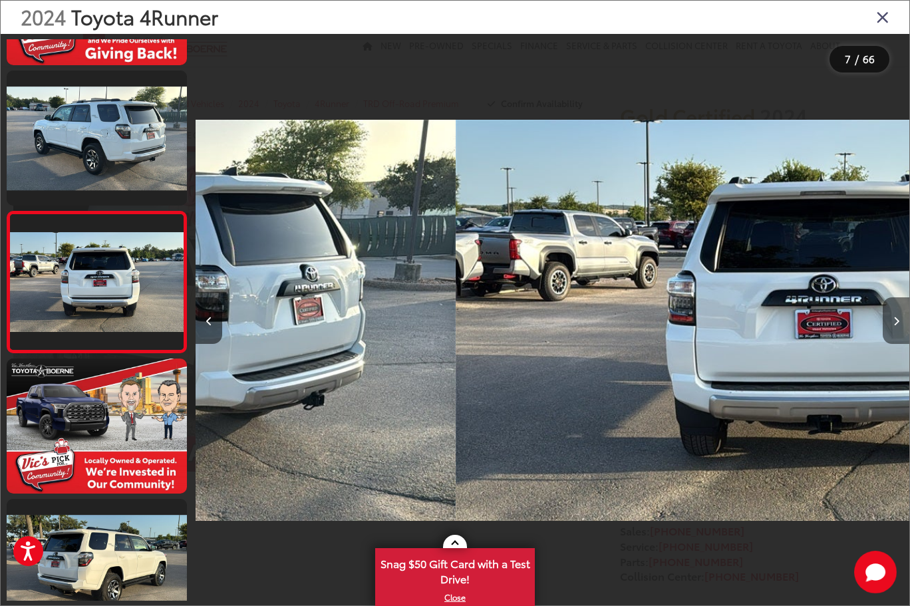
scroll to position [673, 0]
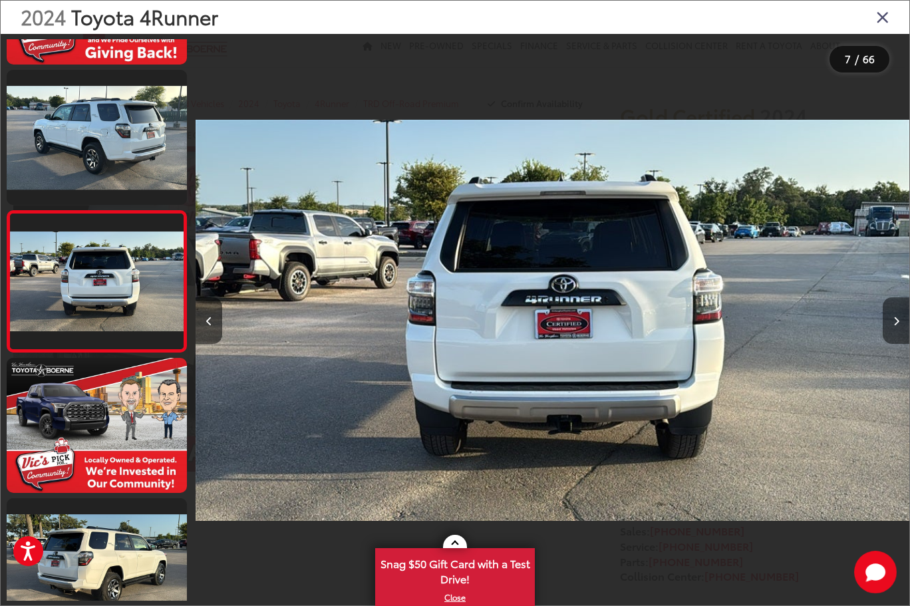
click at [896, 323] on icon "Next image" at bounding box center [896, 321] width 6 height 9
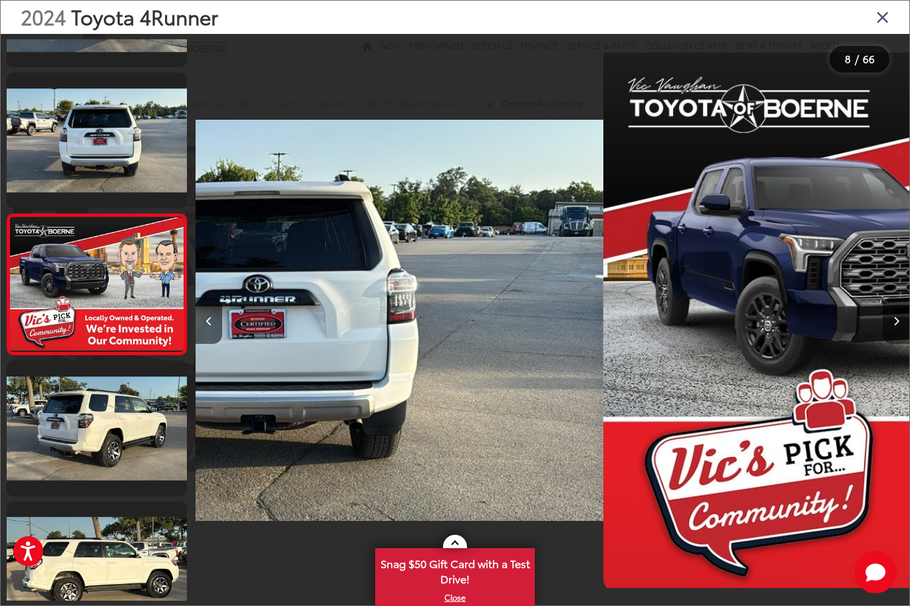
scroll to position [814, 0]
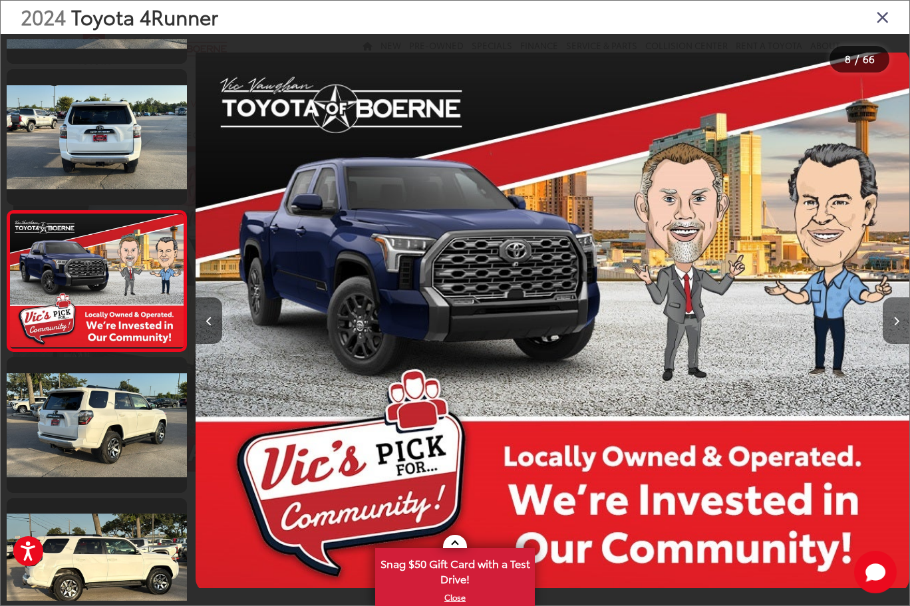
click at [896, 323] on icon "Next image" at bounding box center [896, 321] width 6 height 9
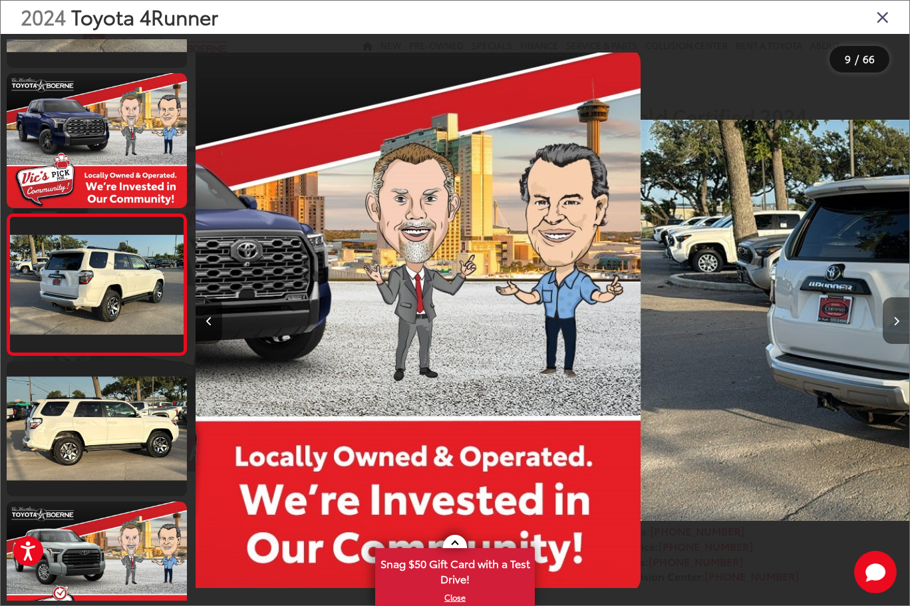
scroll to position [955, 0]
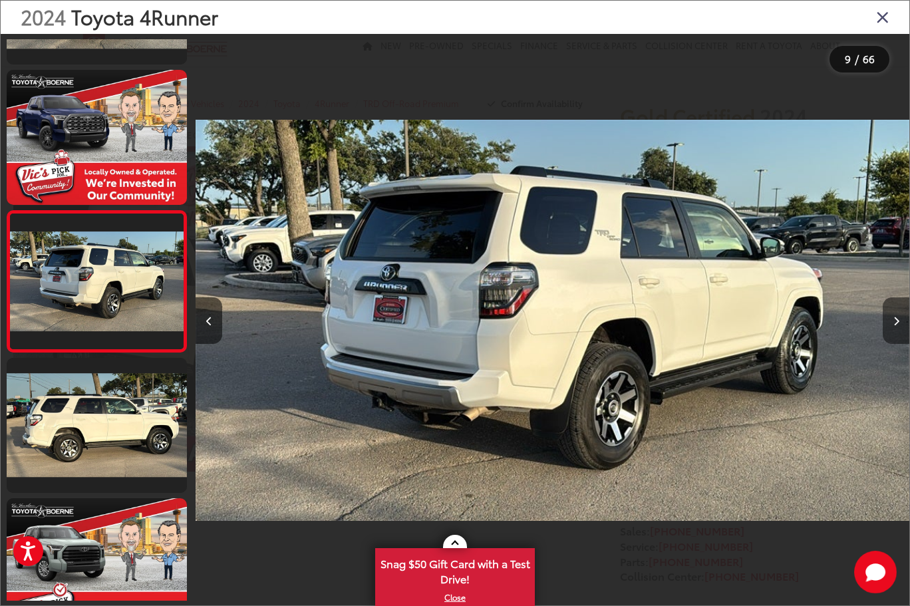
click at [896, 323] on icon "Next image" at bounding box center [896, 321] width 6 height 9
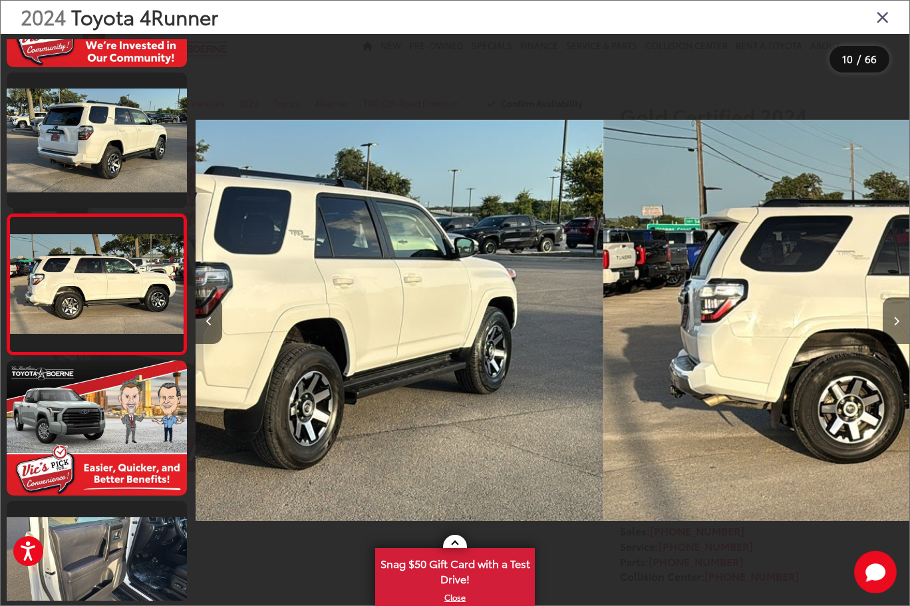
scroll to position [1096, 0]
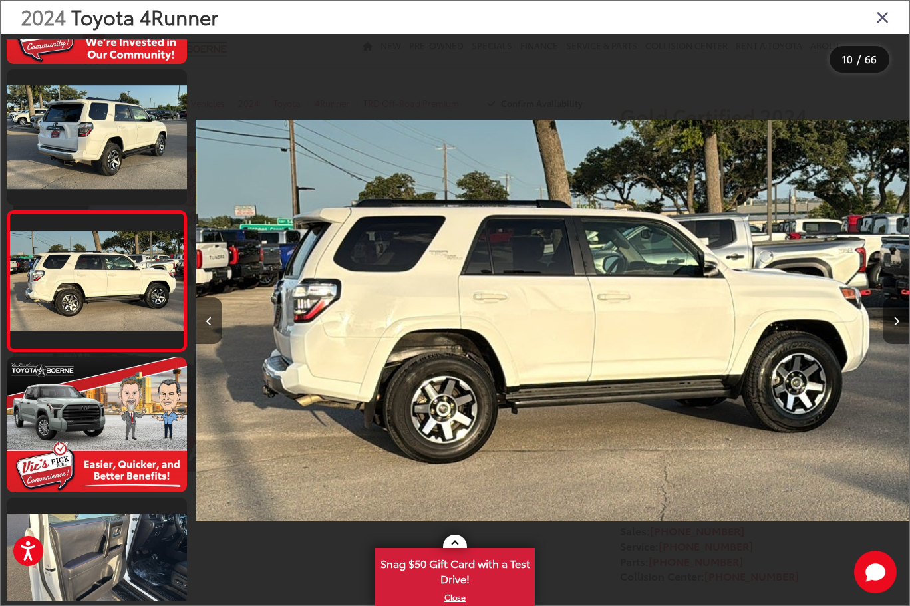
click at [896, 323] on icon "Next image" at bounding box center [896, 321] width 6 height 9
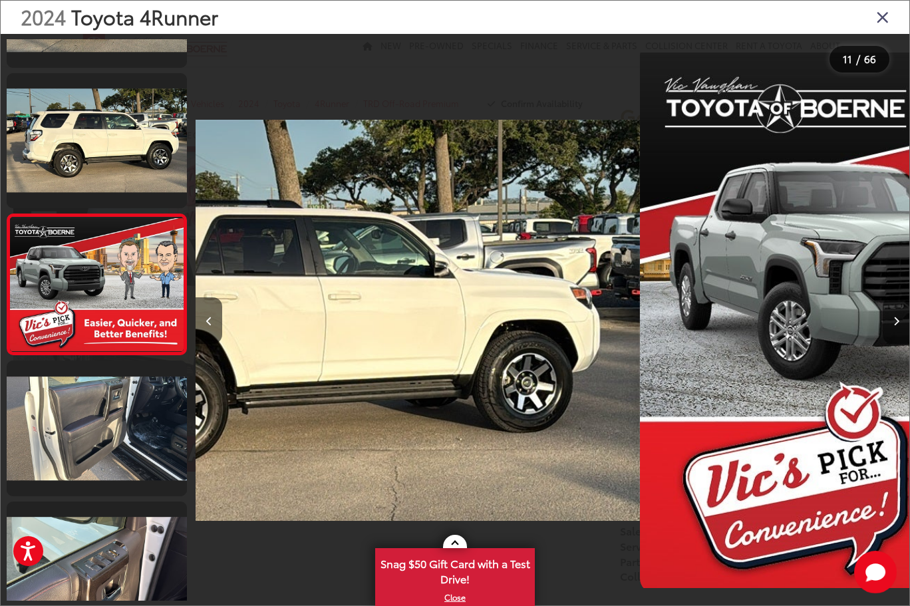
scroll to position [1236, 0]
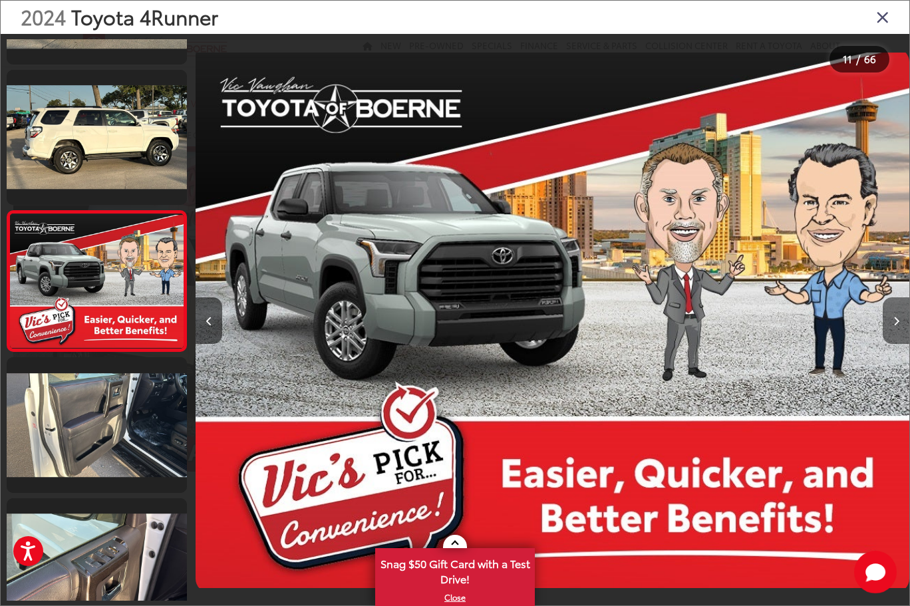
click at [896, 323] on icon "Next image" at bounding box center [896, 321] width 6 height 9
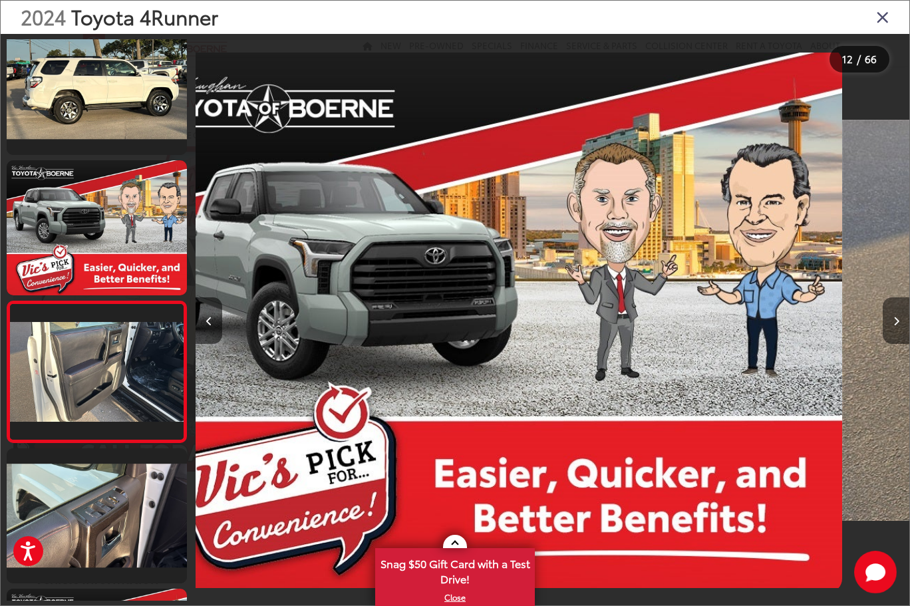
scroll to position [0, 0]
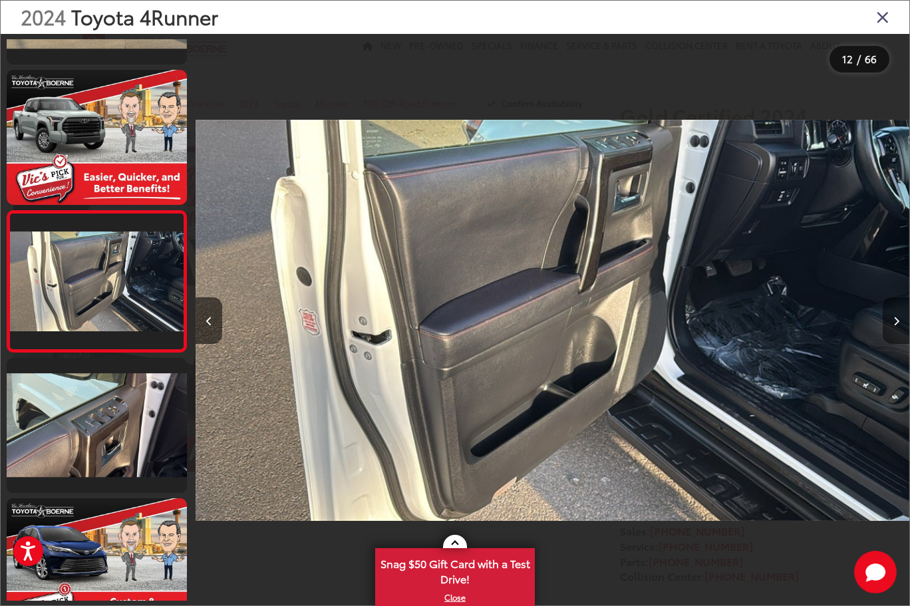
click at [895, 323] on icon "Next image" at bounding box center [896, 321] width 6 height 9
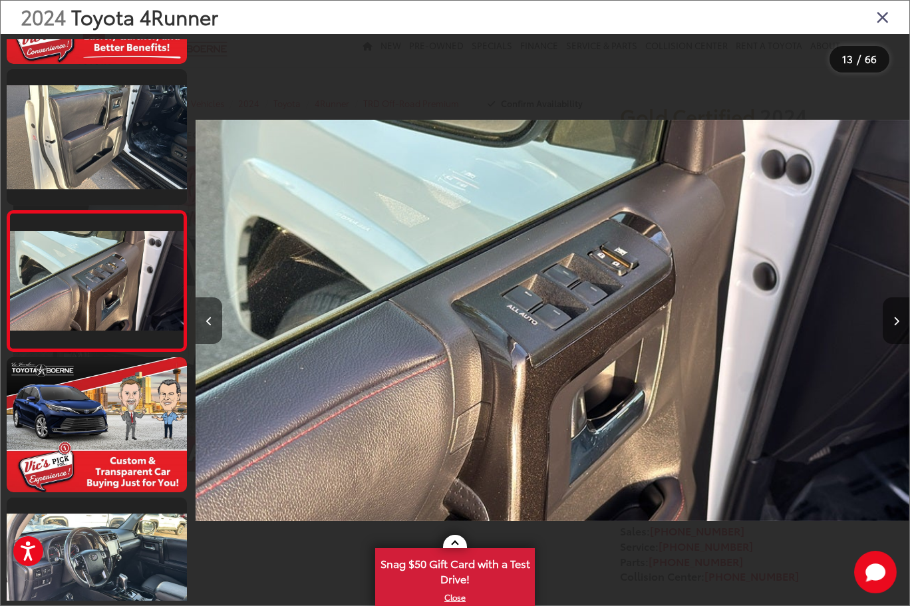
click at [895, 323] on icon "Next image" at bounding box center [896, 321] width 6 height 9
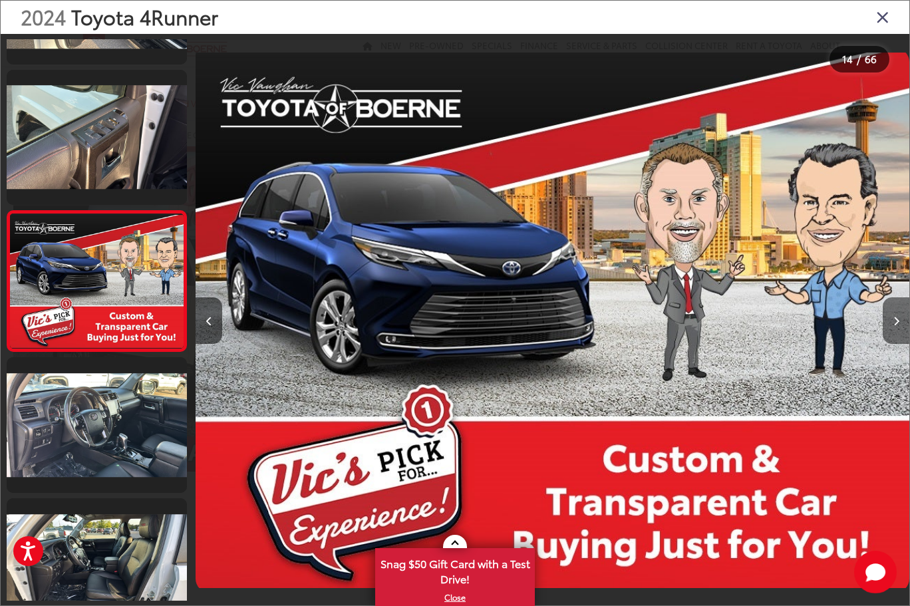
click at [895, 323] on icon "Next image" at bounding box center [896, 321] width 6 height 9
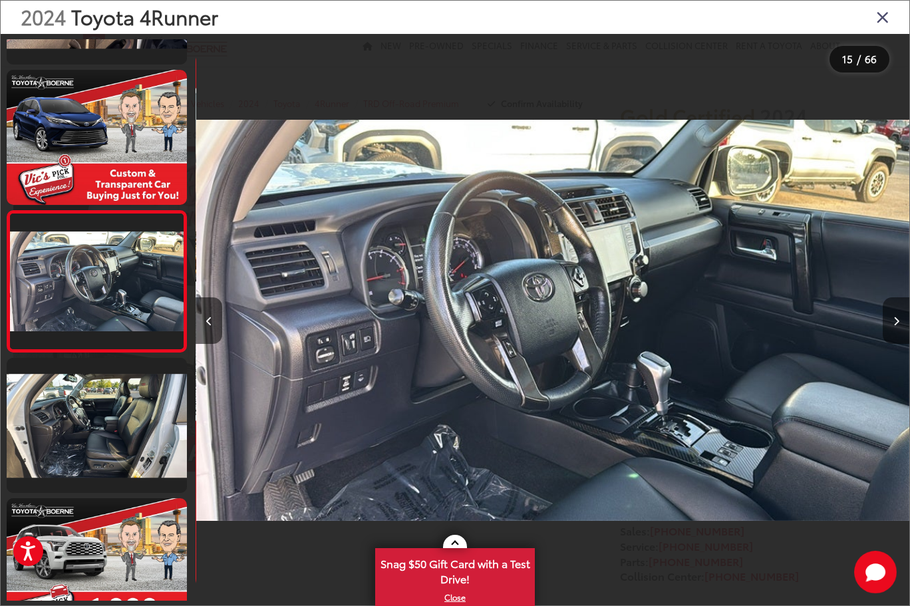
click at [895, 323] on icon "Next image" at bounding box center [896, 321] width 6 height 9
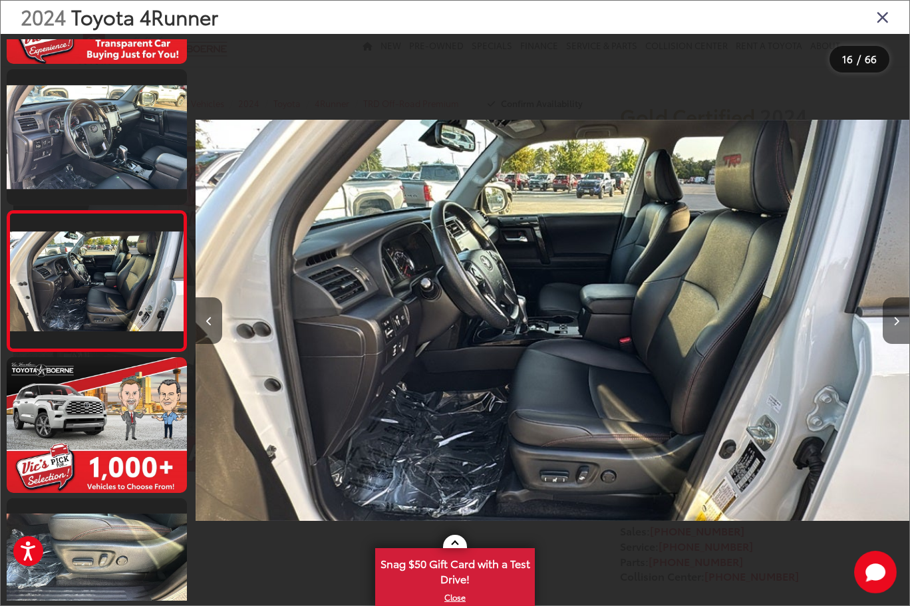
click at [895, 323] on icon "Next image" at bounding box center [896, 321] width 6 height 9
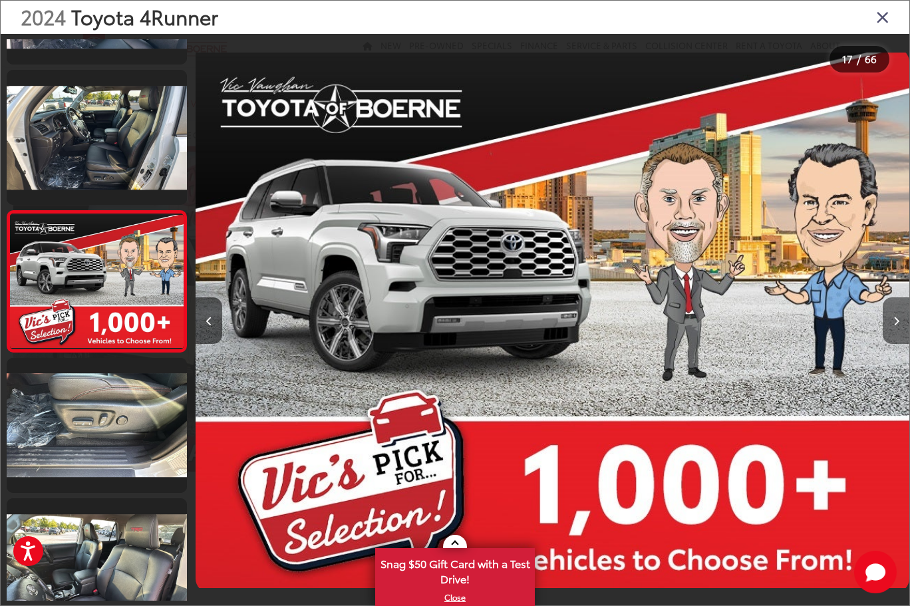
click at [895, 323] on icon "Next image" at bounding box center [896, 321] width 6 height 9
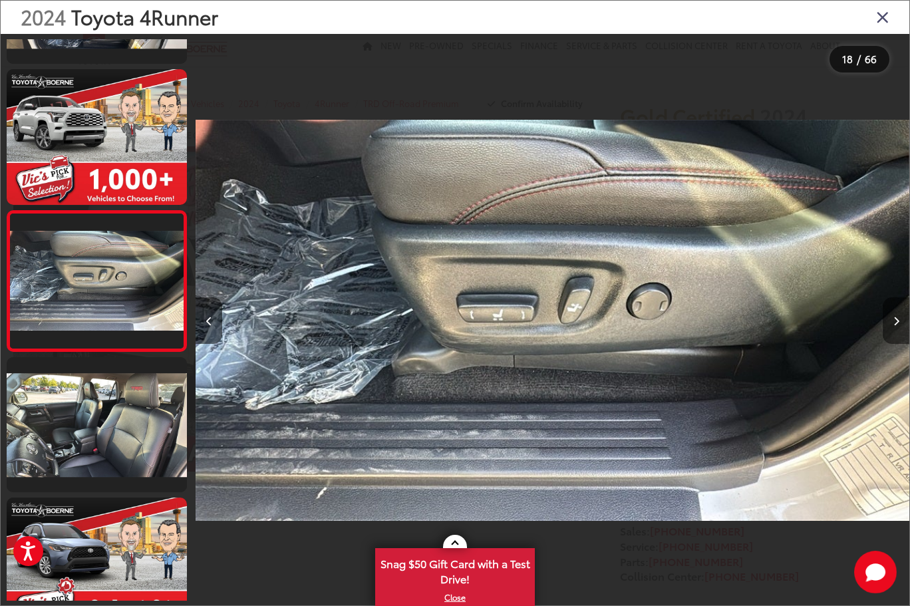
click at [895, 323] on icon "Next image" at bounding box center [896, 321] width 6 height 9
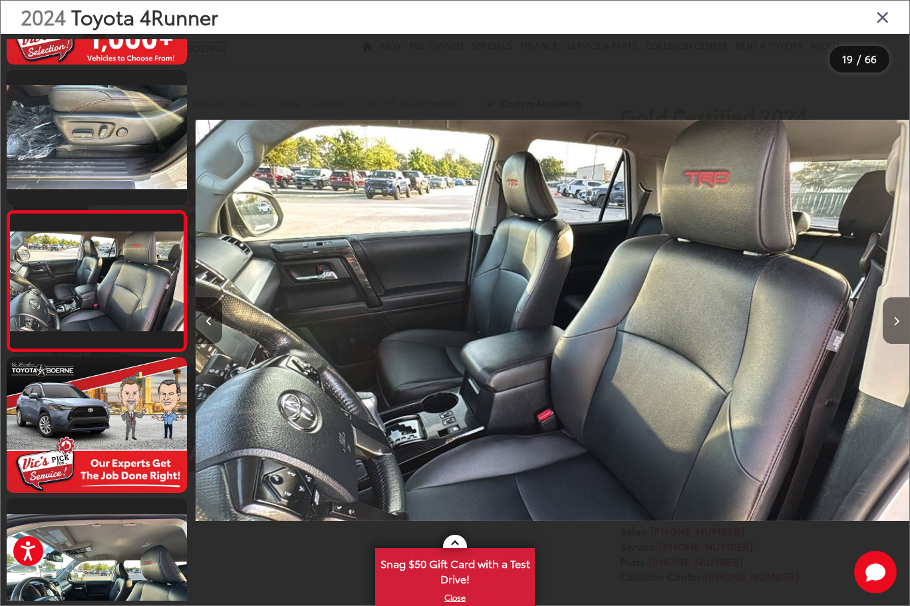
click at [895, 323] on icon "Next image" at bounding box center [896, 321] width 6 height 9
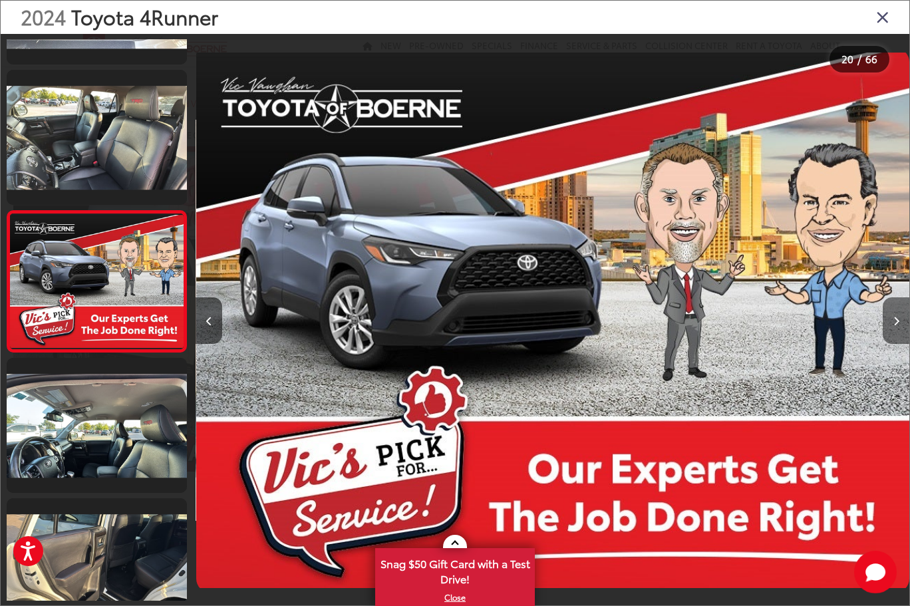
click at [895, 323] on icon "Next image" at bounding box center [896, 321] width 6 height 9
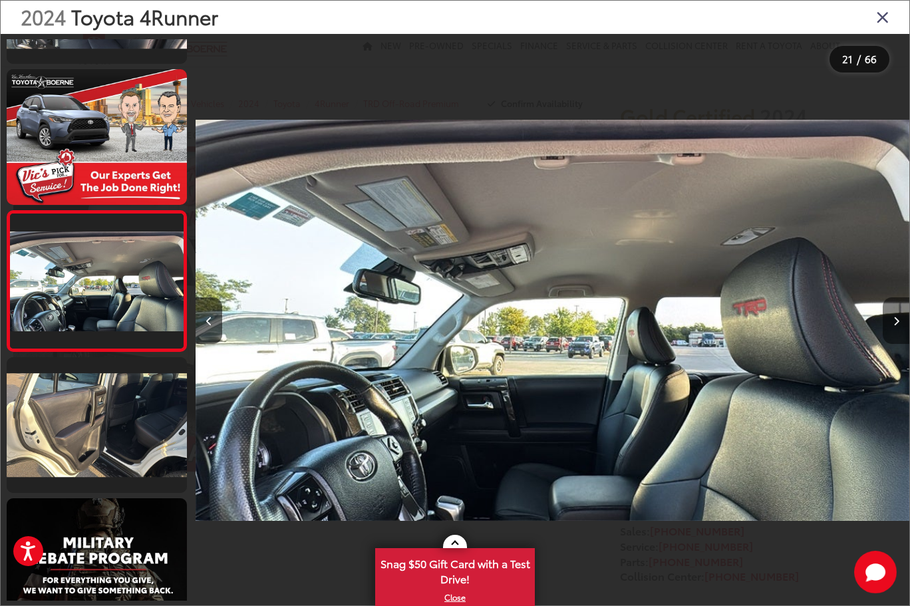
click at [895, 323] on icon "Next image" at bounding box center [896, 321] width 6 height 9
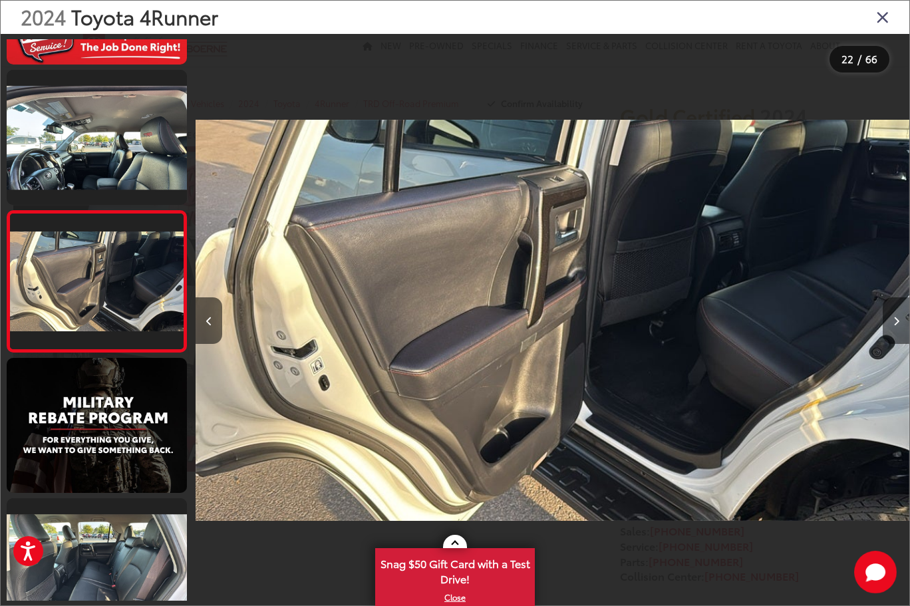
click at [895, 323] on icon "Next image" at bounding box center [896, 321] width 6 height 9
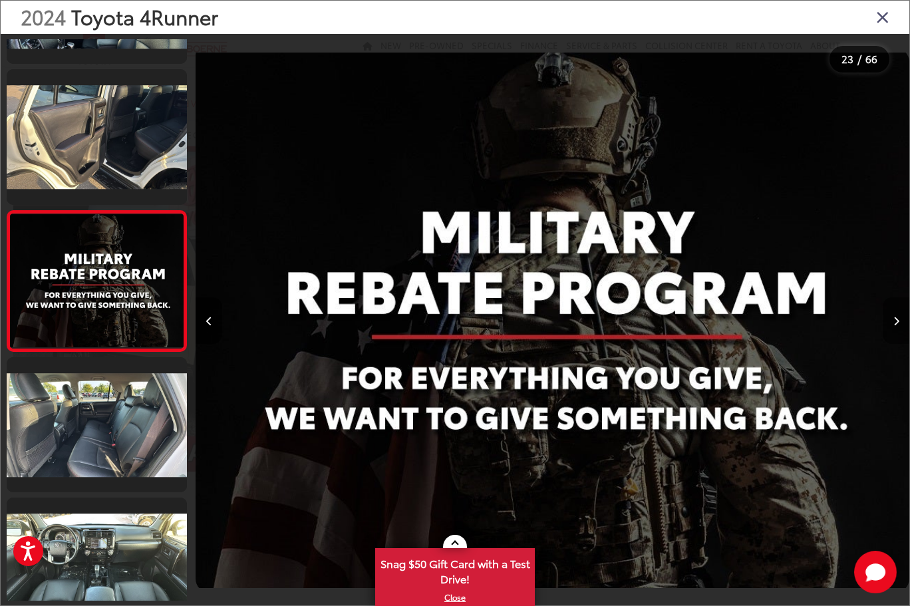
click at [895, 323] on icon "Next image" at bounding box center [896, 321] width 6 height 9
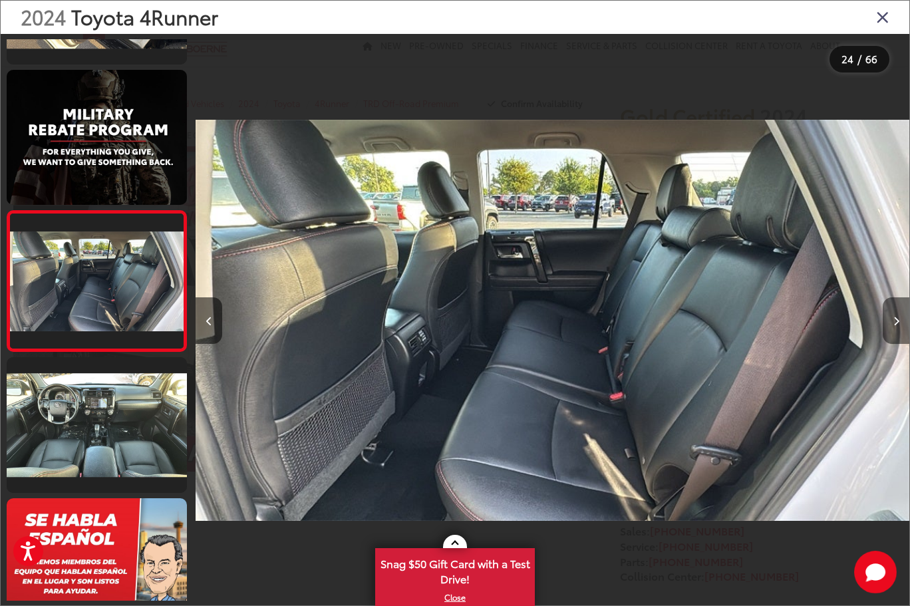
click at [895, 323] on icon "Next image" at bounding box center [896, 321] width 6 height 9
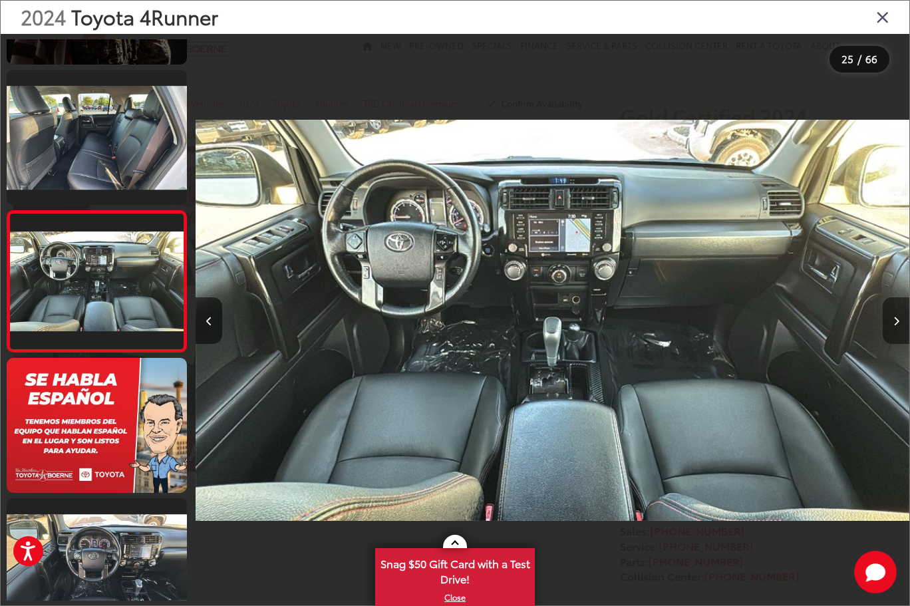
click at [895, 323] on icon "Next image" at bounding box center [896, 321] width 6 height 9
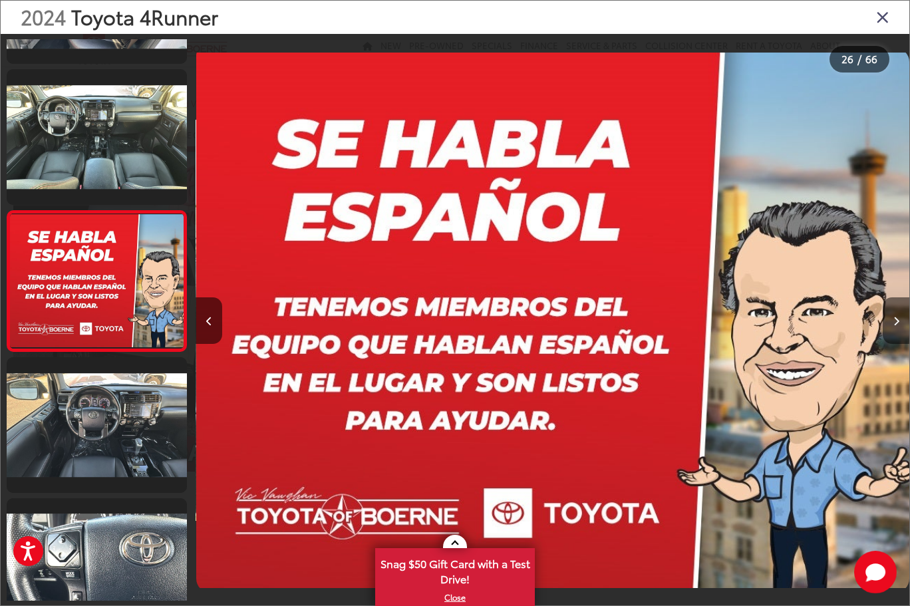
click at [895, 323] on icon "Next image" at bounding box center [896, 321] width 6 height 9
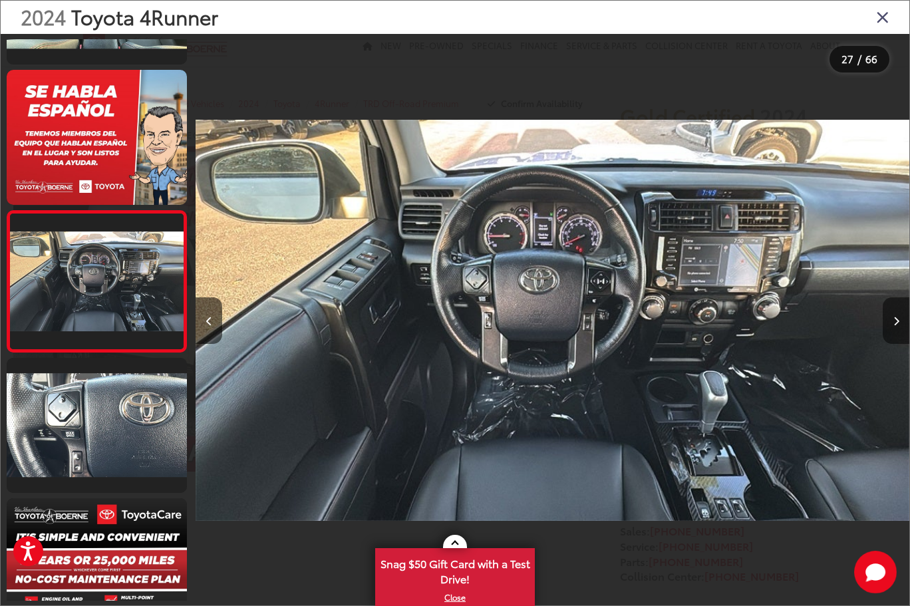
click at [895, 323] on icon "Next image" at bounding box center [896, 321] width 6 height 9
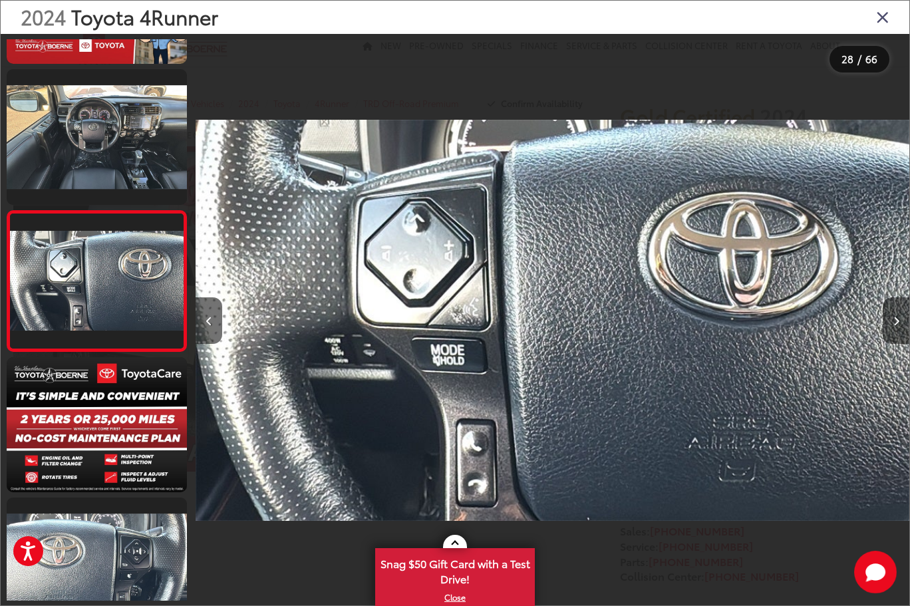
click at [895, 323] on icon "Next image" at bounding box center [896, 321] width 6 height 9
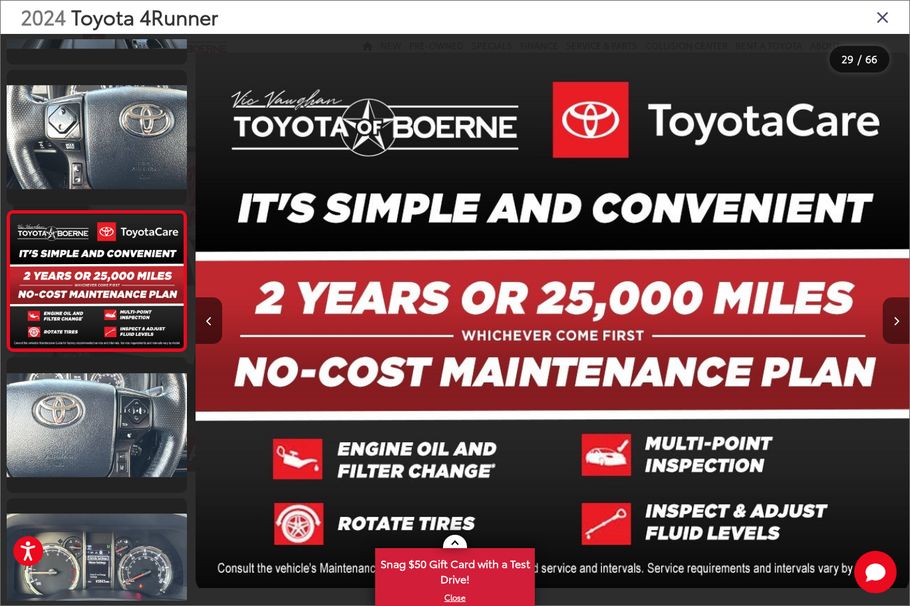
click at [895, 323] on icon "Next image" at bounding box center [896, 321] width 6 height 9
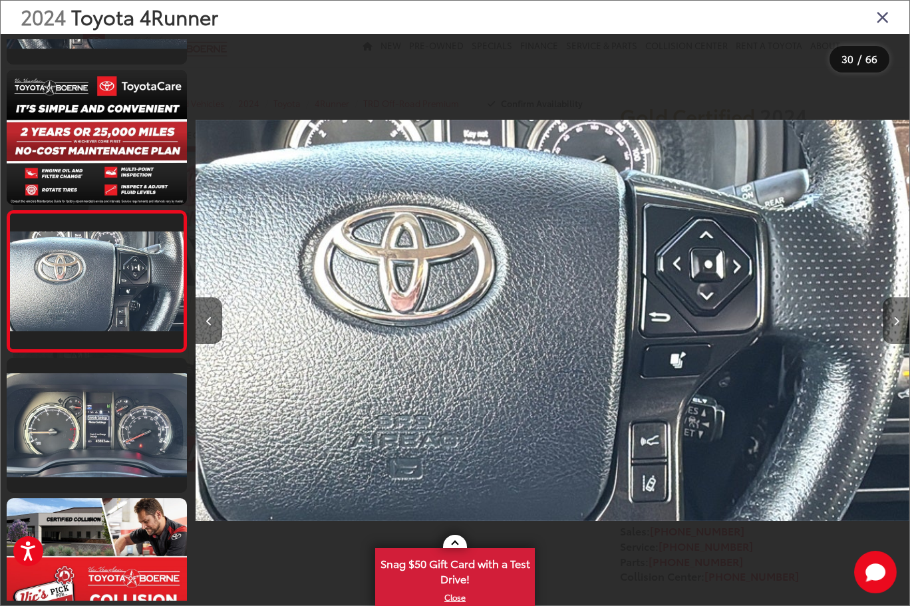
click at [895, 323] on icon "Next image" at bounding box center [896, 321] width 6 height 9
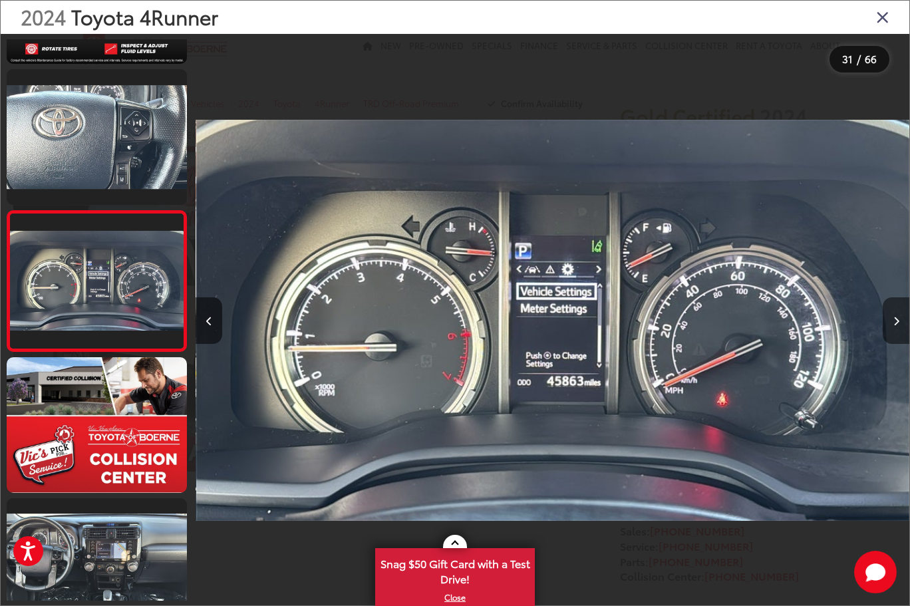
click at [895, 323] on icon "Next image" at bounding box center [896, 321] width 6 height 9
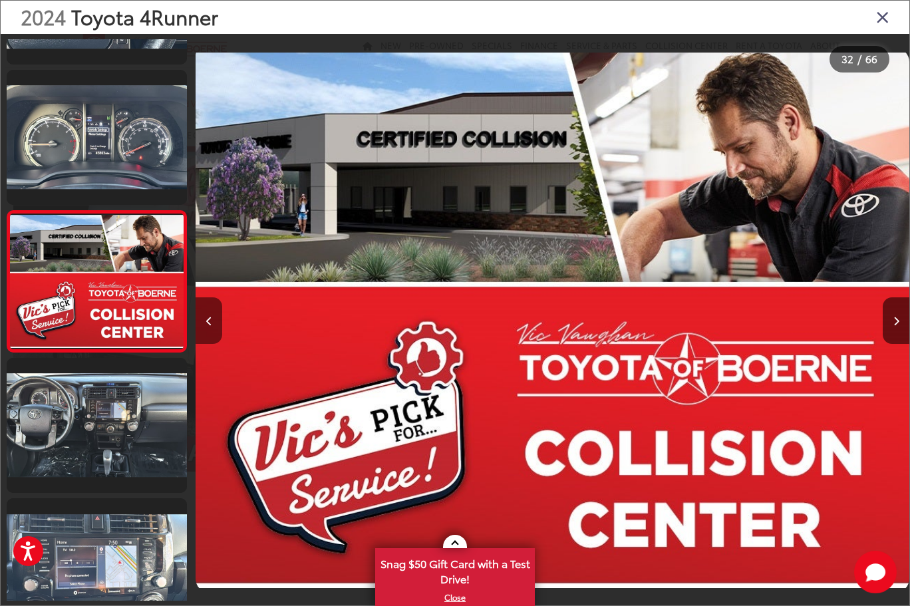
click at [211, 327] on button "Previous image" at bounding box center [209, 320] width 27 height 47
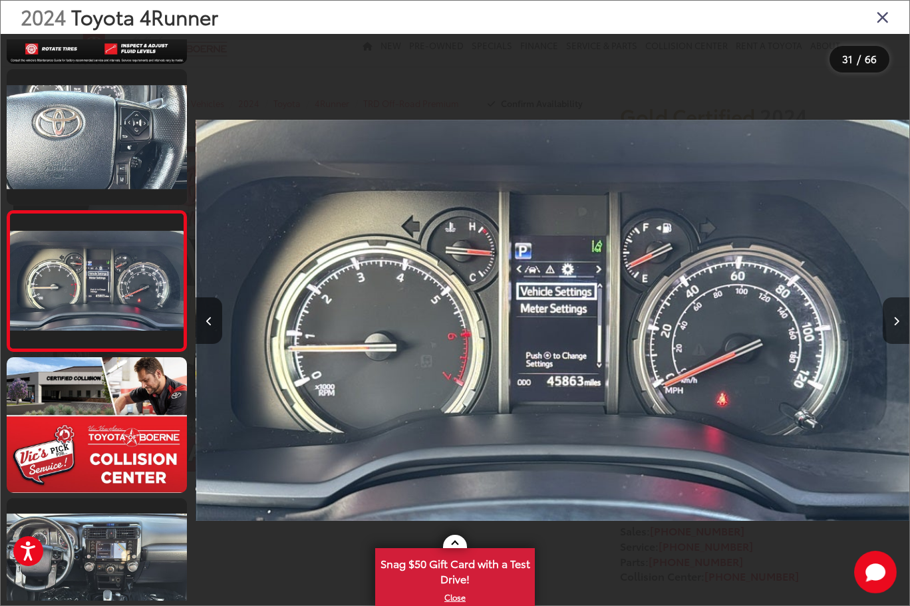
click at [894, 333] on button "Next image" at bounding box center [896, 320] width 27 height 47
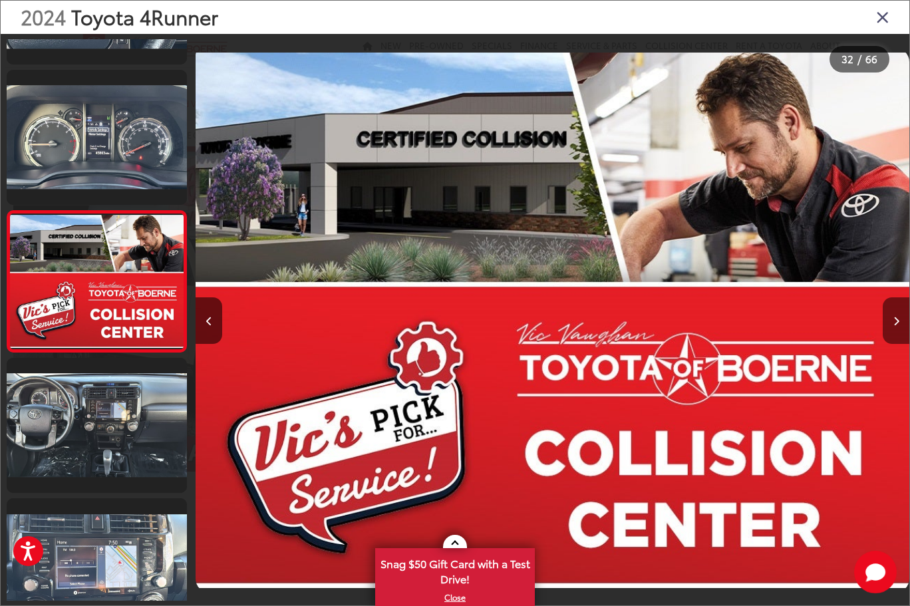
click at [894, 333] on button "Next image" at bounding box center [896, 320] width 27 height 47
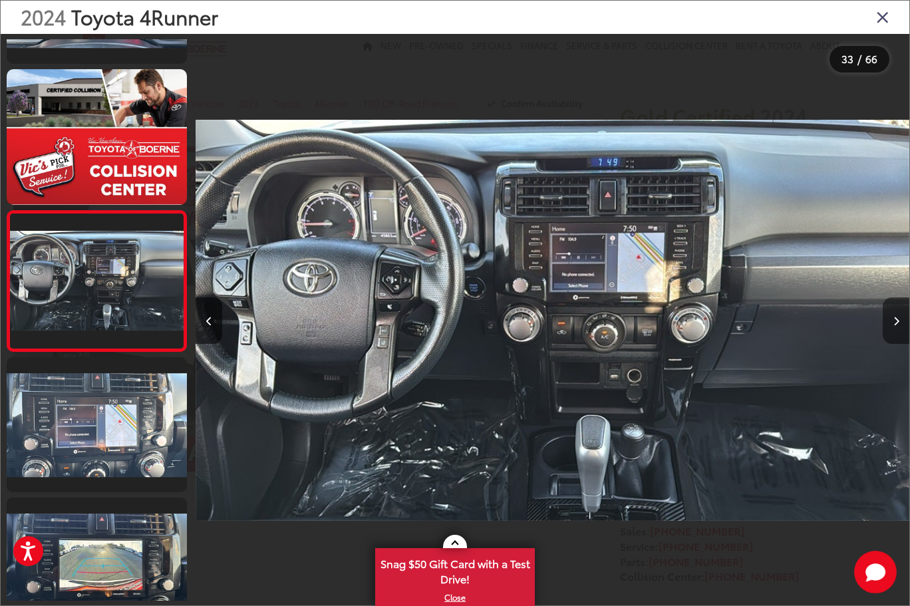
click at [894, 333] on button "Next image" at bounding box center [896, 320] width 27 height 47
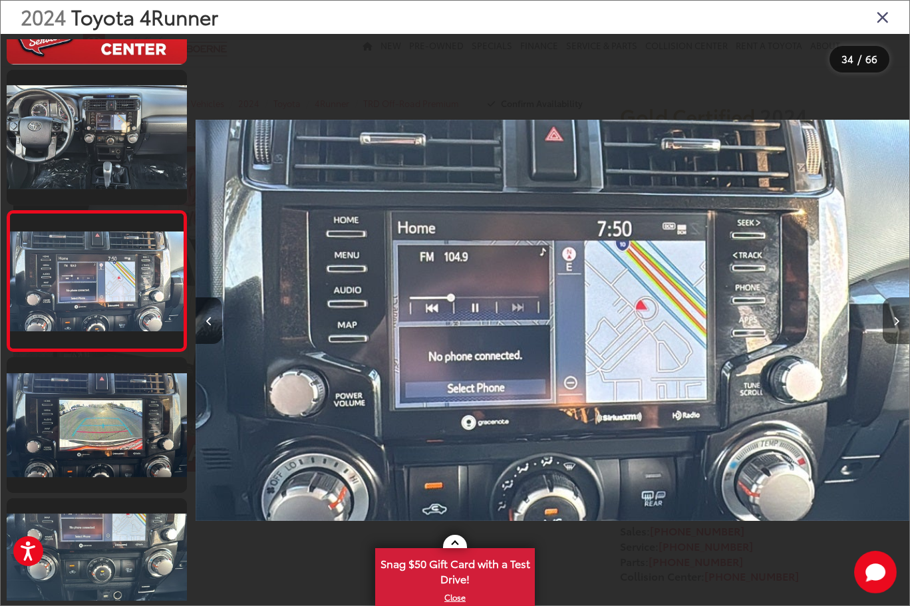
click at [894, 333] on button "Next image" at bounding box center [896, 320] width 27 height 47
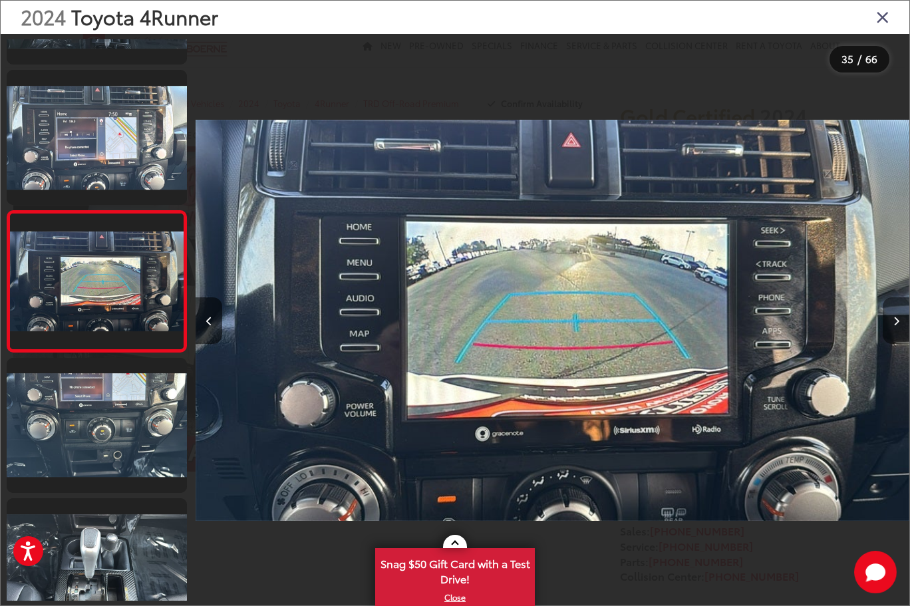
click at [894, 333] on button "Next image" at bounding box center [896, 320] width 27 height 47
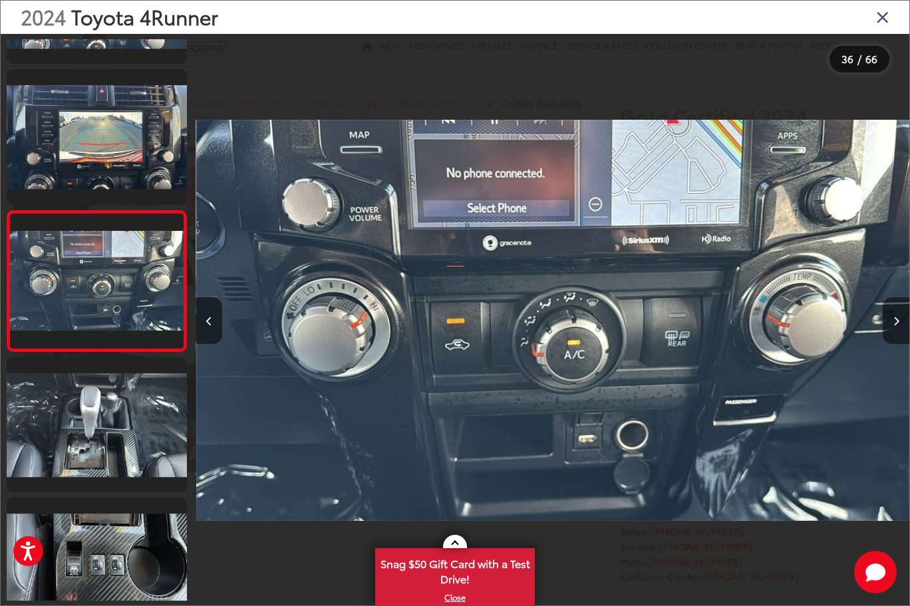
click at [894, 333] on button "Next image" at bounding box center [896, 320] width 27 height 47
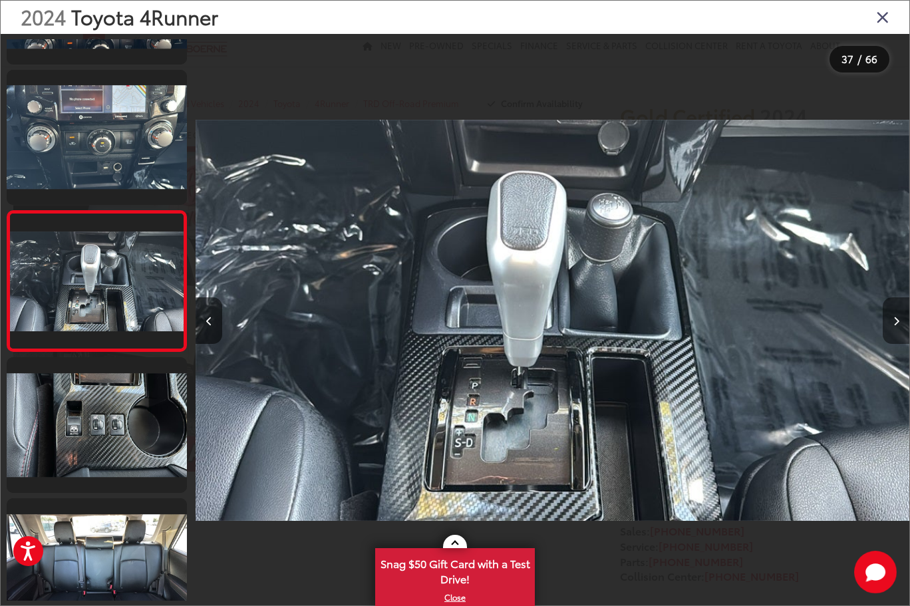
click at [894, 333] on button "Next image" at bounding box center [896, 320] width 27 height 47
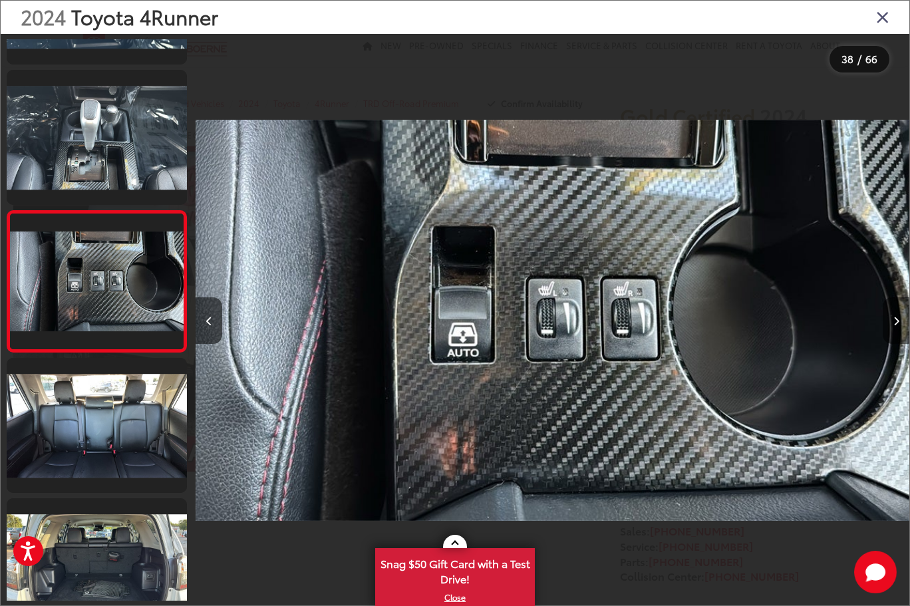
click at [894, 333] on button "Next image" at bounding box center [896, 320] width 27 height 47
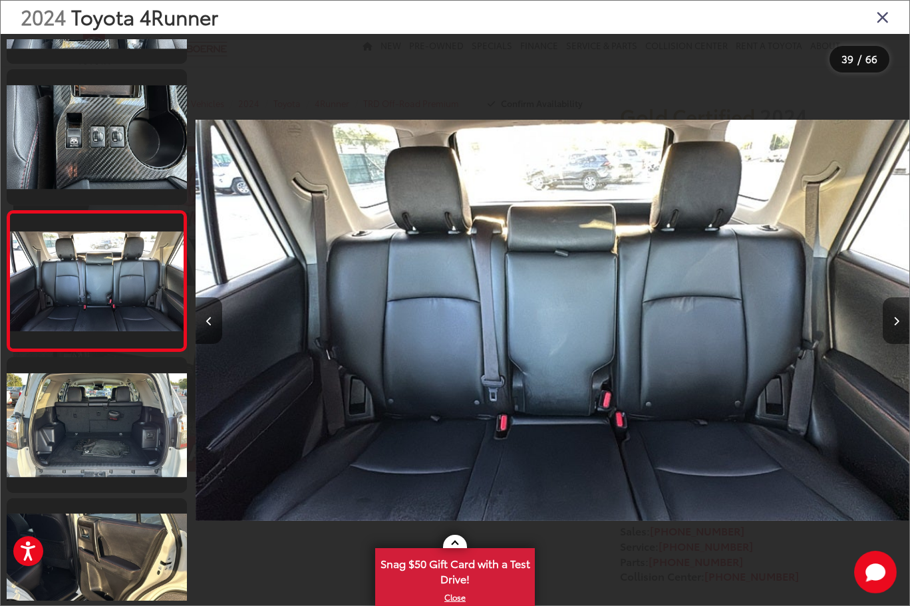
click at [894, 333] on button "Next image" at bounding box center [896, 320] width 27 height 47
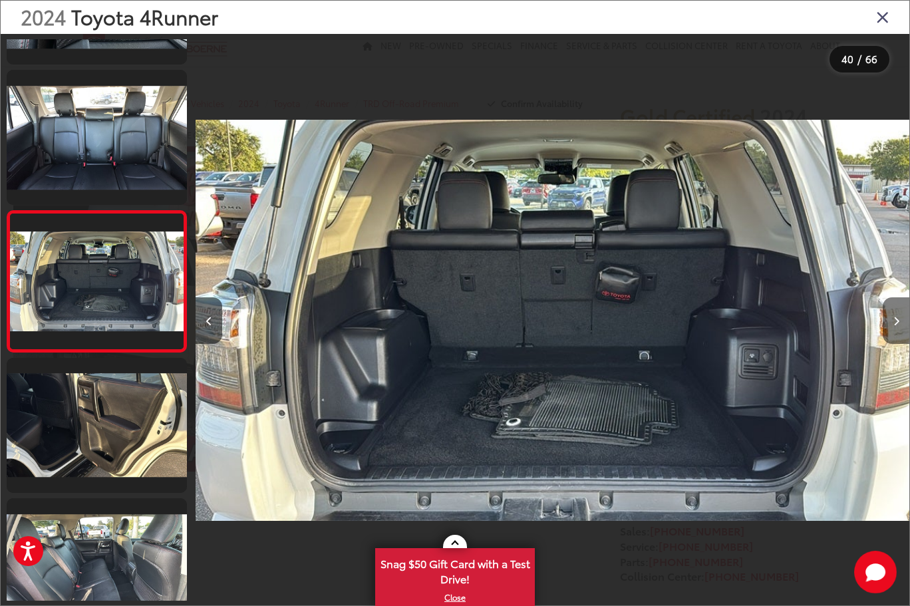
click at [894, 333] on button "Next image" at bounding box center [896, 320] width 27 height 47
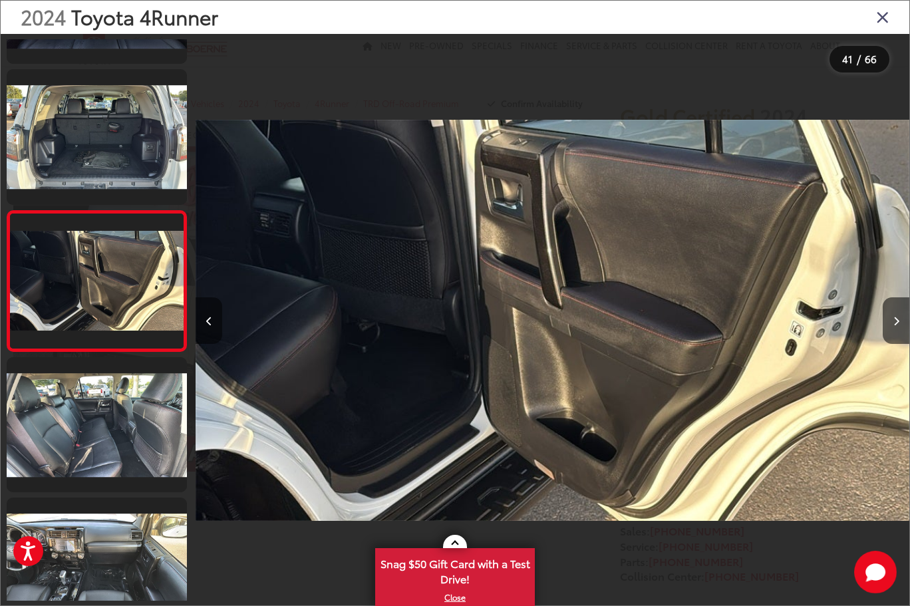
click at [204, 318] on button "Previous image" at bounding box center [209, 320] width 27 height 47
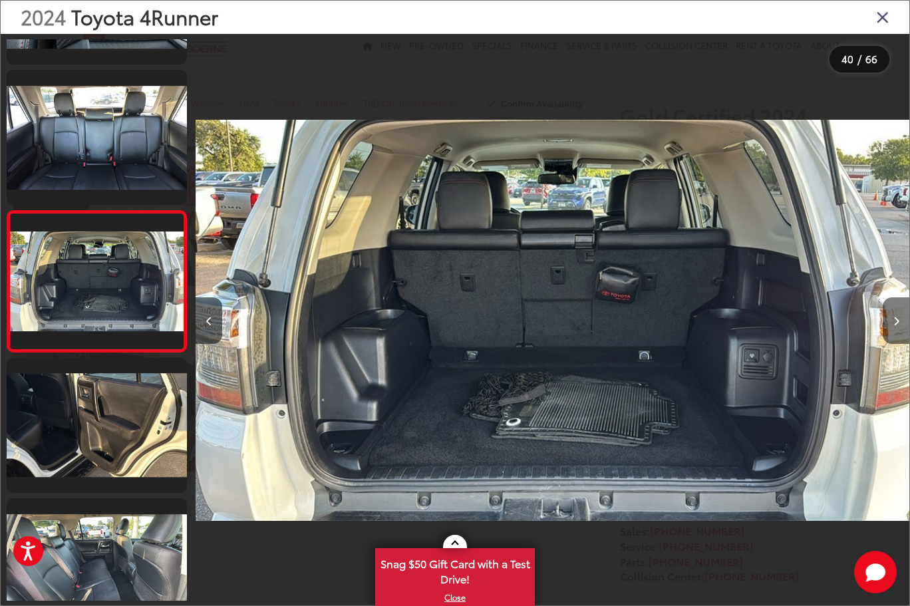
click at [899, 323] on icon "Next image" at bounding box center [896, 321] width 6 height 9
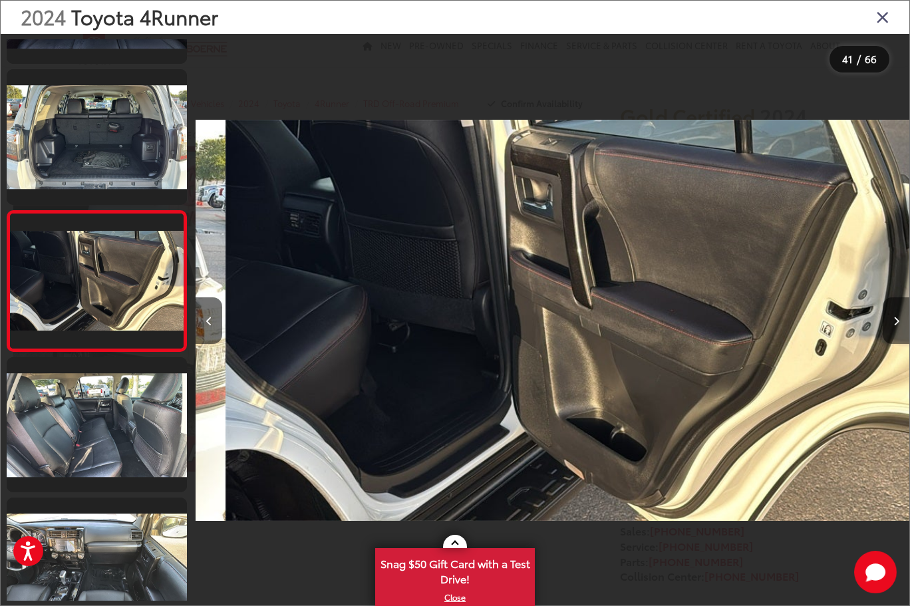
click at [899, 323] on icon "Next image" at bounding box center [896, 321] width 6 height 9
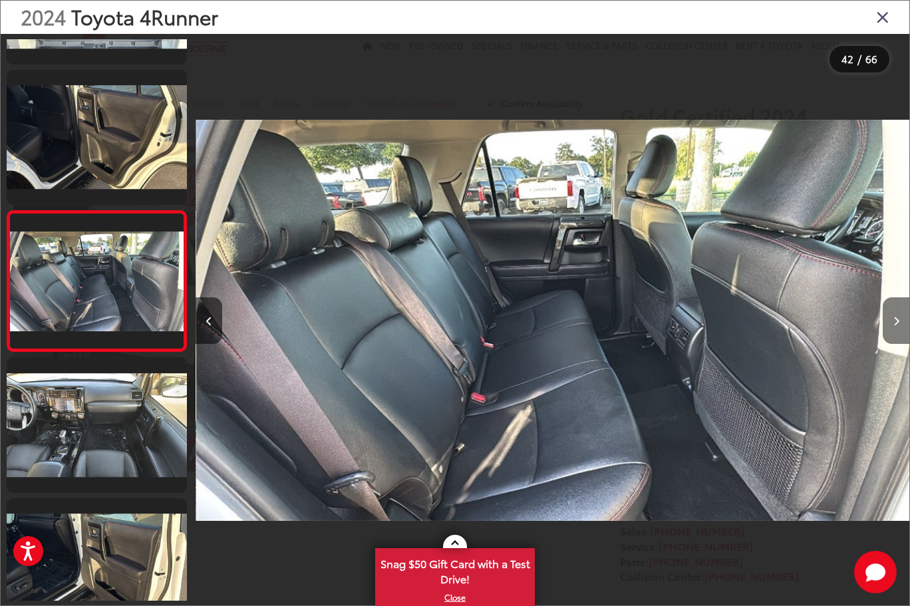
click at [899, 323] on icon "Next image" at bounding box center [896, 321] width 6 height 9
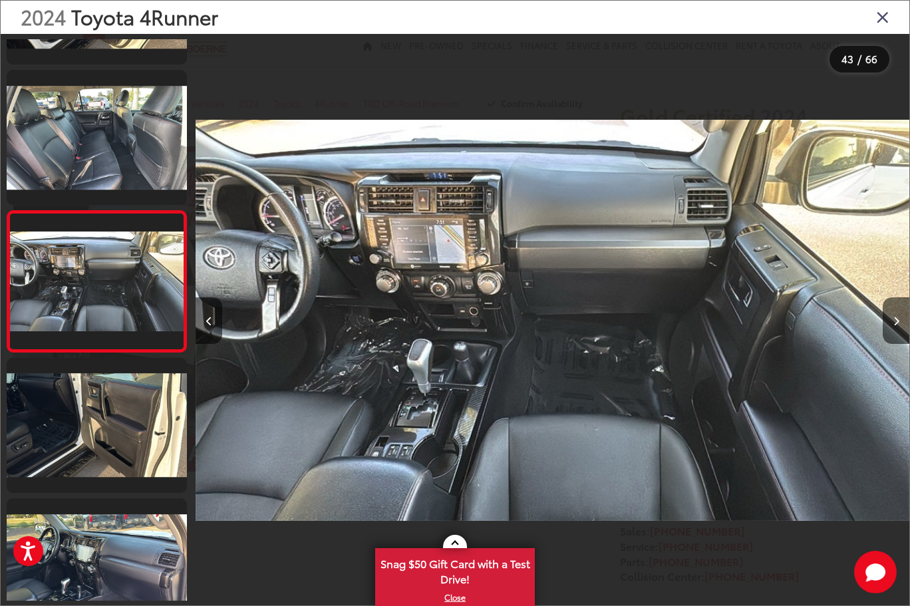
click at [881, 17] on icon "Close gallery" at bounding box center [882, 16] width 13 height 17
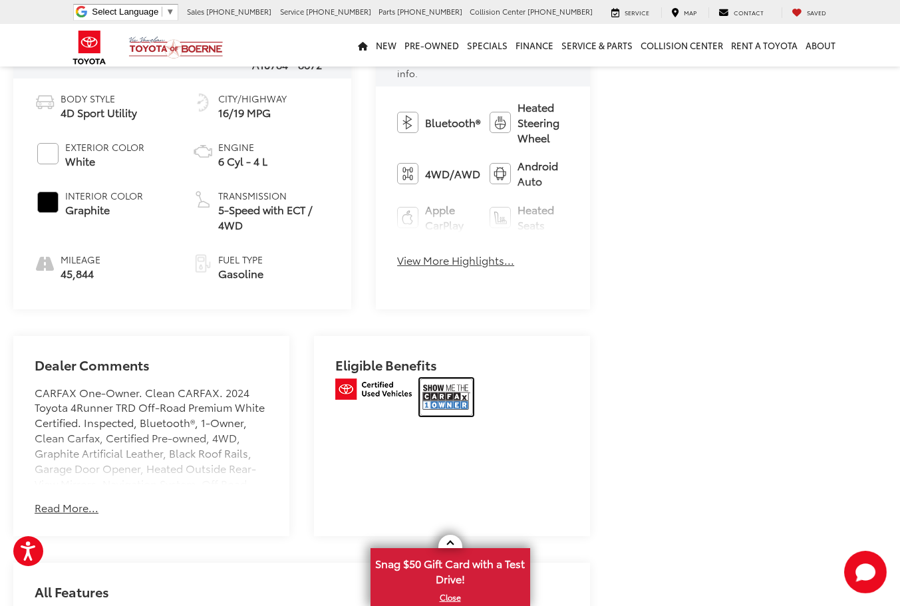
click at [453, 415] on img at bounding box center [446, 396] width 53 height 37
